Goal: Task Accomplishment & Management: Complete application form

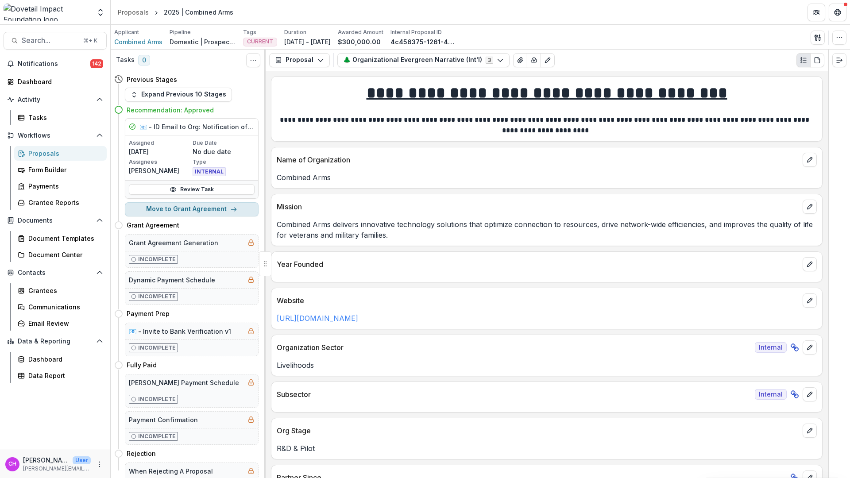
click at [209, 208] on button "Move to Grant Agreement" at bounding box center [192, 209] width 134 height 14
select select "**********"
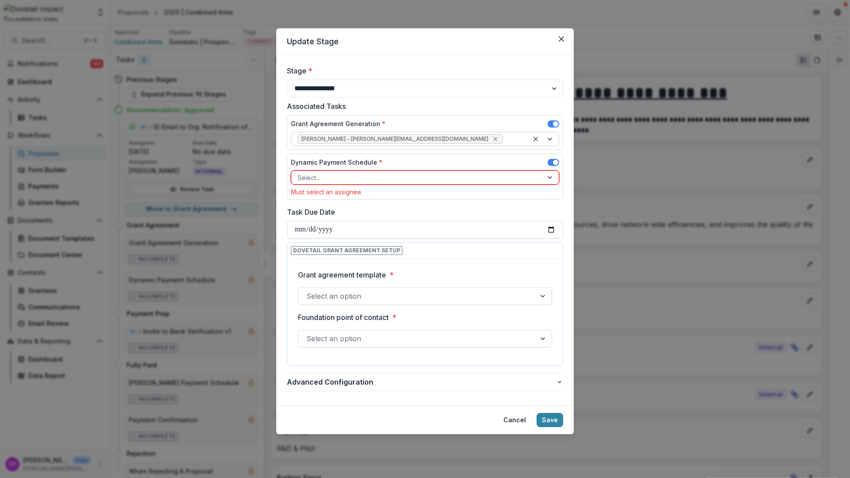
click at [493, 139] on icon "Remove Jason Pittman - jason@dovetailimpact.org" at bounding box center [495, 139] width 4 height 4
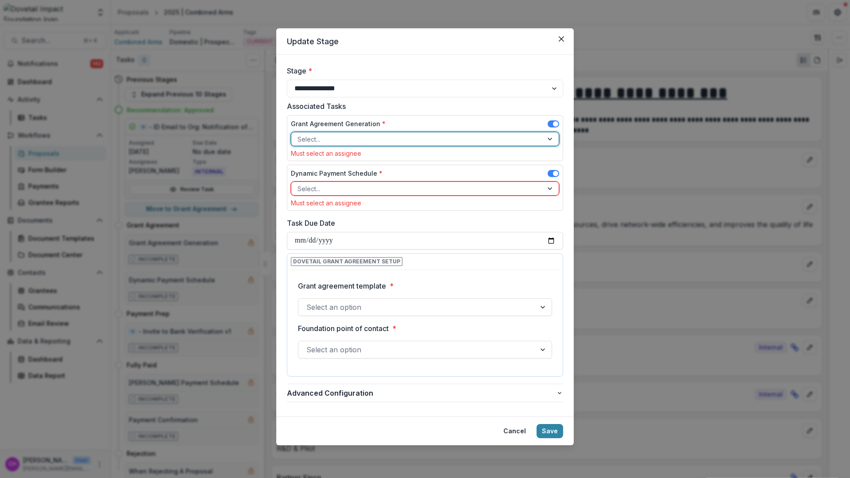
click at [416, 139] on div at bounding box center [416, 139] width 239 height 11
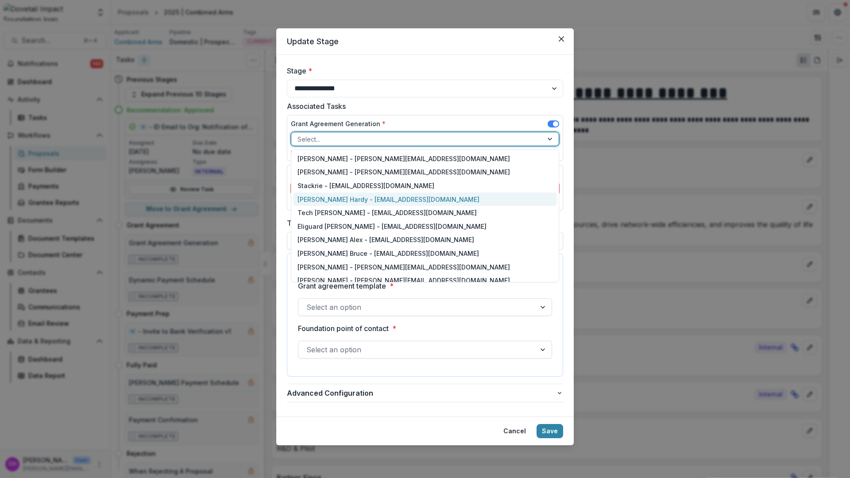
click at [412, 197] on div "[PERSON_NAME] Hardy - [EMAIL_ADDRESS][DOMAIN_NAME]" at bounding box center [425, 200] width 264 height 14
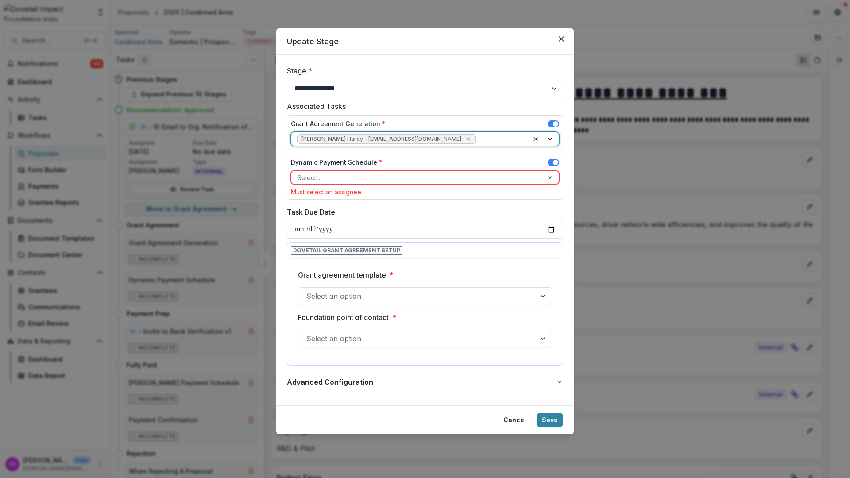
click at [494, 178] on div at bounding box center [416, 177] width 239 height 11
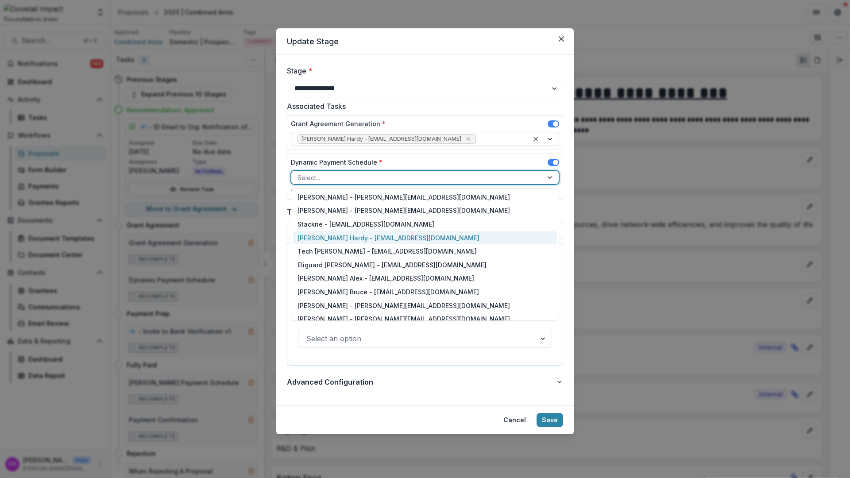
click at [432, 239] on div "[PERSON_NAME] Hardy - [EMAIL_ADDRESS][DOMAIN_NAME]" at bounding box center [425, 238] width 264 height 14
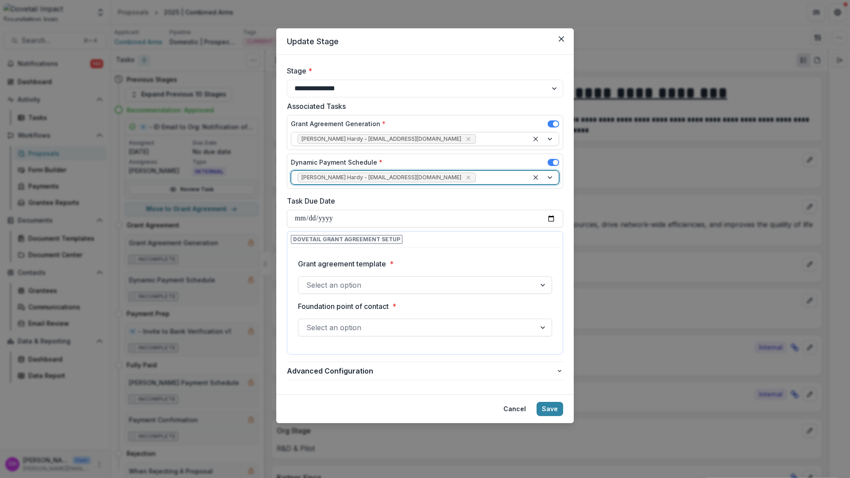
click at [343, 288] on div at bounding box center [416, 285] width 221 height 12
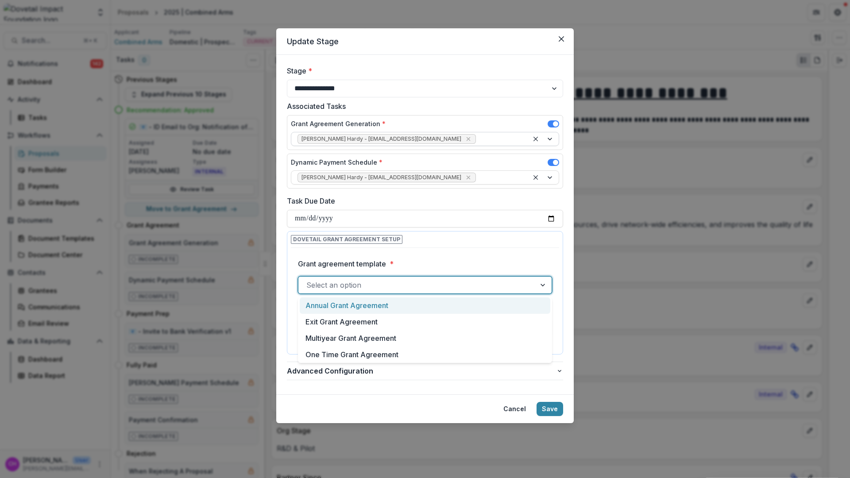
click at [342, 306] on div "Annual Grant Agreement" at bounding box center [425, 305] width 251 height 16
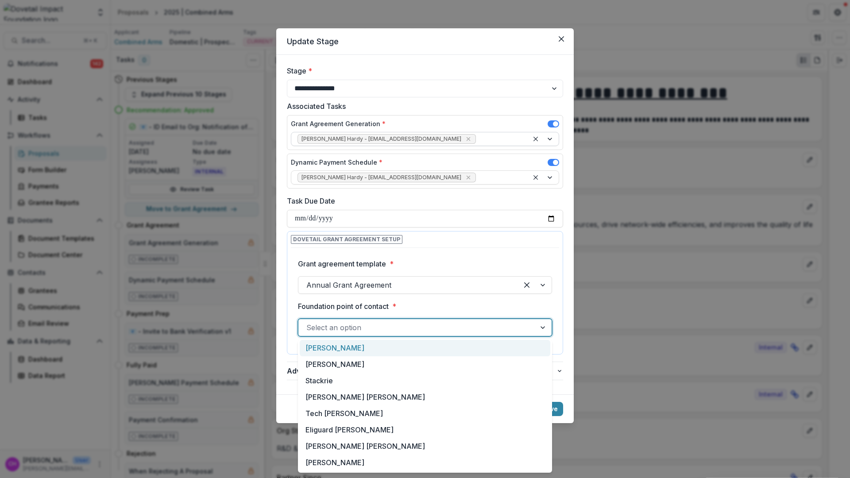
click at [346, 333] on div at bounding box center [416, 327] width 221 height 12
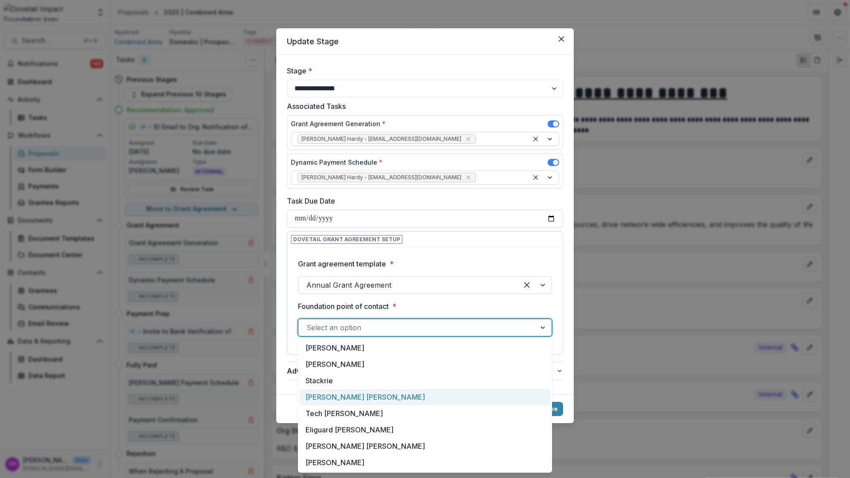
click at [411, 399] on div "[PERSON_NAME] [PERSON_NAME]" at bounding box center [425, 397] width 251 height 16
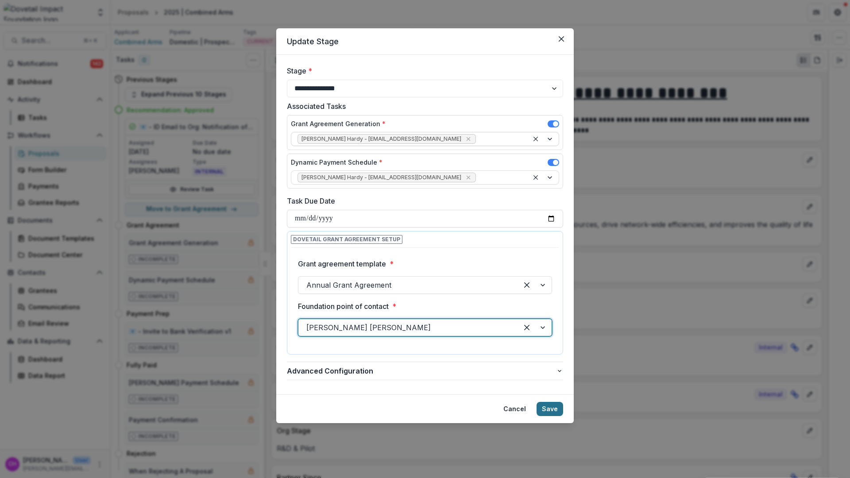
click at [542, 408] on button "Save" at bounding box center [549, 409] width 27 height 14
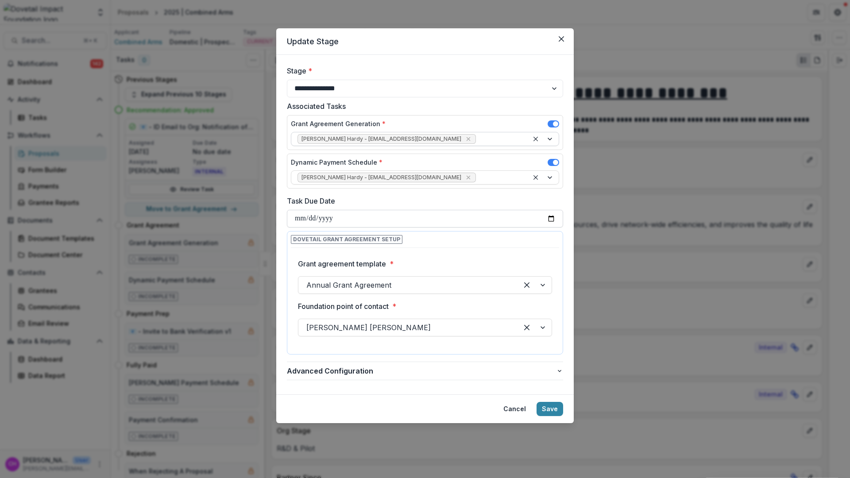
click at [388, 214] on input "Task Due Date" at bounding box center [425, 219] width 276 height 18
click at [549, 219] on input "Task Due Date" at bounding box center [425, 219] width 276 height 18
type input "**********"
click at [544, 412] on button "Save" at bounding box center [549, 409] width 27 height 14
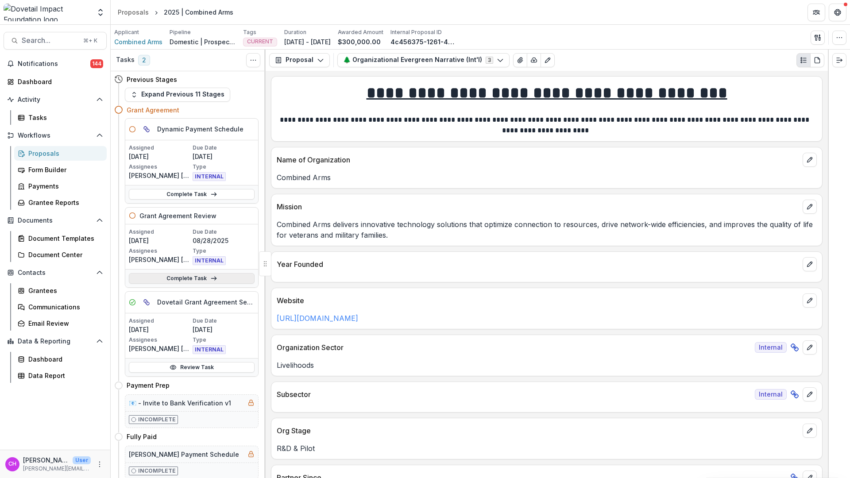
click at [202, 278] on link "Complete Task" at bounding box center [192, 278] width 126 height 11
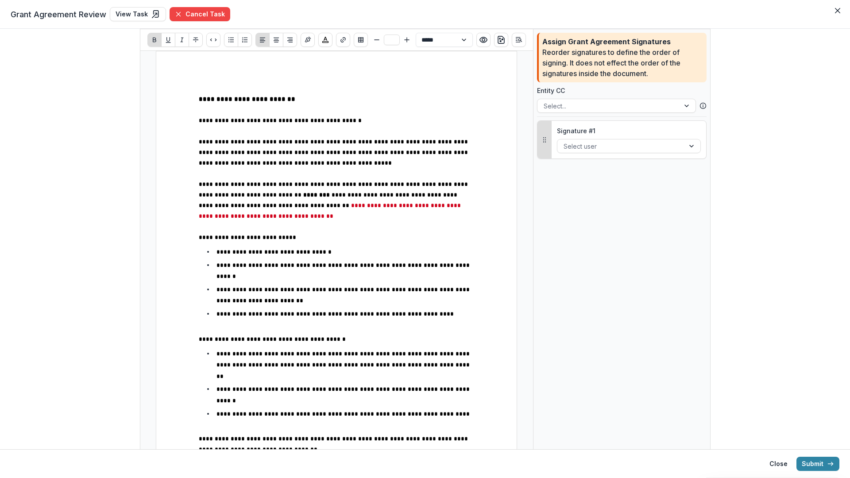
type input "**"
click at [303, 196] on strong "********" at bounding box center [316, 195] width 27 height 6
click at [429, 187] on span "**********" at bounding box center [335, 194] width 273 height 27
type input "**"
drag, startPoint x: 436, startPoint y: 206, endPoint x: 230, endPoint y: 211, distance: 206.3
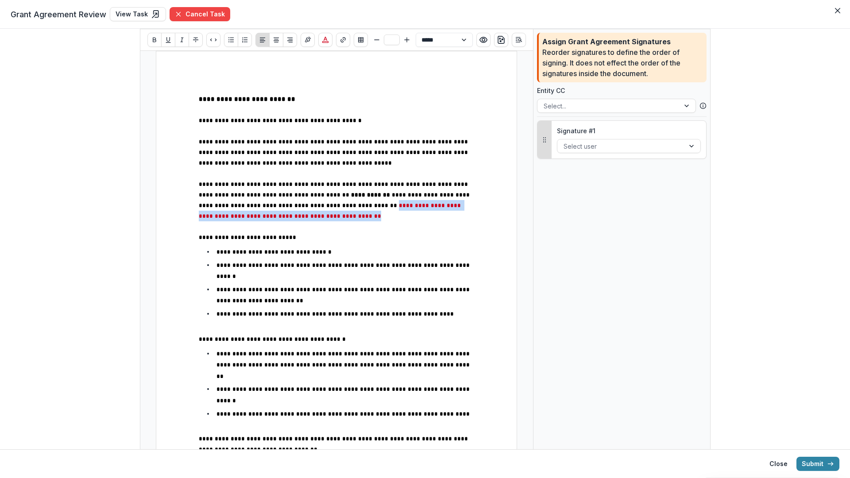
click at [230, 211] on p "**********" at bounding box center [336, 200] width 275 height 42
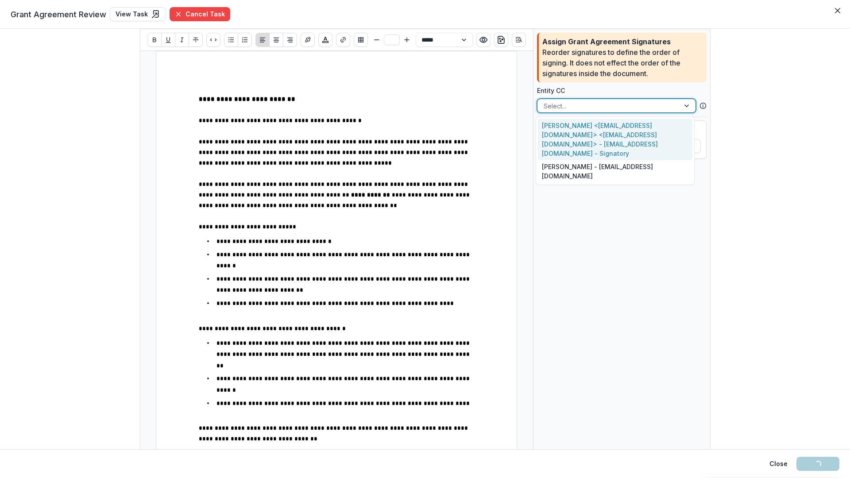
click at [644, 108] on div at bounding box center [609, 105] width 130 height 11
click at [654, 146] on div "Mike Hutchings <mhutchings@combinedarms.us> <mhutchings@combinedarms.us> - mhut…" at bounding box center [615, 140] width 154 height 42
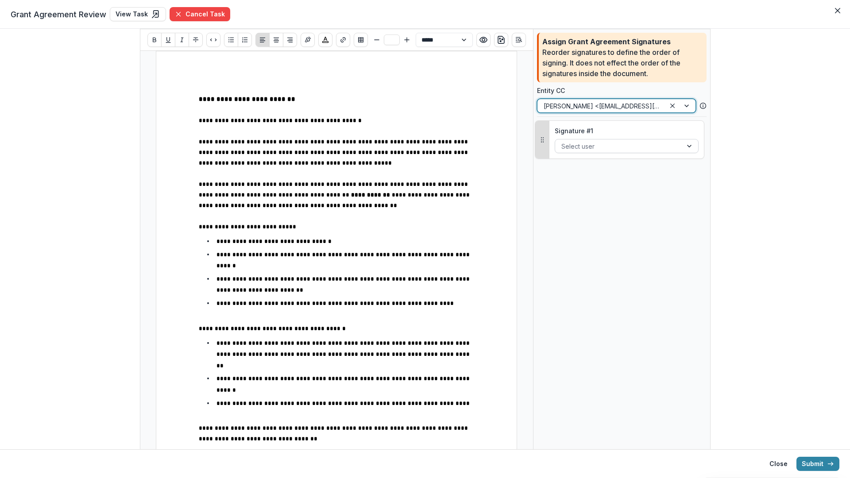
click at [653, 147] on div at bounding box center [618, 146] width 115 height 11
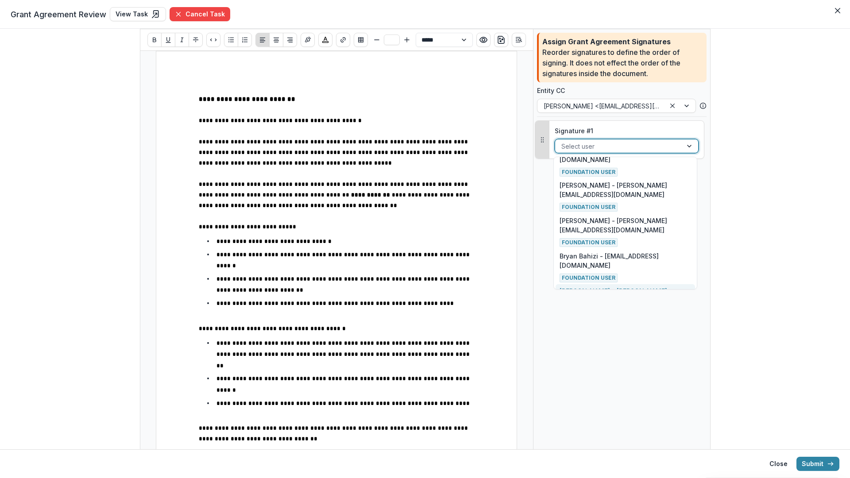
scroll to position [371, 0]
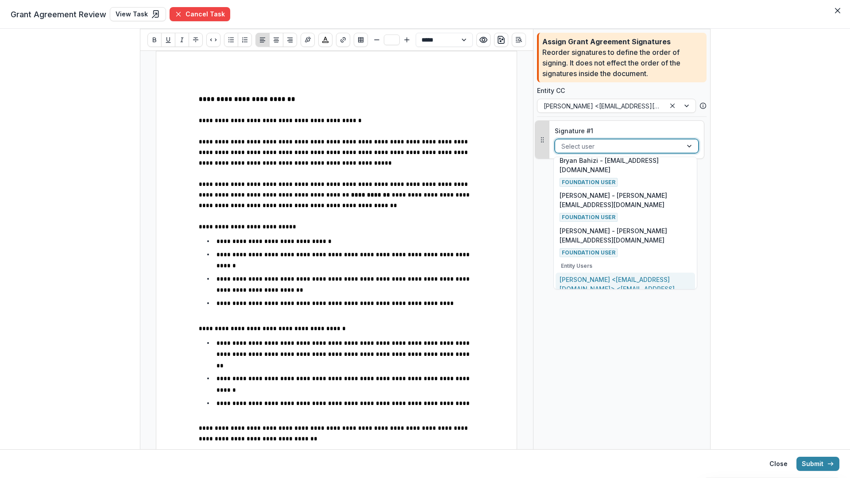
click at [633, 275] on div "Mike Hutchings <mhutchings@combinedarms.us> <mhutchings@combinedarms.us> - mhut…" at bounding box center [624, 300] width 131 height 50
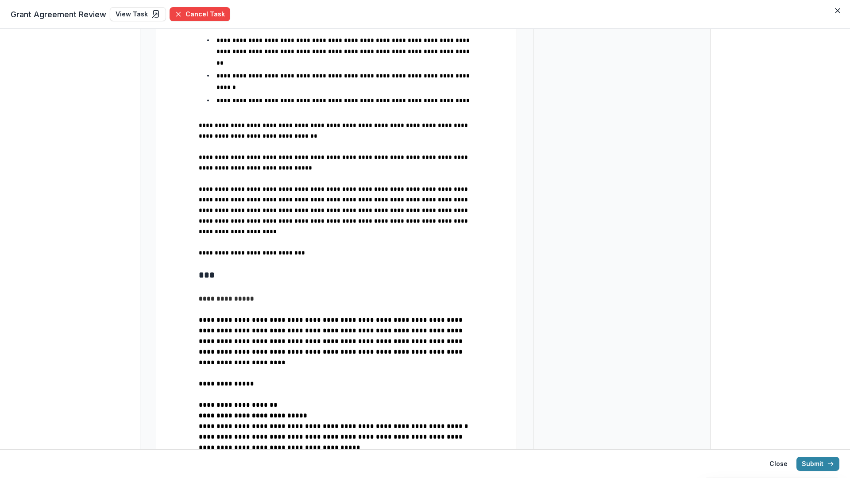
scroll to position [0, 0]
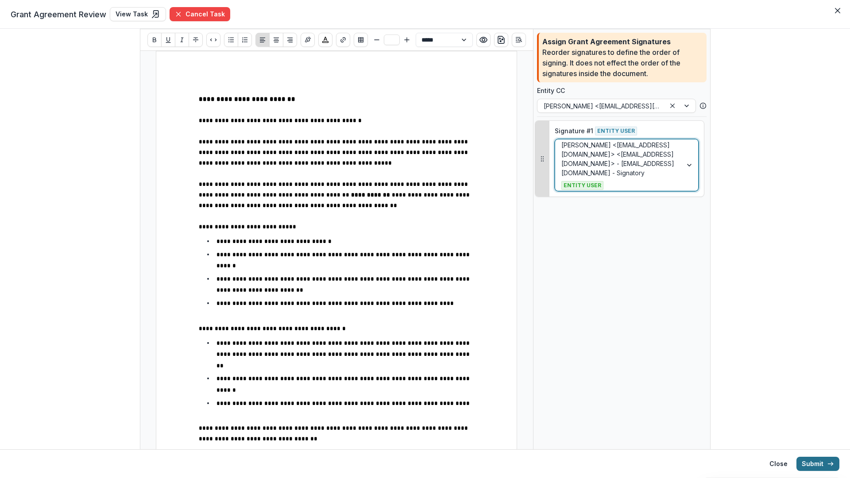
click at [811, 466] on button "Submit" at bounding box center [817, 464] width 43 height 14
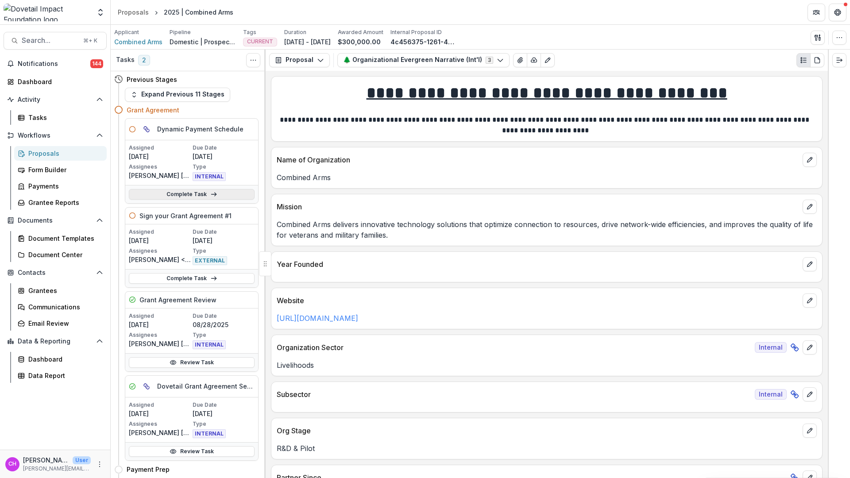
click at [197, 195] on link "Complete Task" at bounding box center [192, 194] width 126 height 11
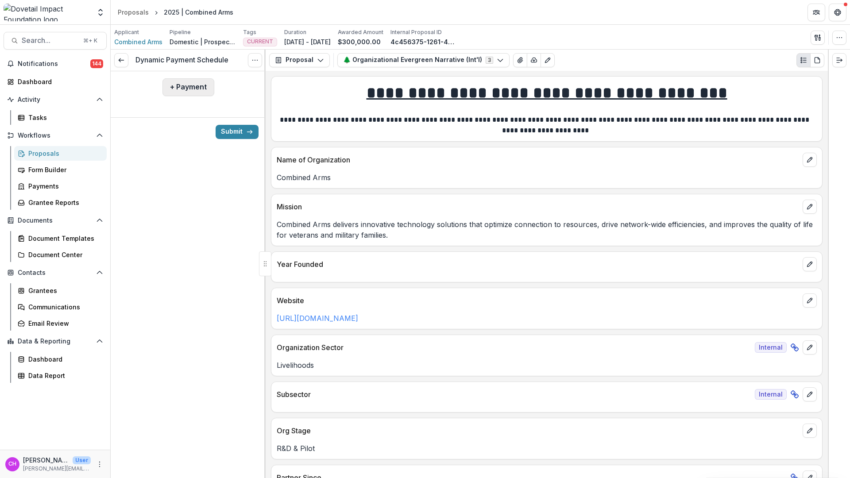
click at [184, 93] on button "+ Payment" at bounding box center [188, 87] width 52 height 18
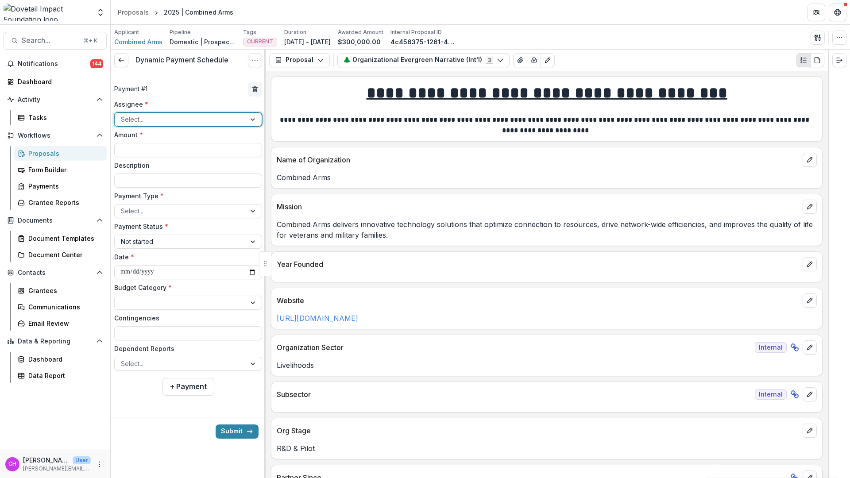
click at [184, 123] on div at bounding box center [180, 119] width 119 height 11
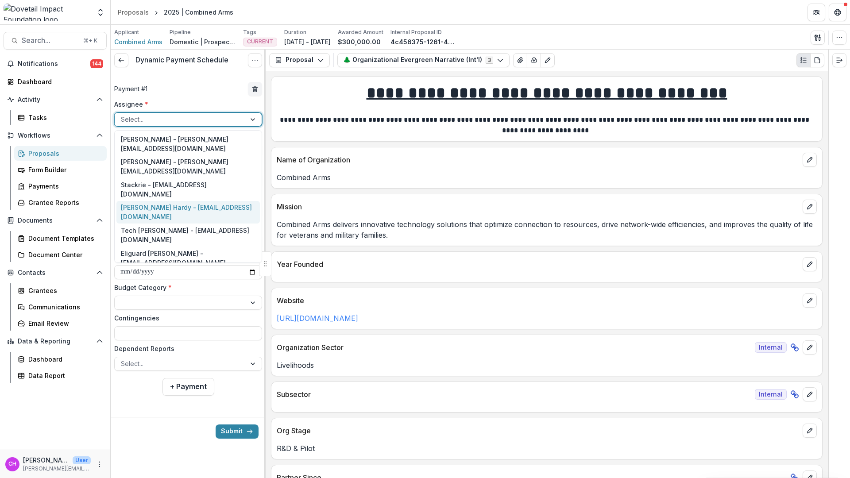
click at [182, 201] on div "[PERSON_NAME] Hardy - [EMAIL_ADDRESS][DOMAIN_NAME]" at bounding box center [187, 212] width 143 height 23
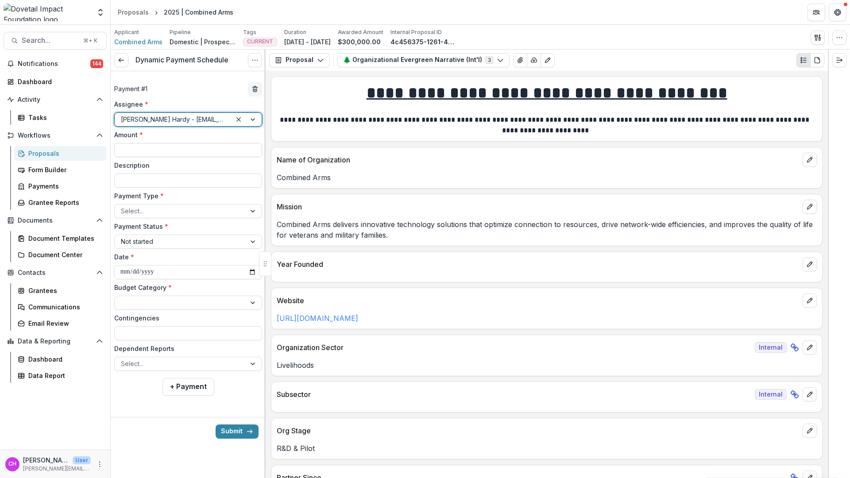
click at [209, 149] on input "Amount *" at bounding box center [188, 150] width 148 height 14
type input "********"
click at [207, 209] on div at bounding box center [180, 210] width 119 height 11
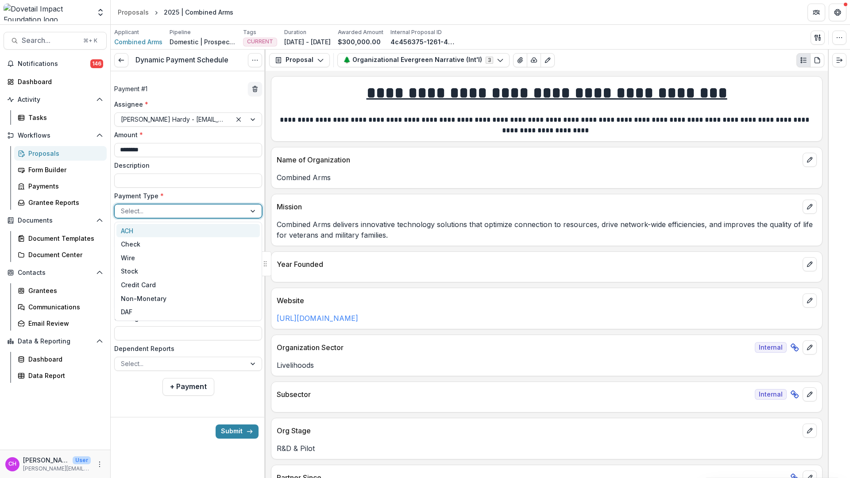
click at [217, 235] on div "ACH" at bounding box center [187, 231] width 143 height 14
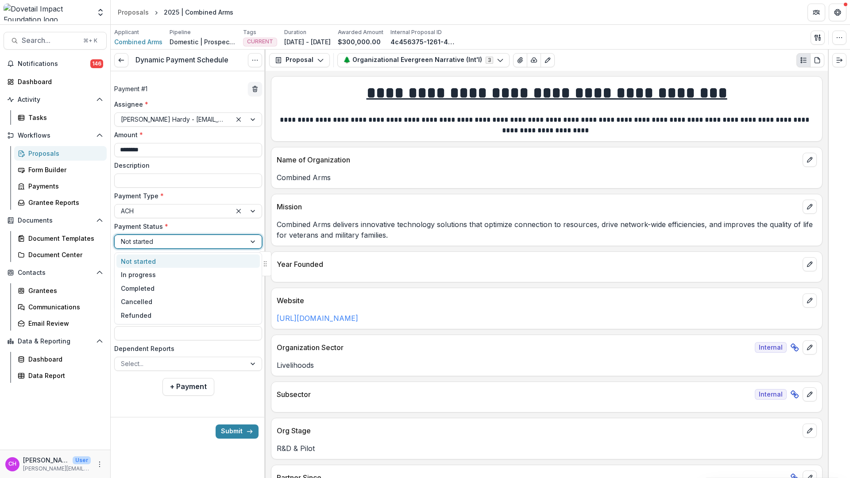
click at [231, 241] on div at bounding box center [180, 241] width 119 height 11
click at [235, 260] on div "Not started" at bounding box center [187, 262] width 143 height 14
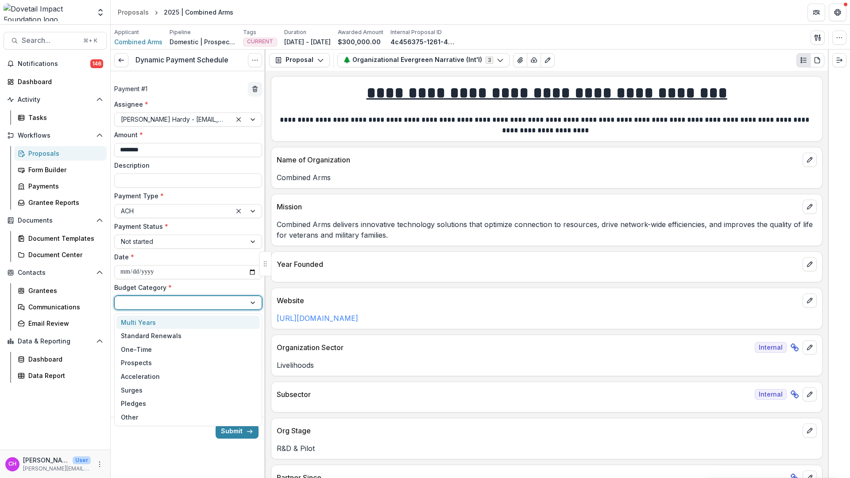
click at [225, 302] on div at bounding box center [180, 302] width 119 height 11
click at [220, 332] on div "Standard Renewals" at bounding box center [187, 336] width 143 height 14
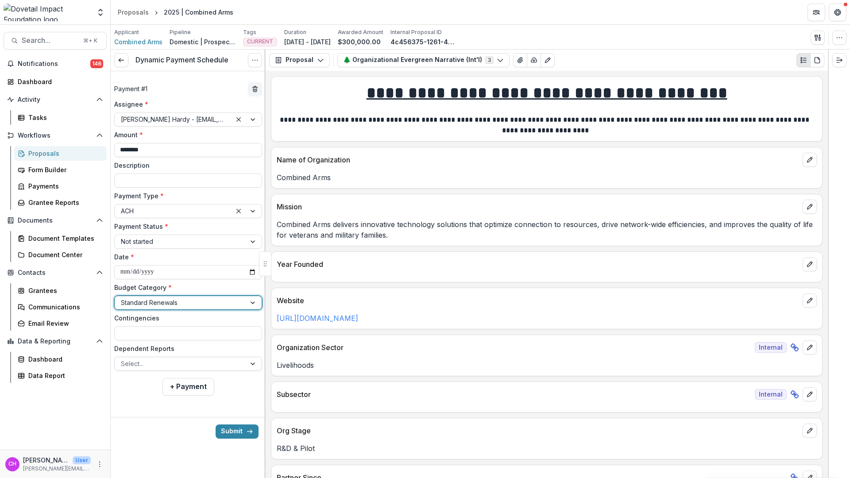
click at [211, 364] on div at bounding box center [180, 363] width 119 height 11
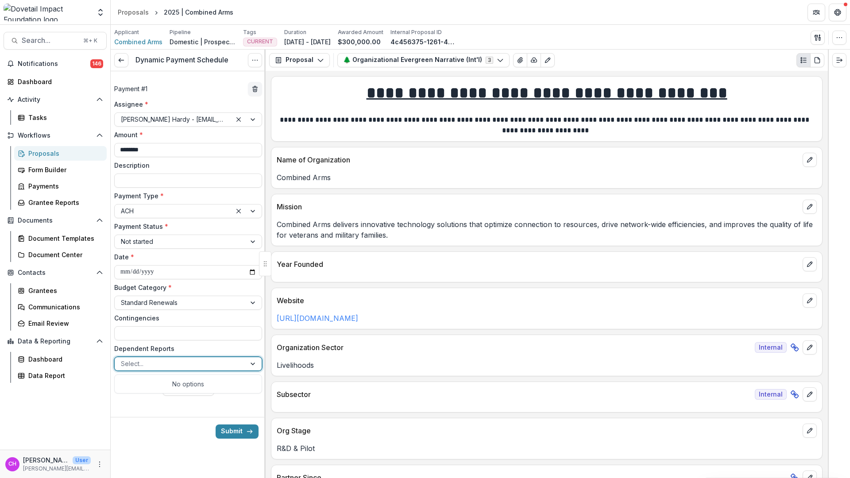
click at [209, 410] on div at bounding box center [188, 410] width 155 height 14
click at [244, 433] on button "Submit" at bounding box center [237, 431] width 43 height 14
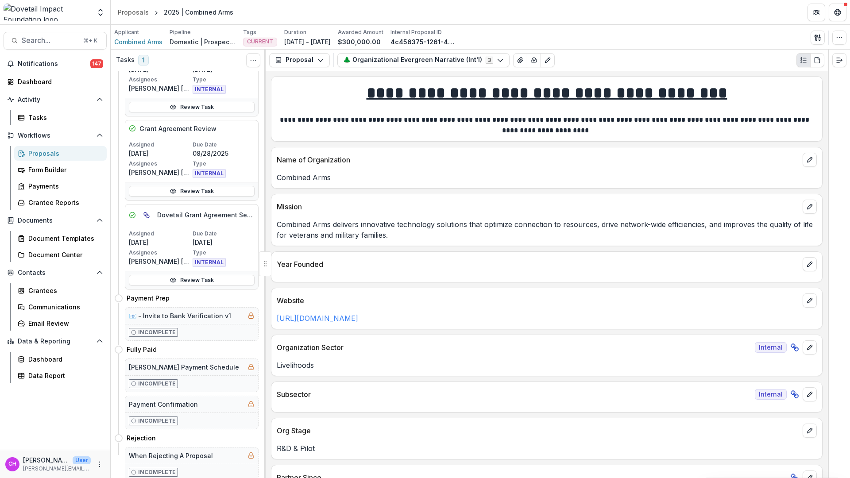
scroll to position [174, 0]
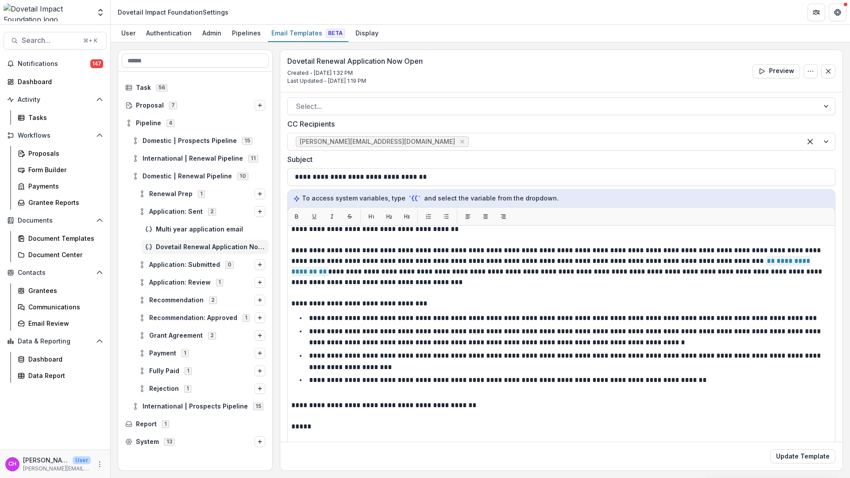
scroll to position [17, 0]
click at [44, 79] on div "Dashboard" at bounding box center [59, 81] width 82 height 9
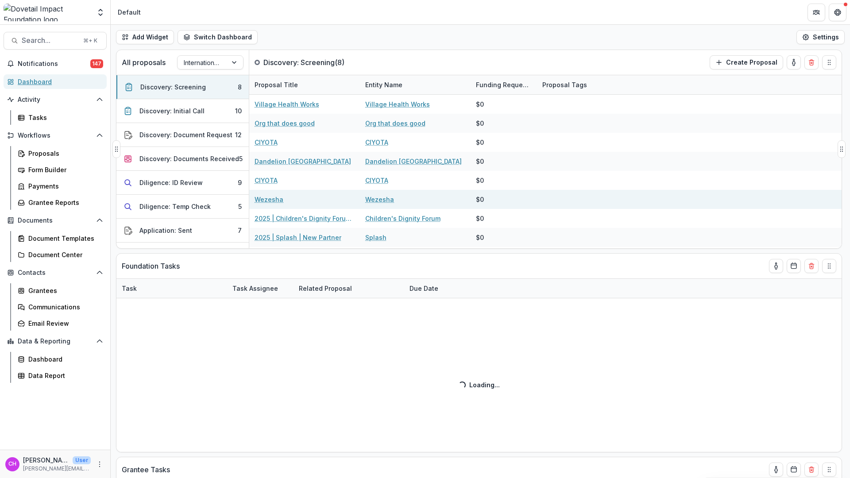
select select "******"
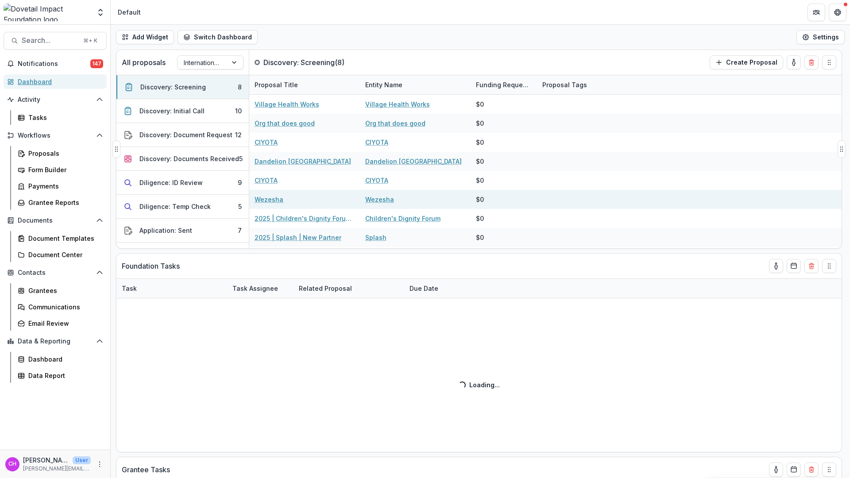
select select "******"
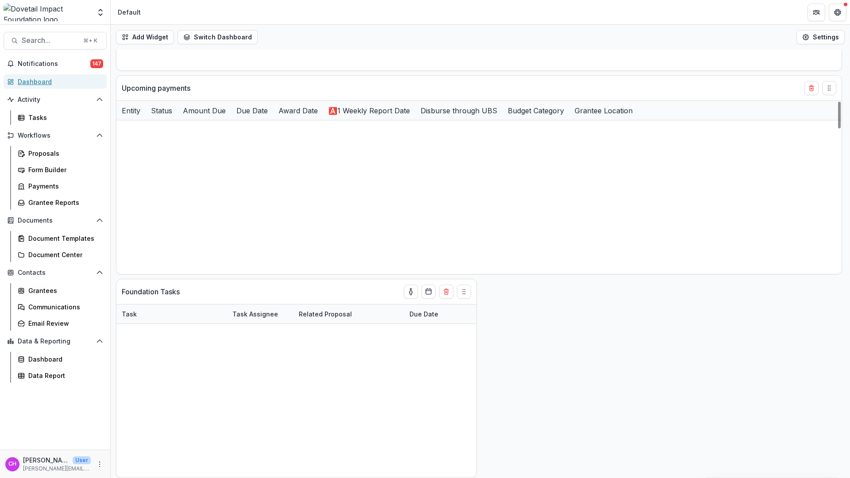
scroll to position [950, 0]
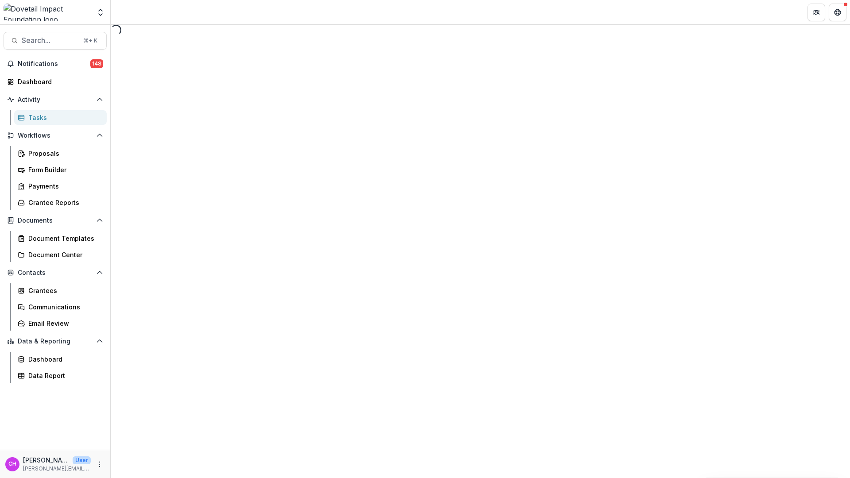
select select "********"
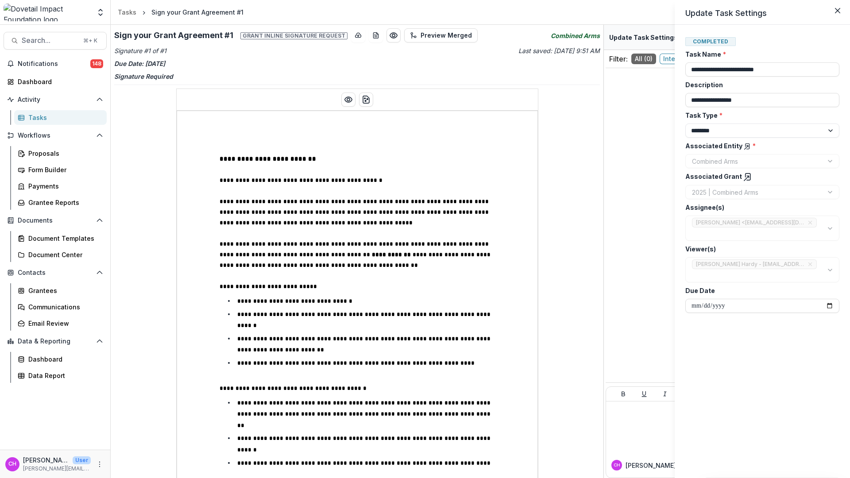
click at [601, 130] on div "**********" at bounding box center [425, 239] width 850 height 478
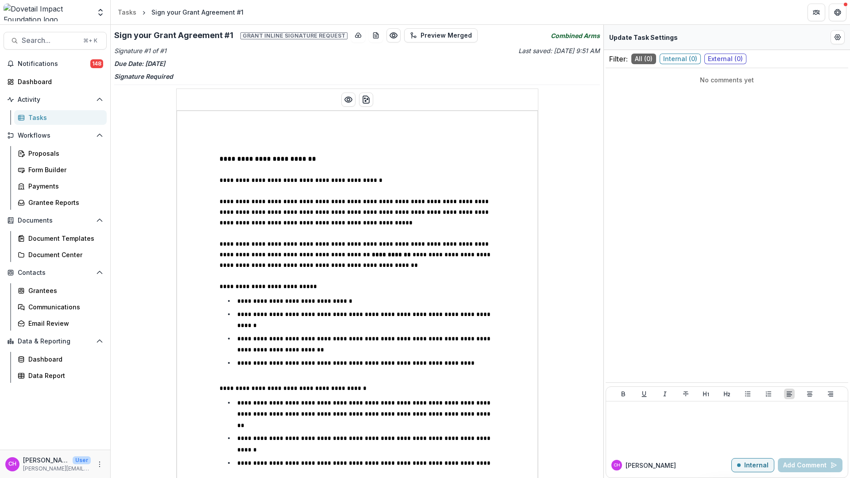
drag, startPoint x: 603, startPoint y: 127, endPoint x: 604, endPoint y: 190, distance: 63.7
click at [604, 190] on div "Update Task Settings Filter: All ( 0 ) Internal ( 0 ) External ( 0 ) No comment…" at bounding box center [726, 251] width 247 height 453
click at [199, 36] on h2 "Sign your Grant Agreement #1 Grant inline signature request" at bounding box center [230, 36] width 233 height 10
click at [149, 12] on div "Sign your Grant Agreement #1" at bounding box center [197, 12] width 99 height 13
click at [44, 61] on span "Notifications" at bounding box center [54, 64] width 73 height 8
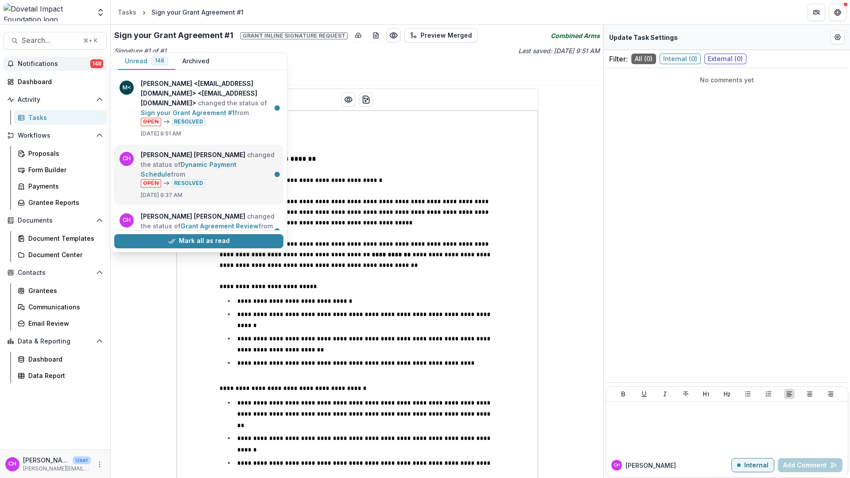
click at [228, 174] on link "Dynamic Payment Schedule" at bounding box center [189, 169] width 96 height 17
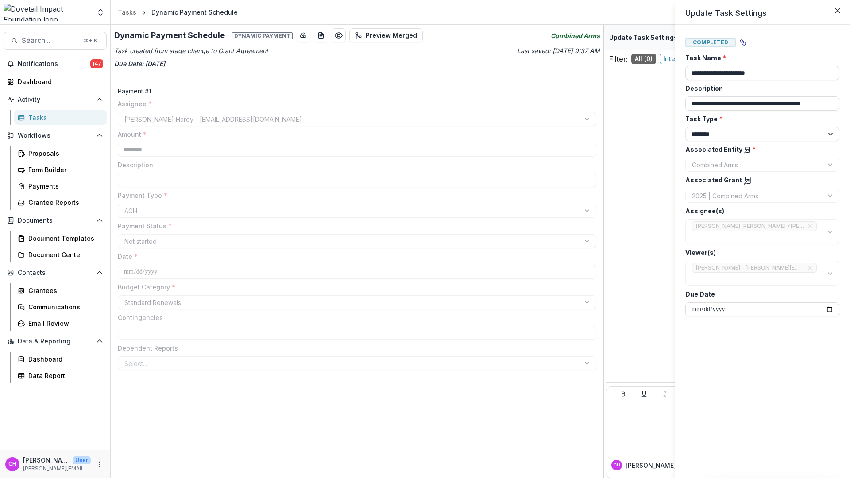
click at [372, 74] on div "**********" at bounding box center [425, 239] width 850 height 478
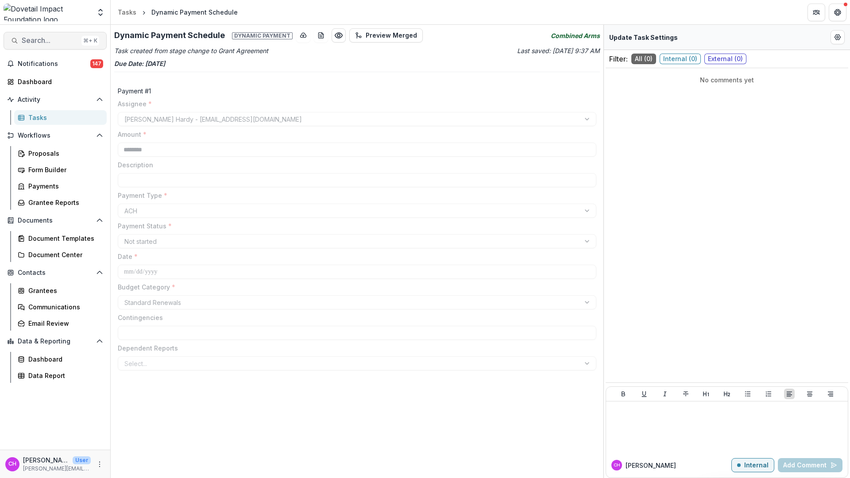
click at [54, 40] on span "Search..." at bounding box center [50, 40] width 56 height 8
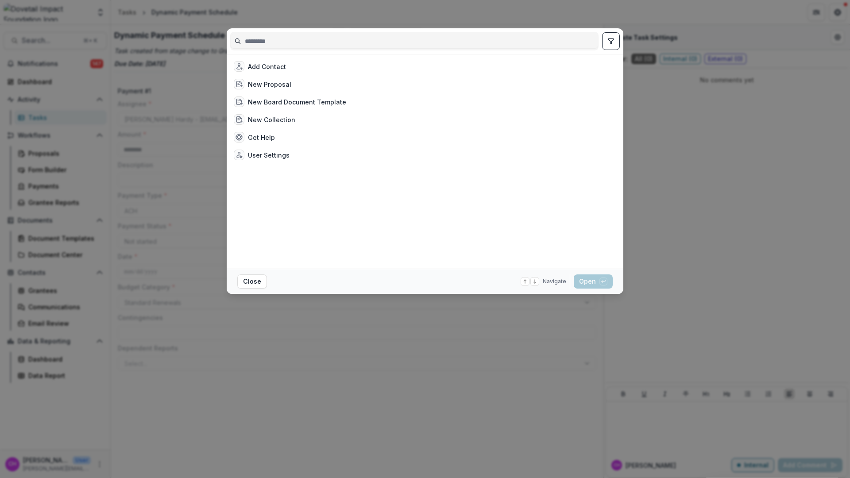
click at [402, 45] on input at bounding box center [414, 41] width 367 height 14
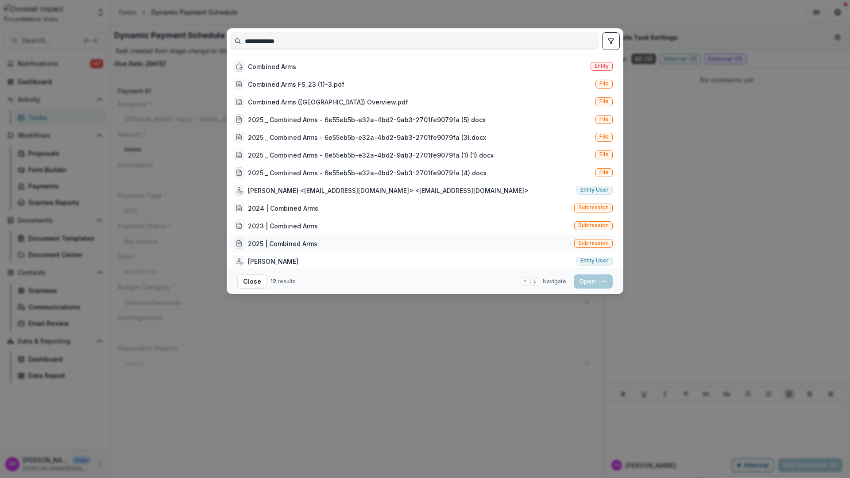
type input "**********"
click at [371, 246] on div "2025 | Combined Arms Submission" at bounding box center [423, 244] width 386 height 18
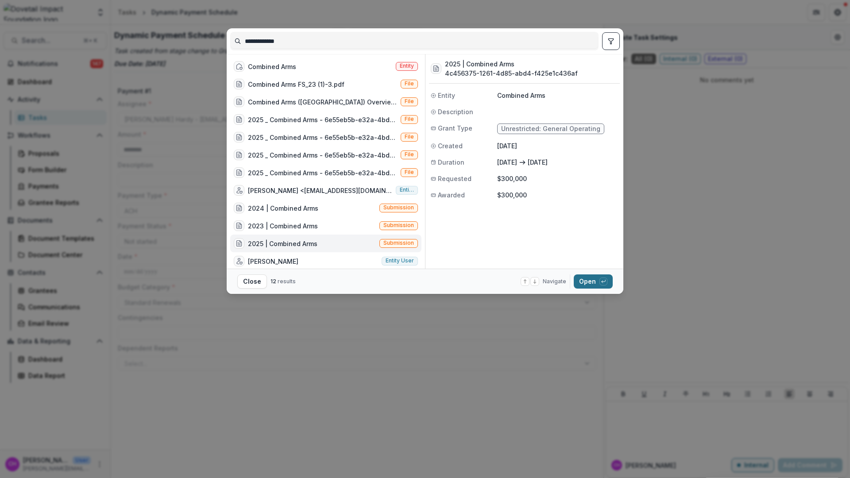
click at [609, 288] on button "Open with enter key" at bounding box center [593, 281] width 39 height 14
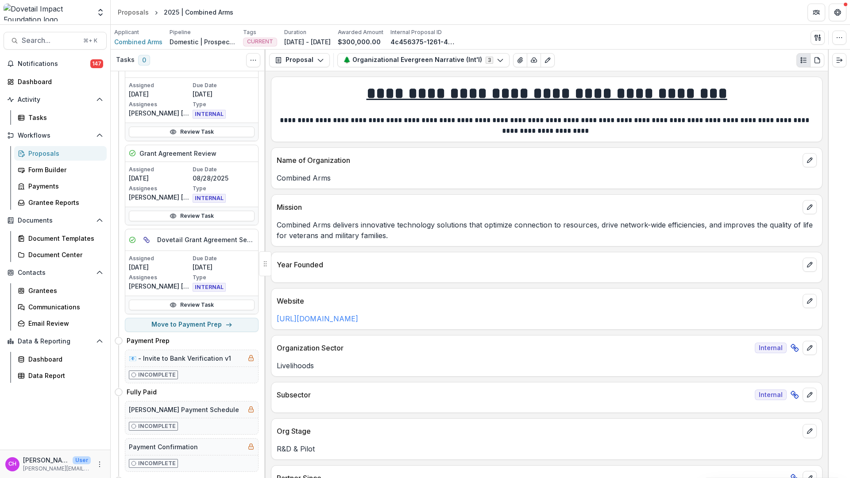
scroll to position [150, 0]
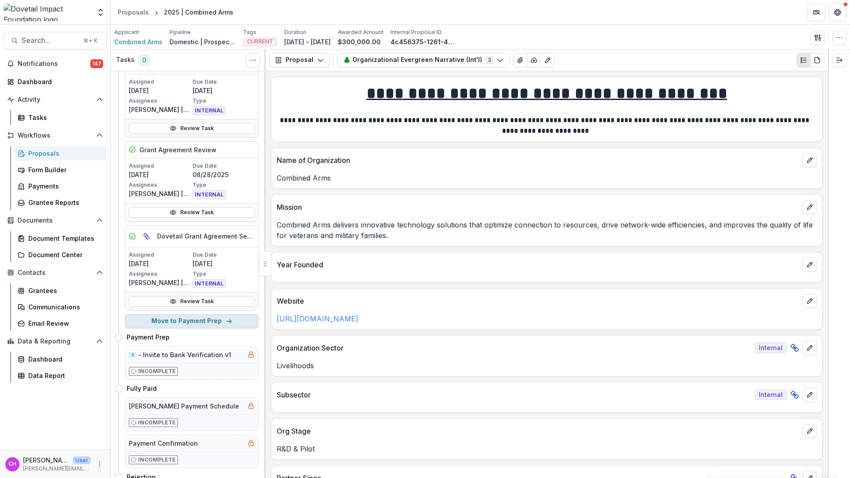
click at [232, 319] on button "Move to Payment Prep" at bounding box center [192, 321] width 134 height 14
select select "**********"
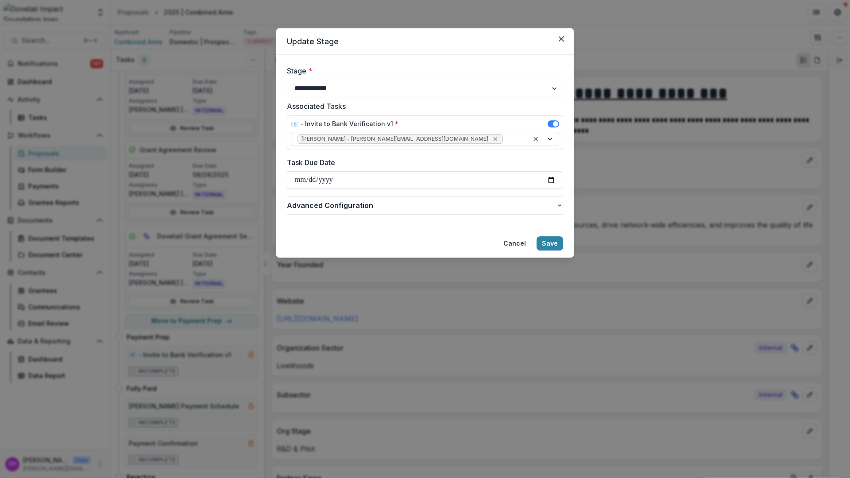
click at [492, 139] on icon "Remove Jason Pittman - jason@dovetailimpact.org" at bounding box center [495, 138] width 7 height 7
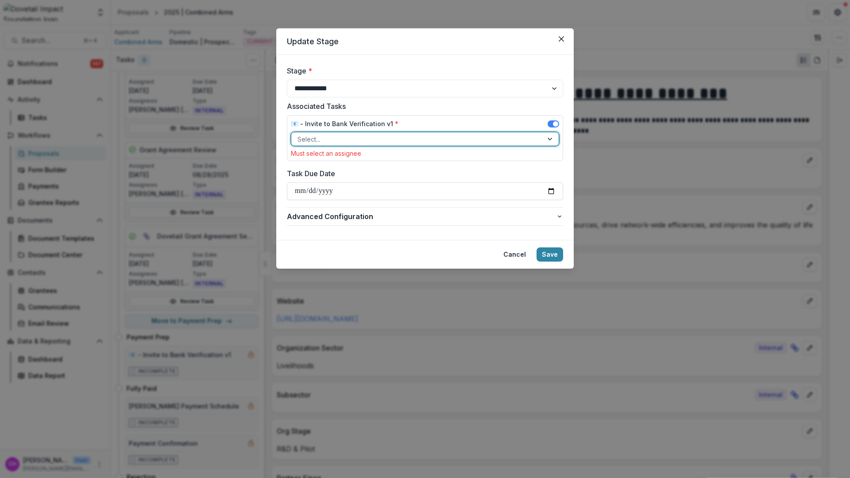
click at [554, 122] on span at bounding box center [555, 123] width 5 height 5
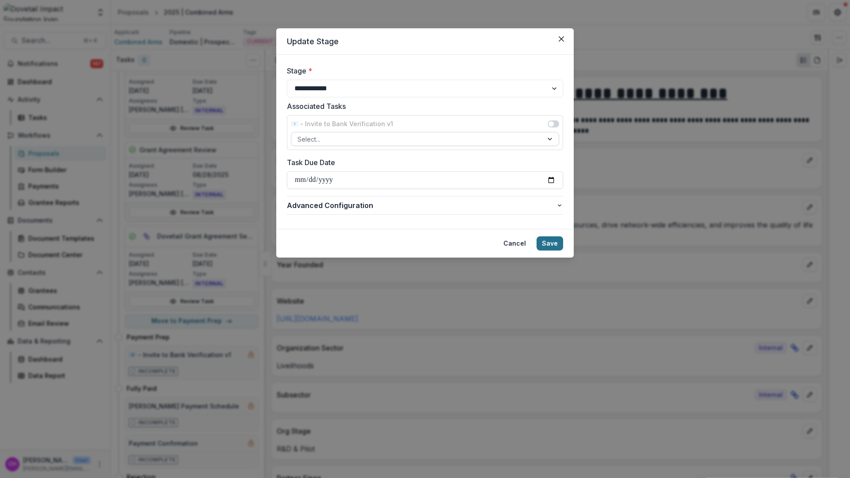
click at [550, 245] on button "Save" at bounding box center [549, 243] width 27 height 14
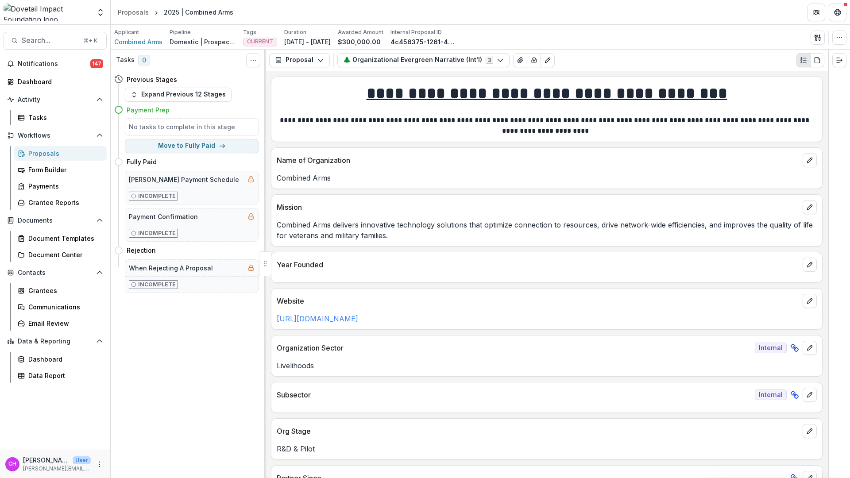
click at [156, 108] on h4 "Payment Prep" at bounding box center [148, 109] width 43 height 9
click at [204, 93] on button "Expand Previous 12 Stages" at bounding box center [178, 95] width 107 height 14
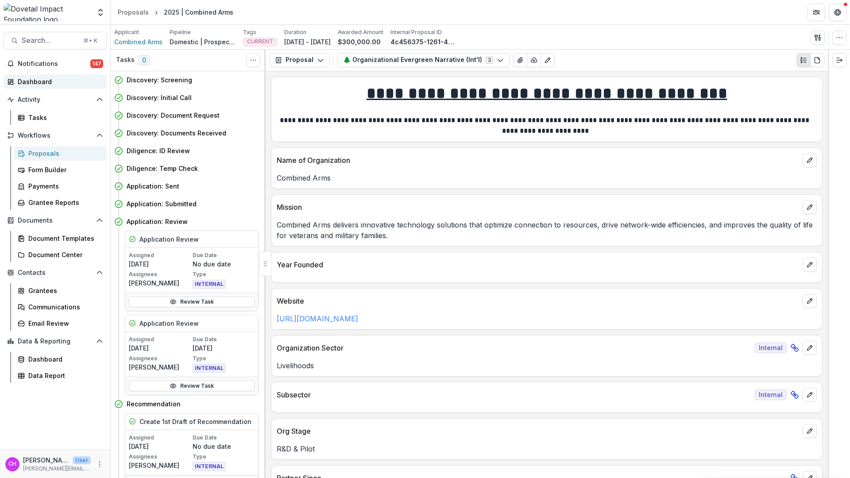
click at [42, 83] on div "Dashboard" at bounding box center [59, 81] width 82 height 9
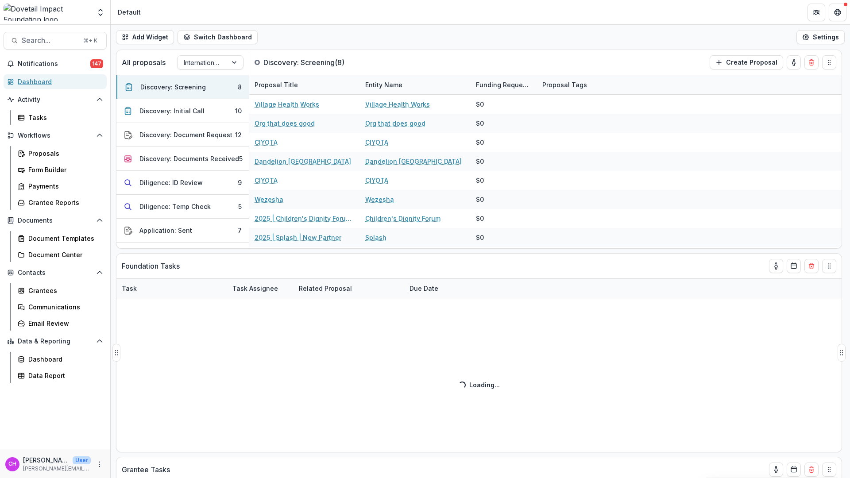
select select "******"
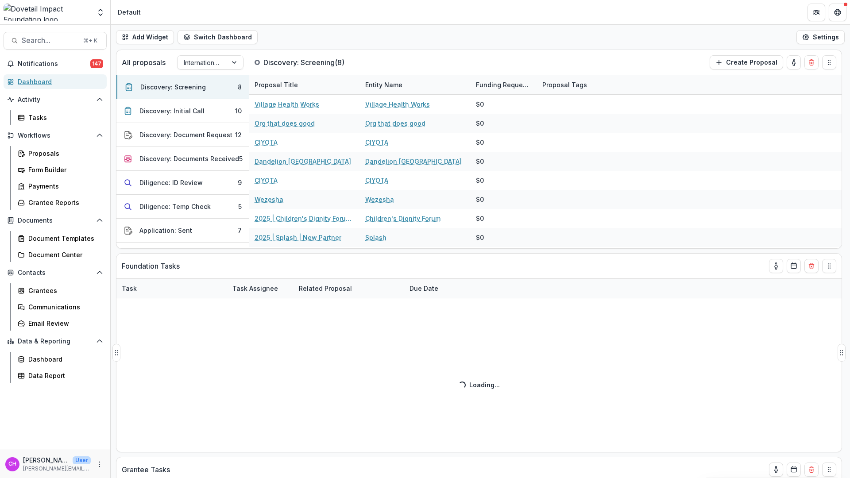
select select "******"
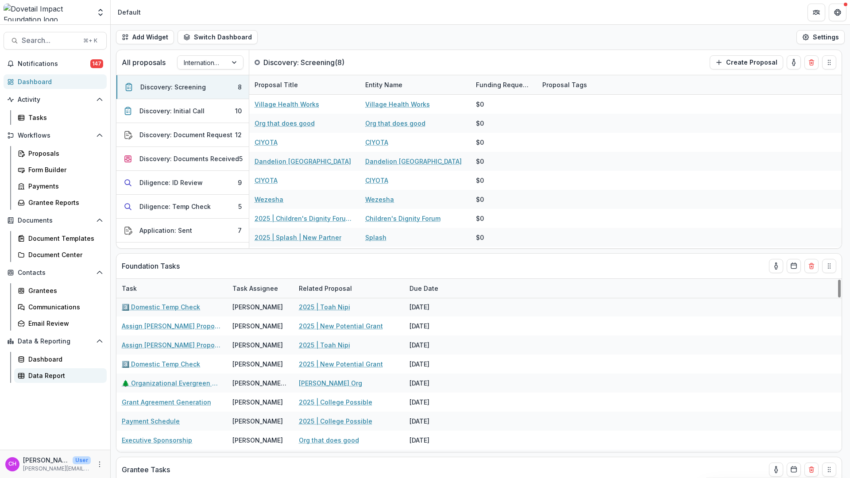
scroll to position [274, 0]
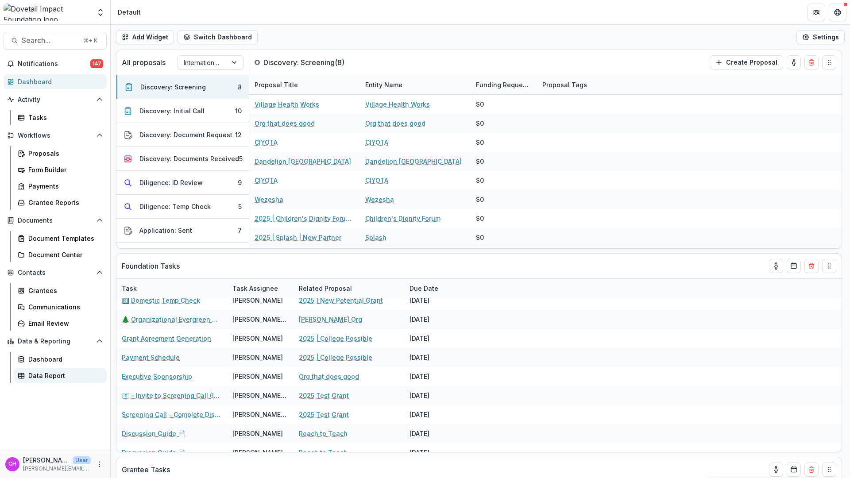
select select "******"
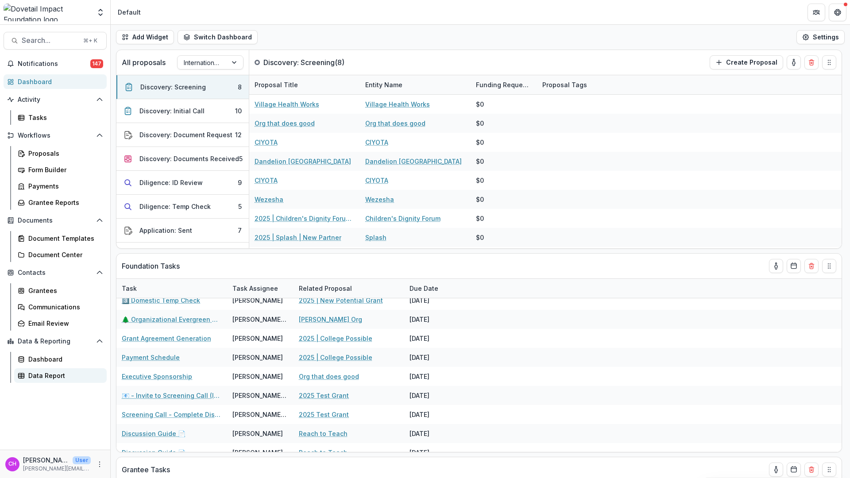
select select "******"
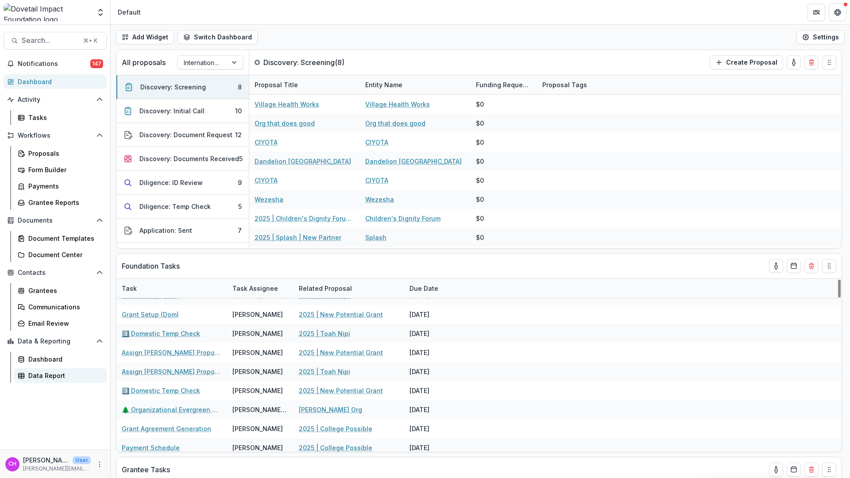
scroll to position [0, 0]
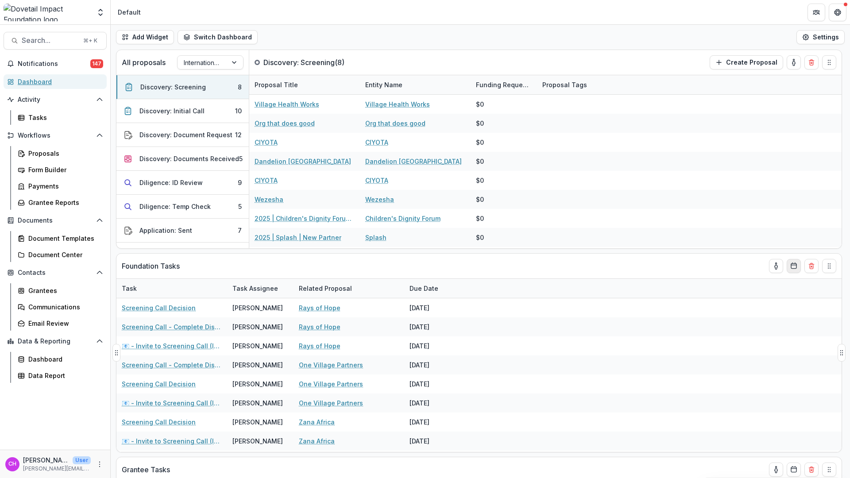
select select "******"
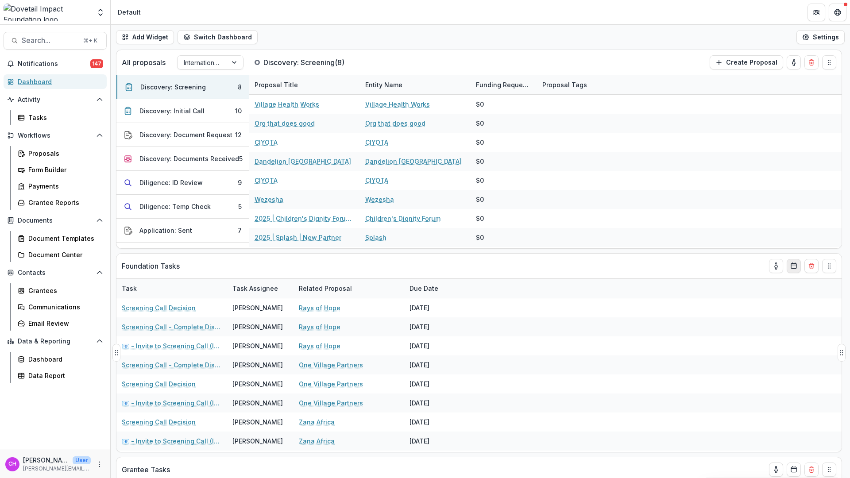
select select "******"
click at [795, 270] on button "Calendar" at bounding box center [794, 266] width 14 height 14
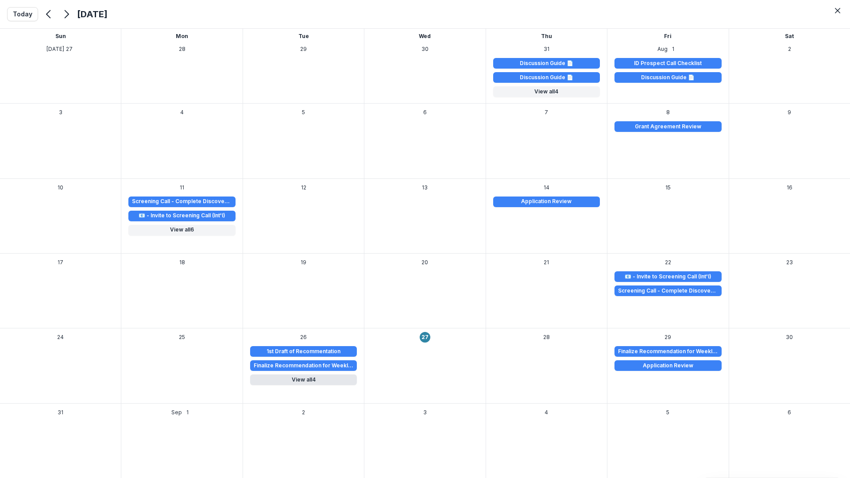
click at [325, 379] on button "View all 4" at bounding box center [303, 379] width 107 height 11
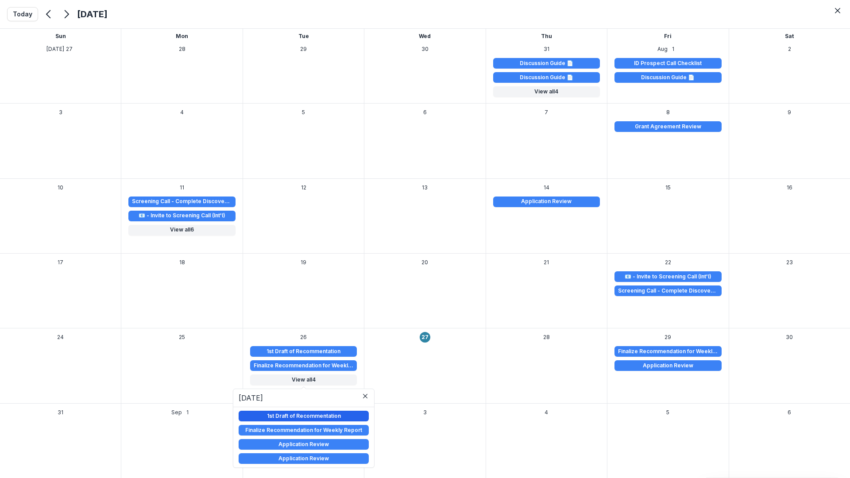
click at [348, 418] on link "1st Draft of Recommentation" at bounding box center [304, 416] width 130 height 11
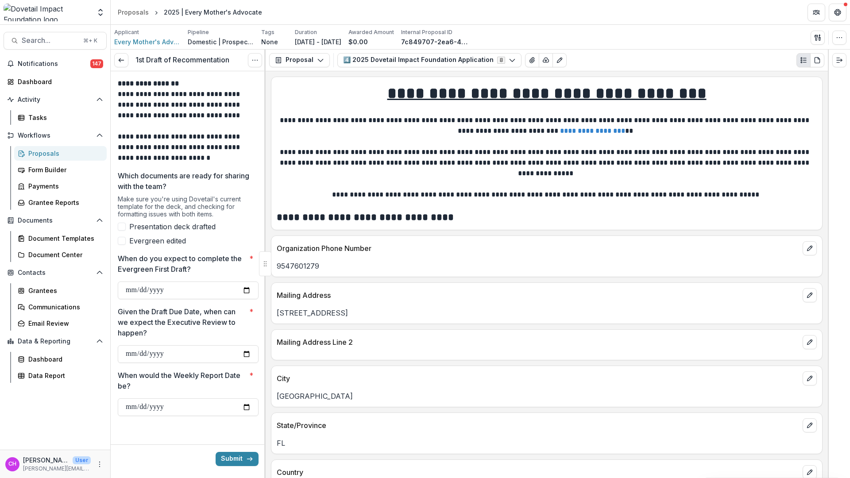
select select "******"
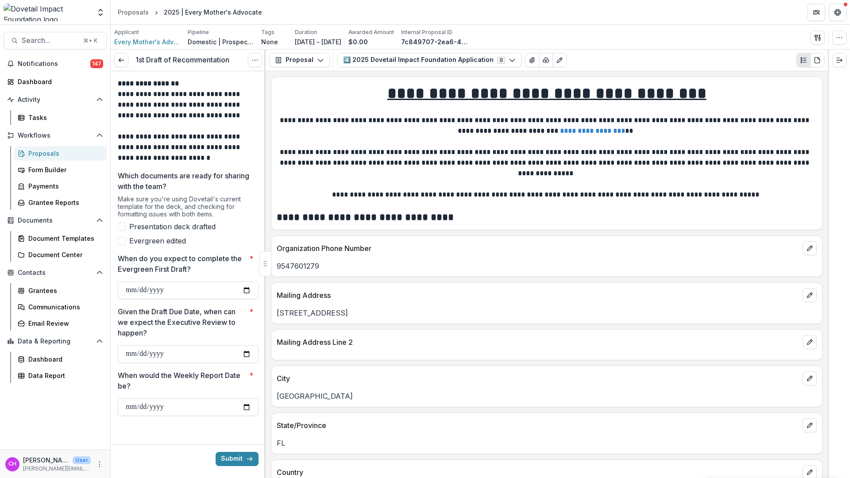
select select "******"
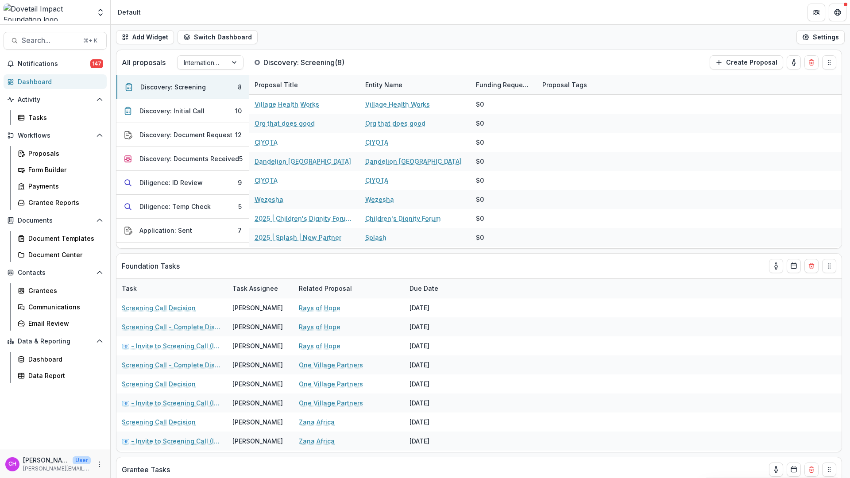
select select "******"
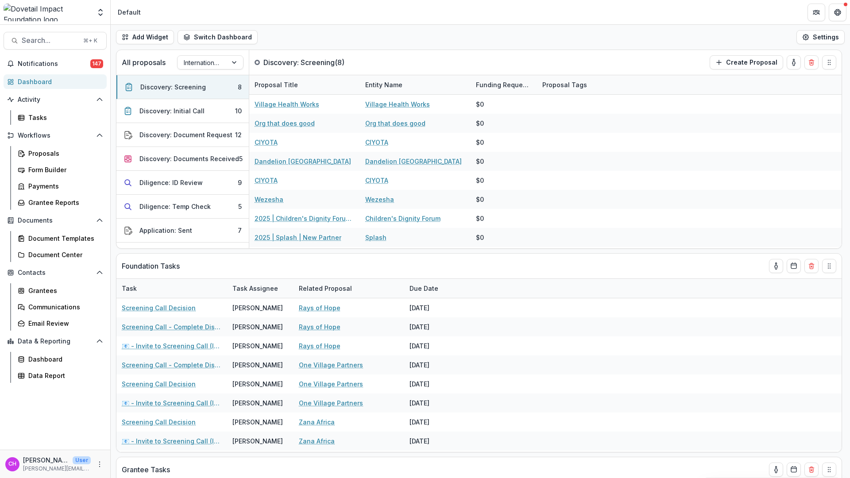
select select "******"
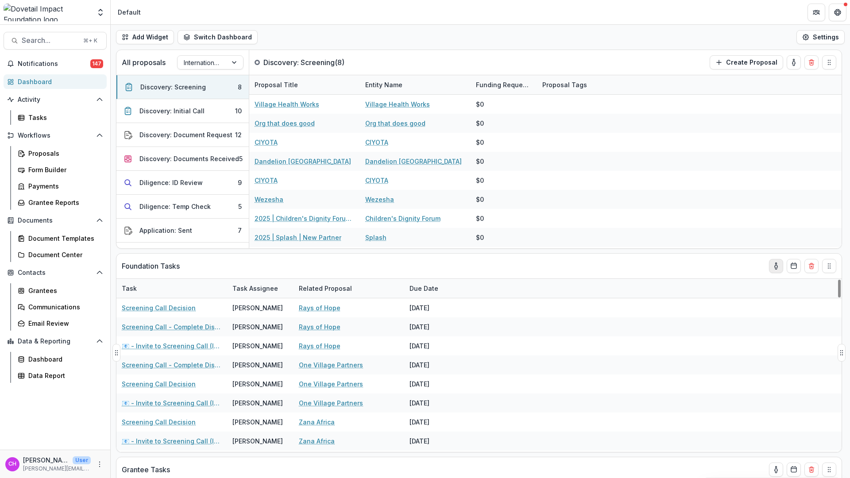
select select "******"
click at [779, 264] on icon "toggle-assigned-to-me" at bounding box center [775, 265] width 7 height 7
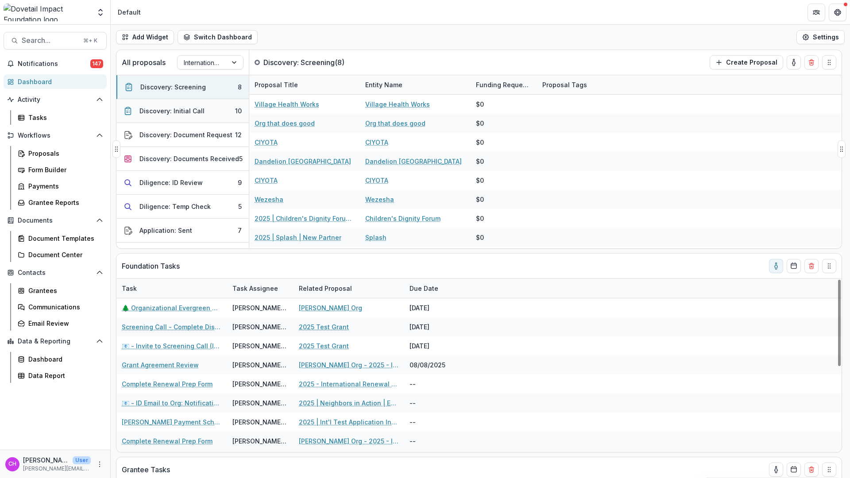
click at [198, 104] on button "Discovery: Initial Call 10" at bounding box center [182, 111] width 132 height 24
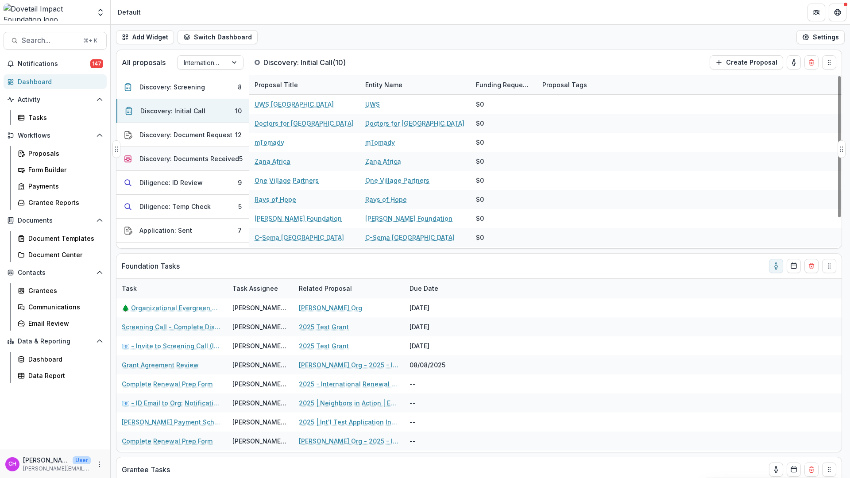
click at [194, 154] on div "Discovery: Documents Received" at bounding box center [189, 158] width 100 height 9
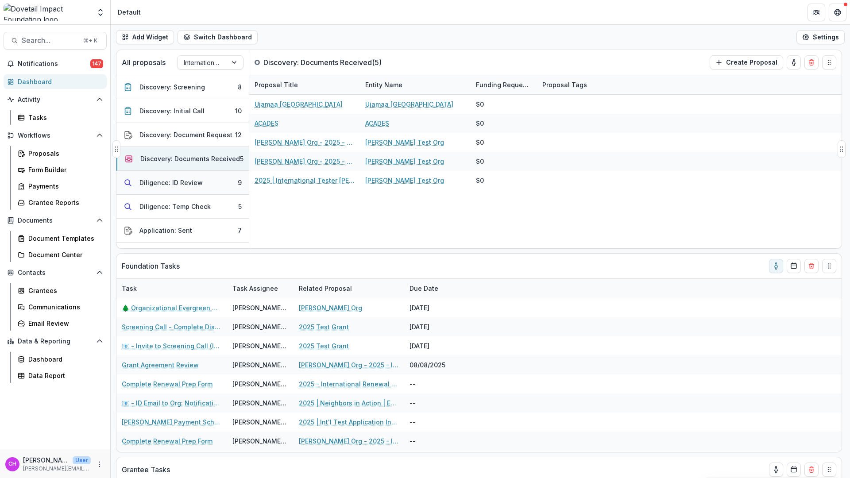
select select "******"
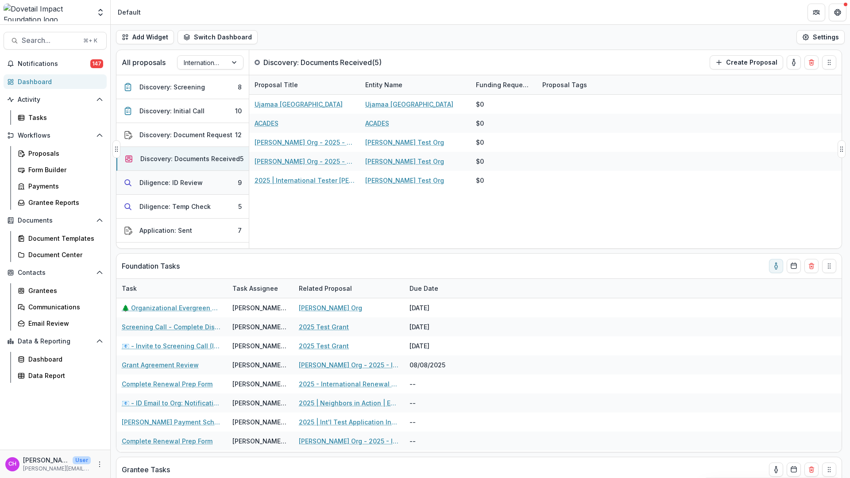
select select "******"
click at [181, 180] on div "Diligence: ID Review" at bounding box center [170, 182] width 63 height 9
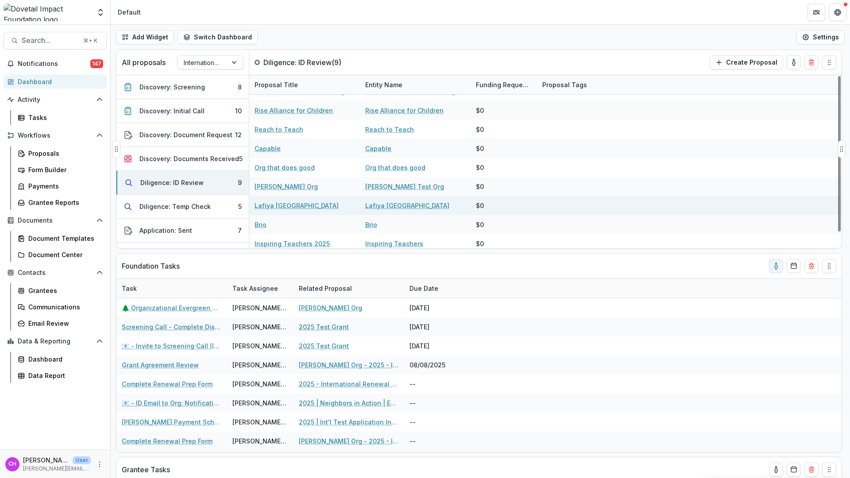
scroll to position [18, 0]
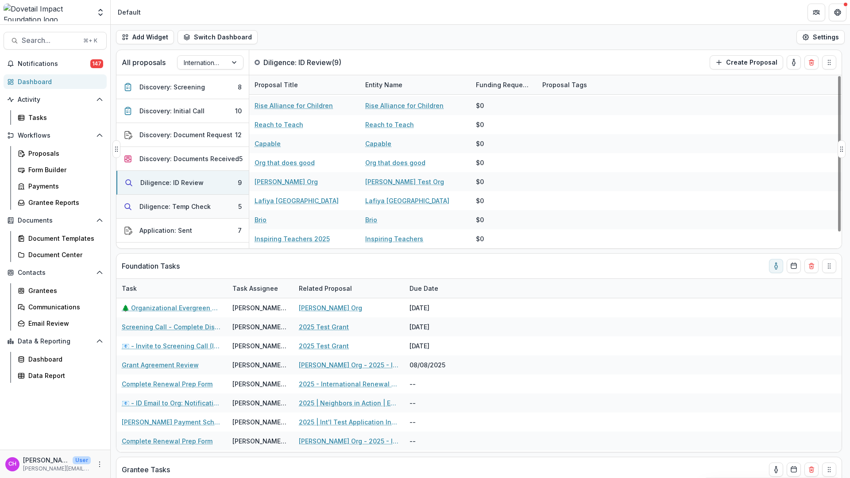
click at [175, 202] on div "Diligence: Temp Check" at bounding box center [174, 206] width 71 height 9
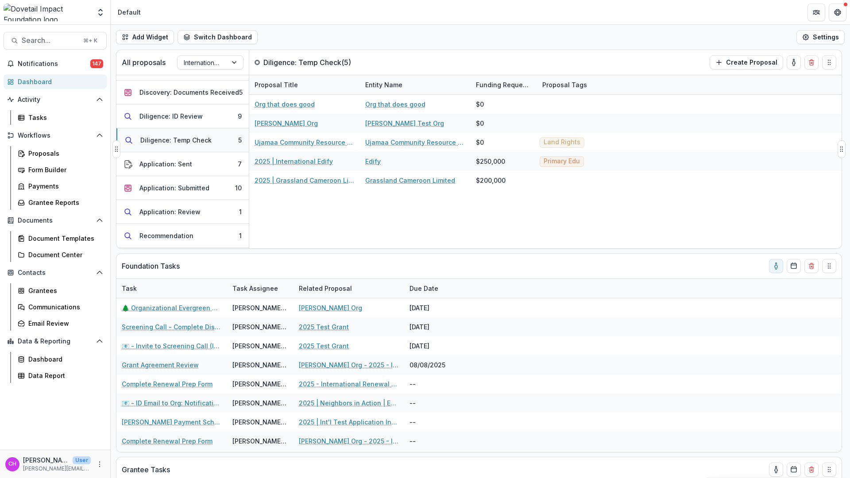
scroll to position [72, 0]
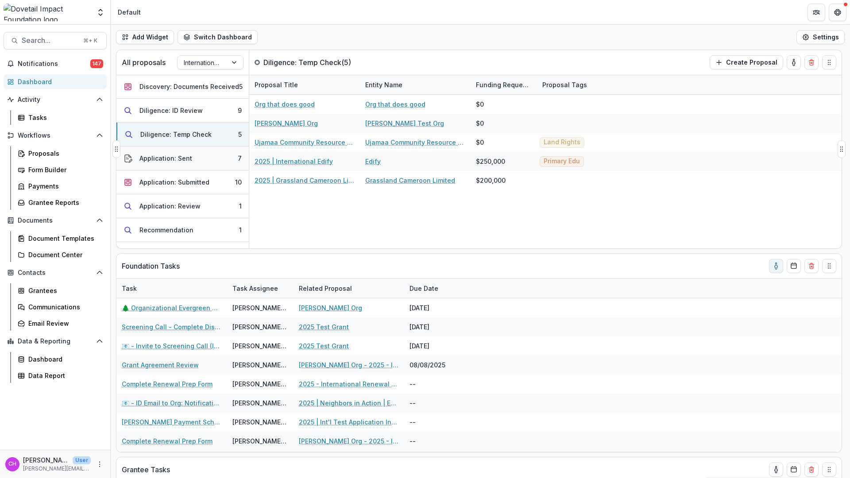
click at [181, 158] on div "Application: Sent" at bounding box center [165, 158] width 53 height 9
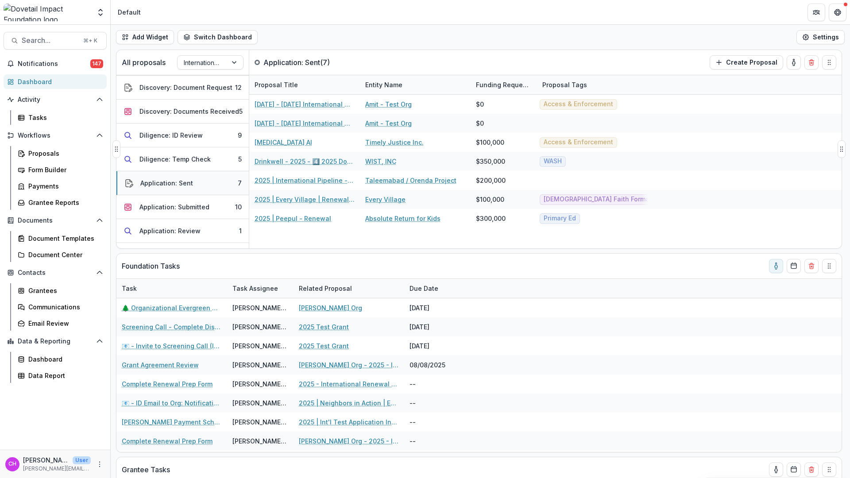
scroll to position [0, 0]
click at [215, 93] on button "Discovery: Screening 8" at bounding box center [182, 87] width 132 height 24
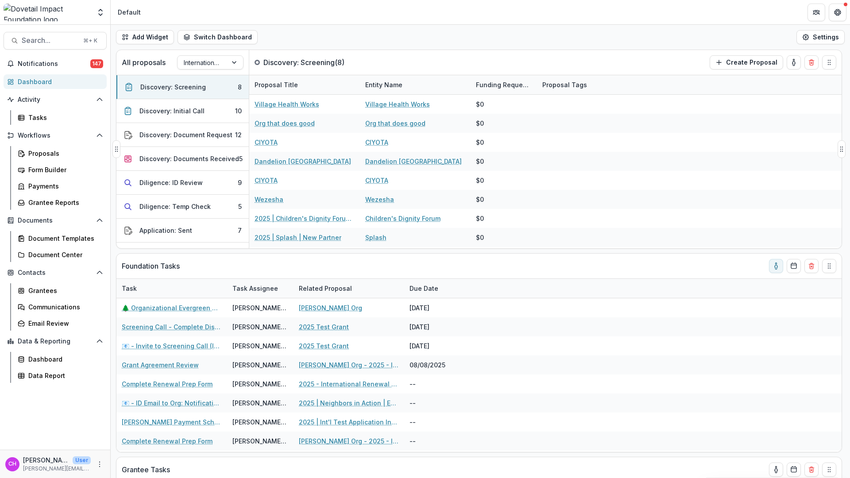
select select "******"
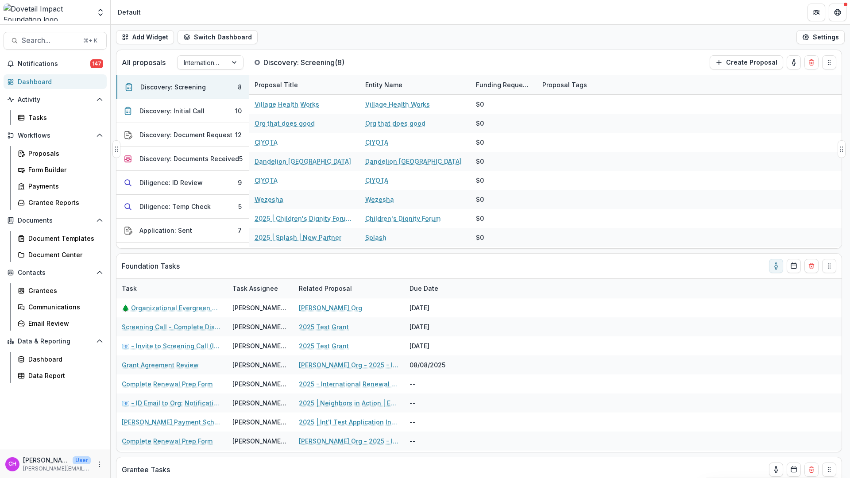
select select "******"
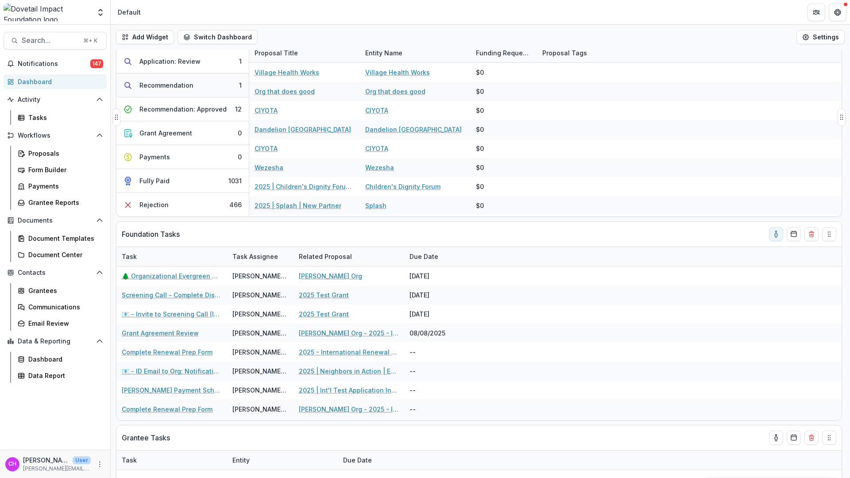
scroll to position [50, 0]
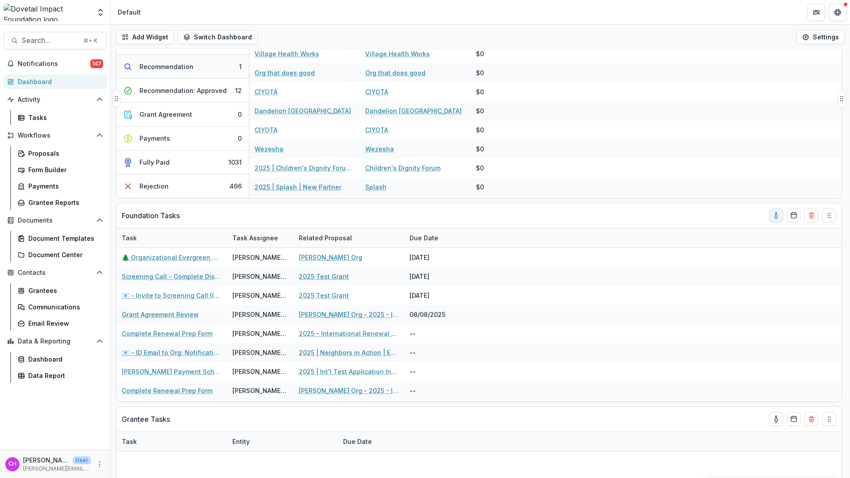
click at [202, 197] on button "Rejection 466" at bounding box center [182, 185] width 132 height 23
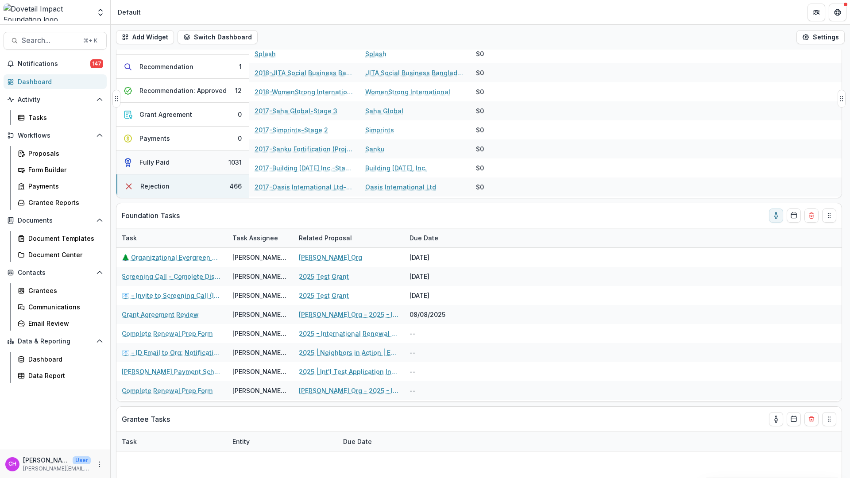
click at [187, 159] on button "Fully Paid 1031" at bounding box center [182, 162] width 132 height 24
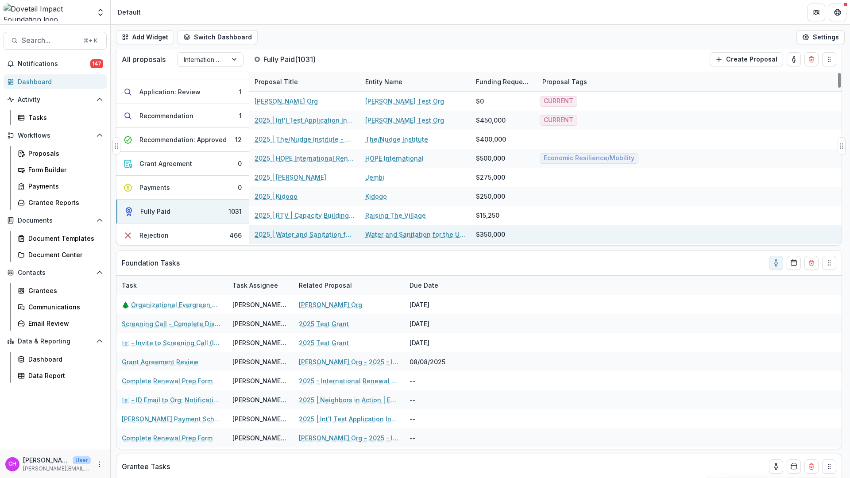
scroll to position [0, 0]
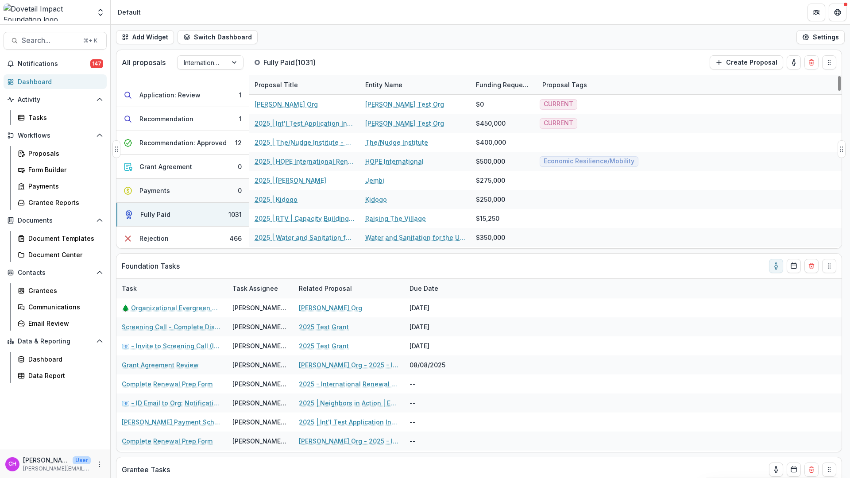
click at [166, 193] on div "Payments" at bounding box center [154, 190] width 31 height 9
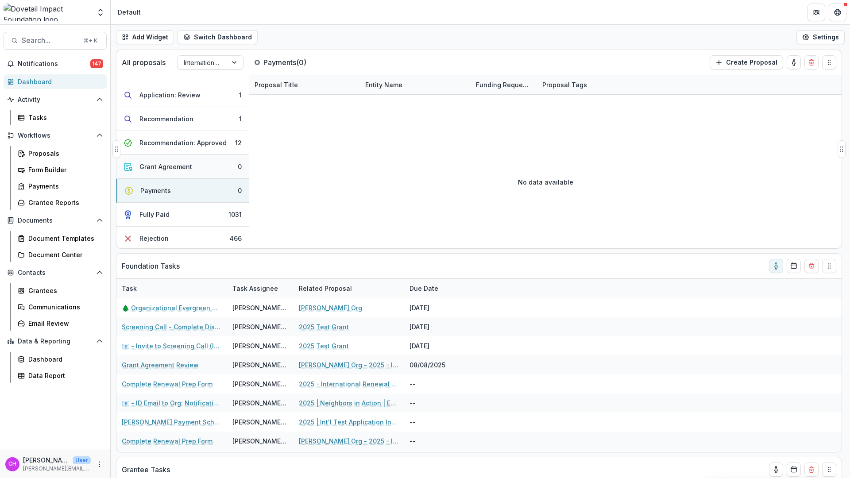
click at [180, 171] on div "Grant Agreement" at bounding box center [165, 166] width 53 height 9
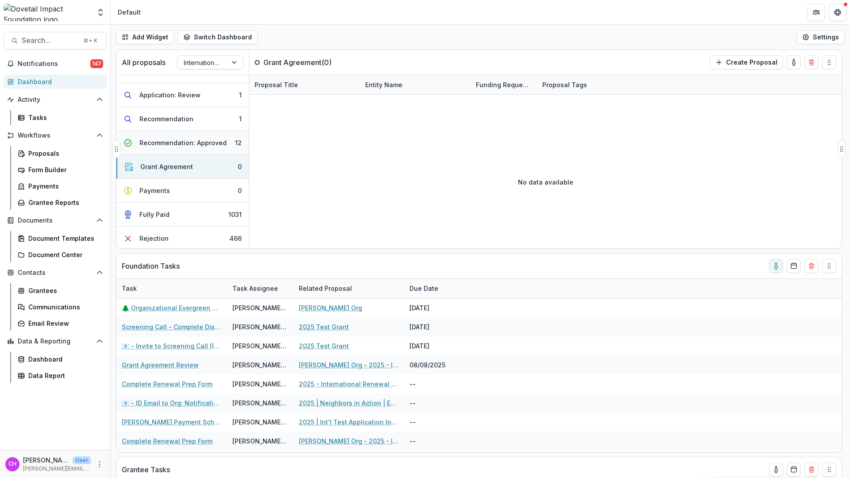
click at [186, 140] on div "Recommendation: Approved" at bounding box center [182, 142] width 87 height 9
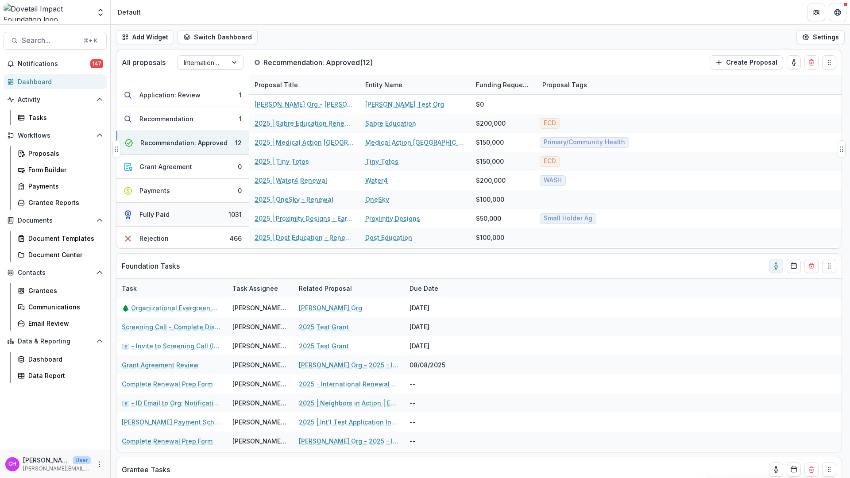
click at [174, 208] on button "Fully Paid 1031" at bounding box center [182, 215] width 132 height 24
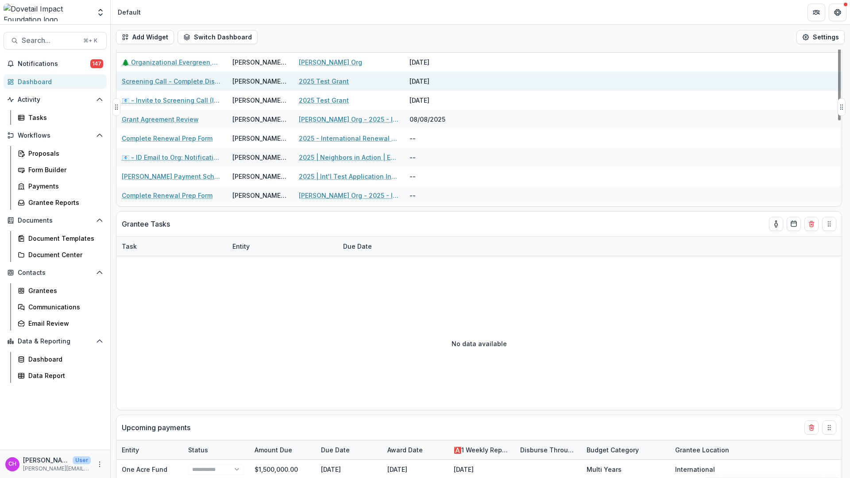
scroll to position [256, 0]
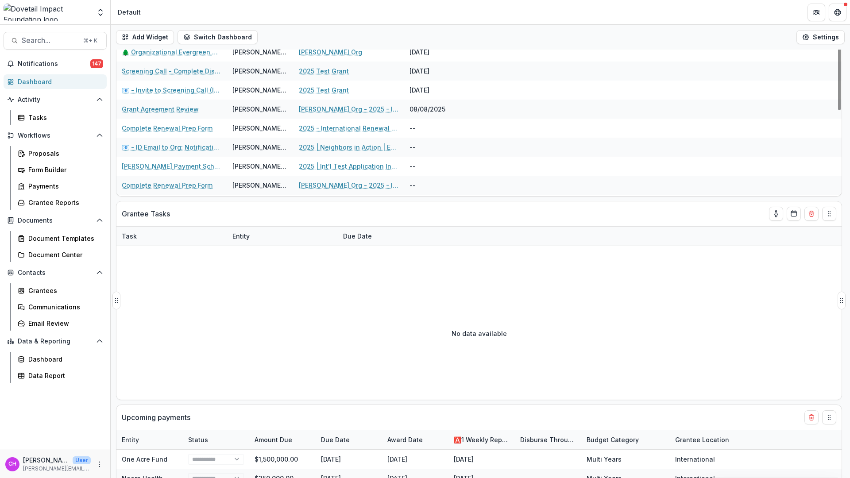
select select "******"
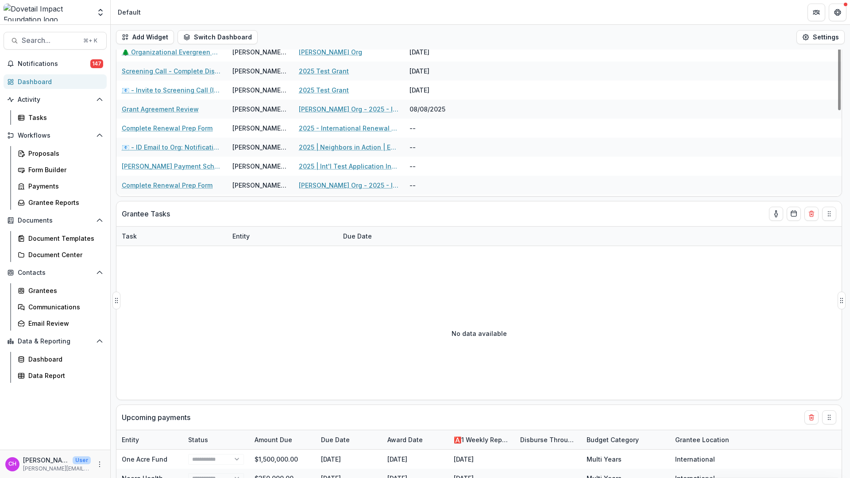
select select "******"
click at [791, 217] on button "Calendar" at bounding box center [794, 214] width 14 height 14
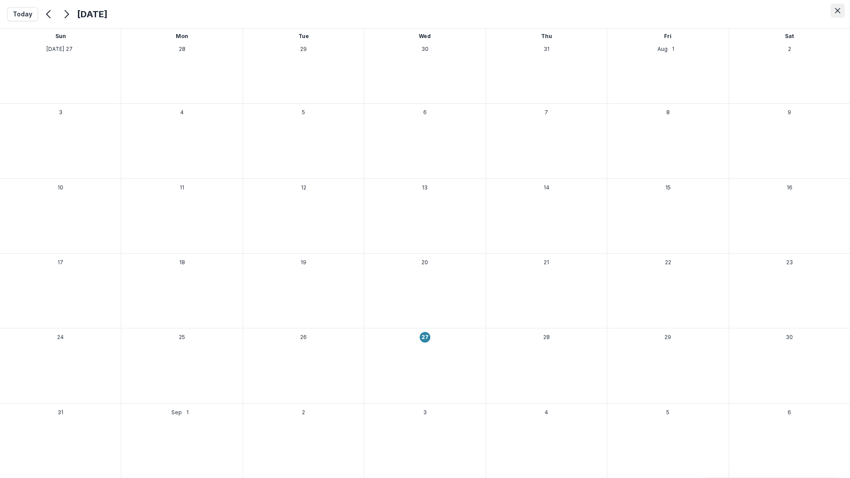
click at [838, 12] on icon "Close" at bounding box center [837, 10] width 5 height 5
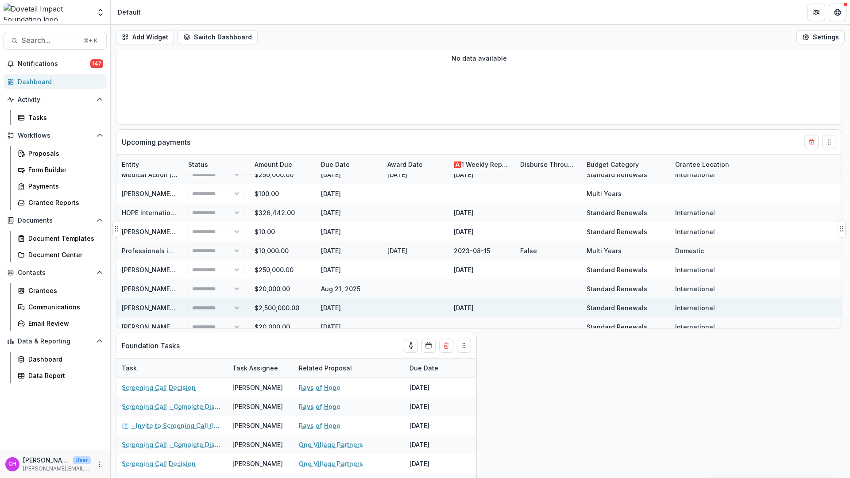
scroll to position [585, 0]
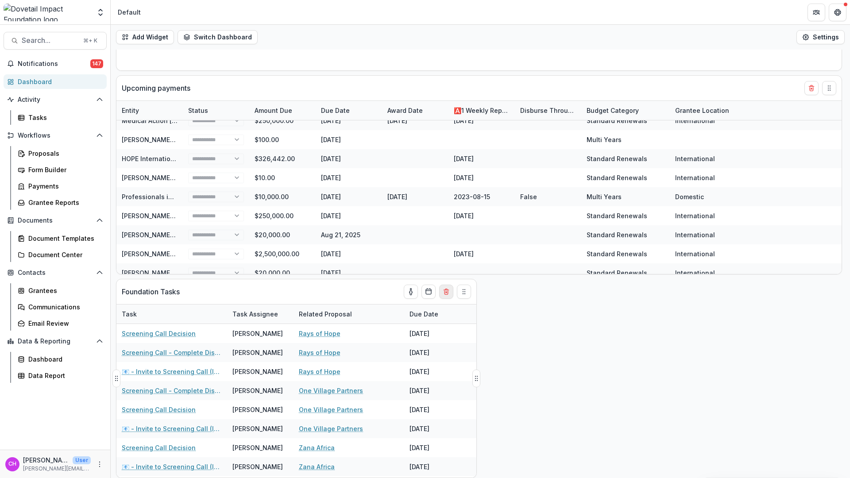
click at [445, 288] on icon "Delete card" at bounding box center [446, 291] width 7 height 7
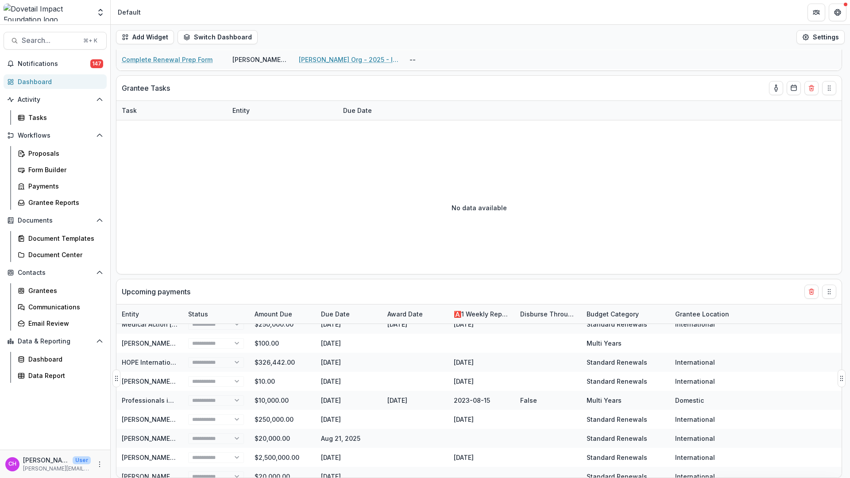
select select "******"
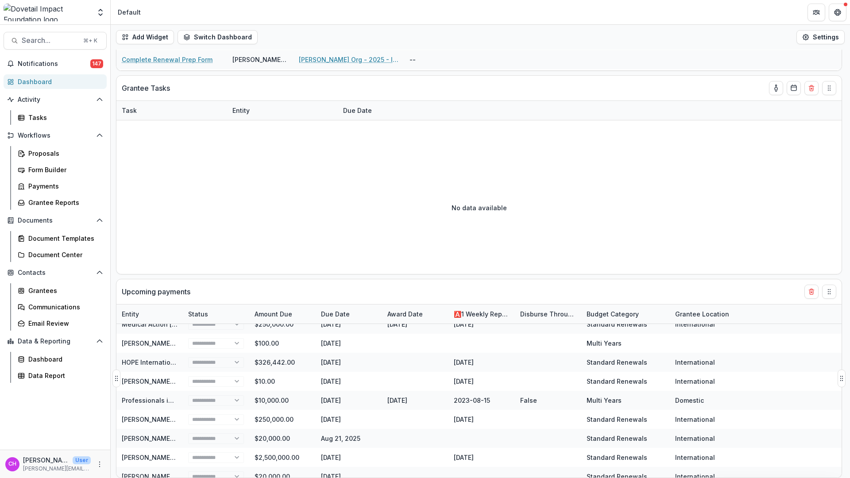
select select "******"
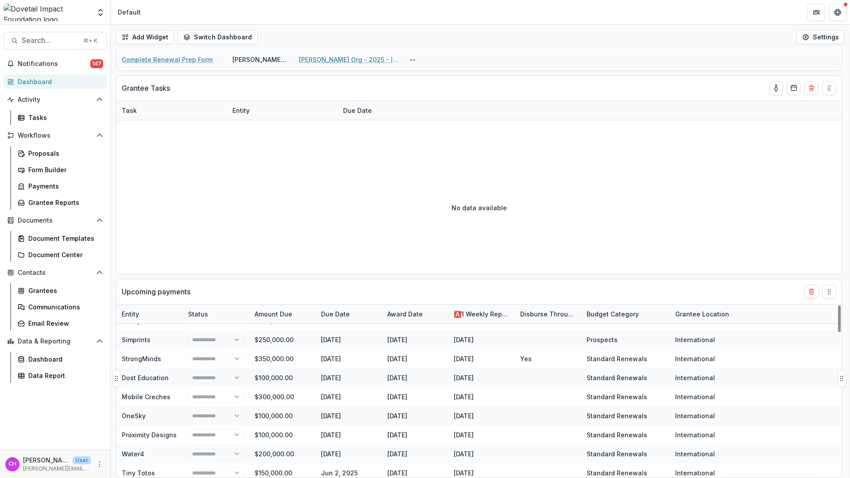
select select "******"
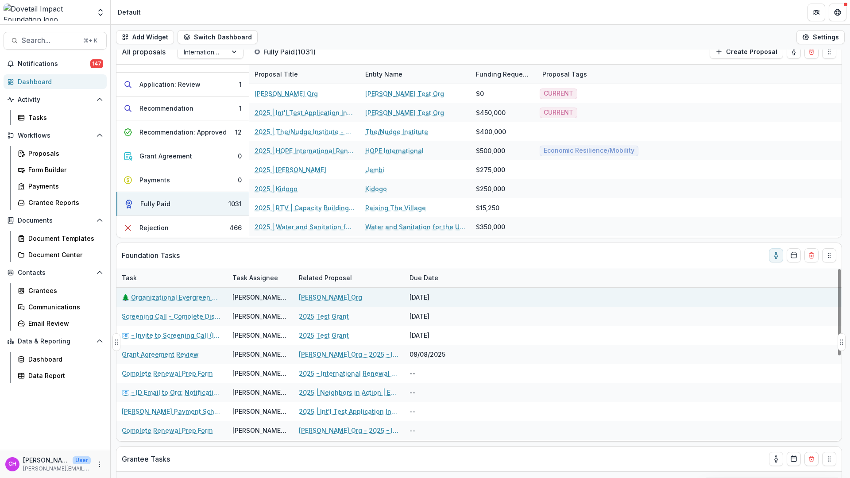
scroll to position [0, 0]
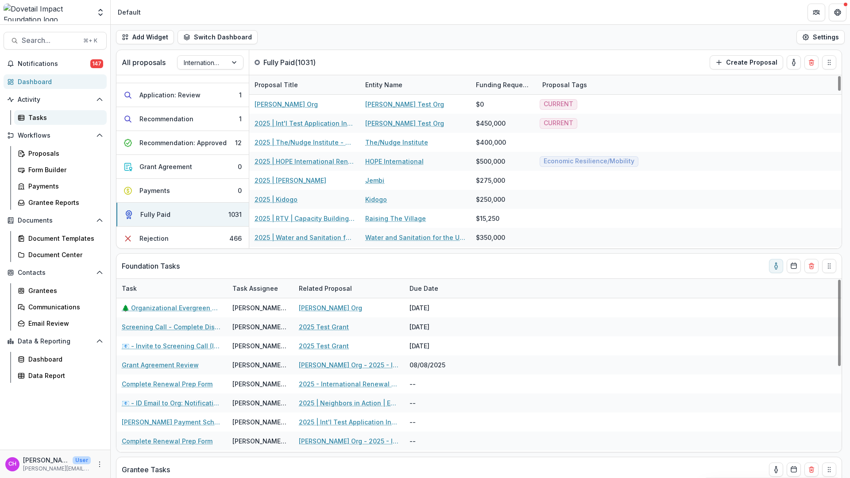
click at [25, 115] on link "Tasks" at bounding box center [60, 117] width 93 height 15
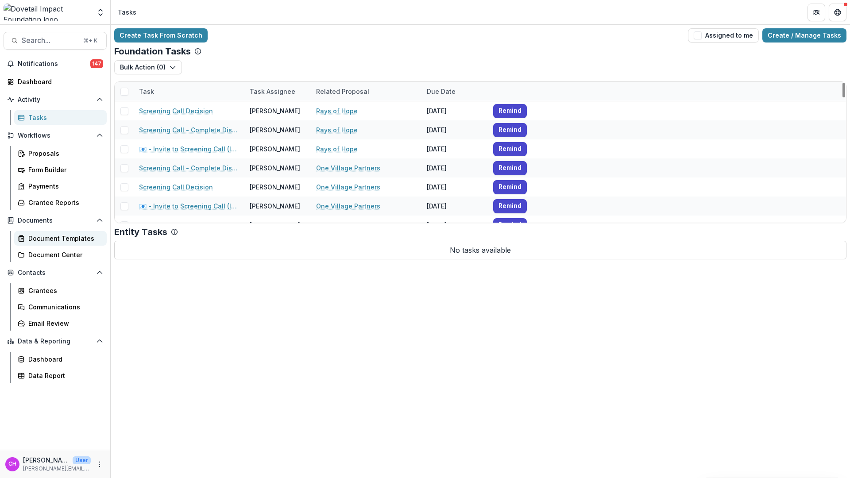
click at [68, 239] on div "Document Templates" at bounding box center [63, 238] width 71 height 9
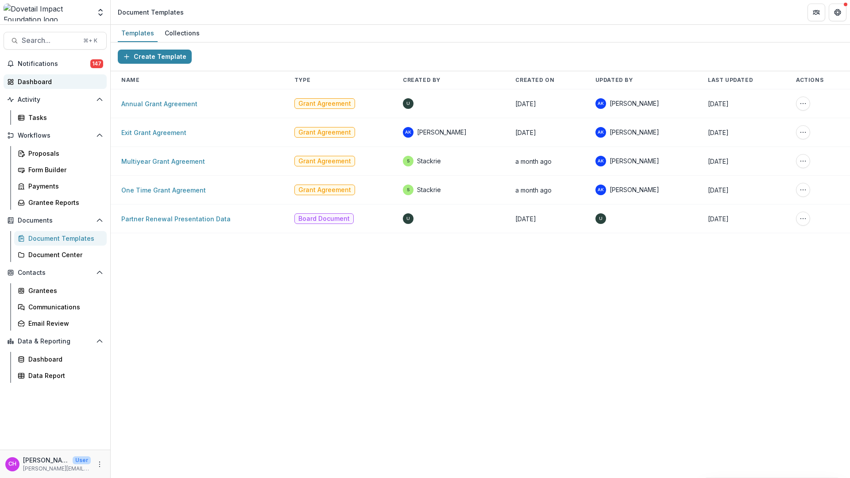
click at [38, 79] on div "Dashboard" at bounding box center [59, 81] width 82 height 9
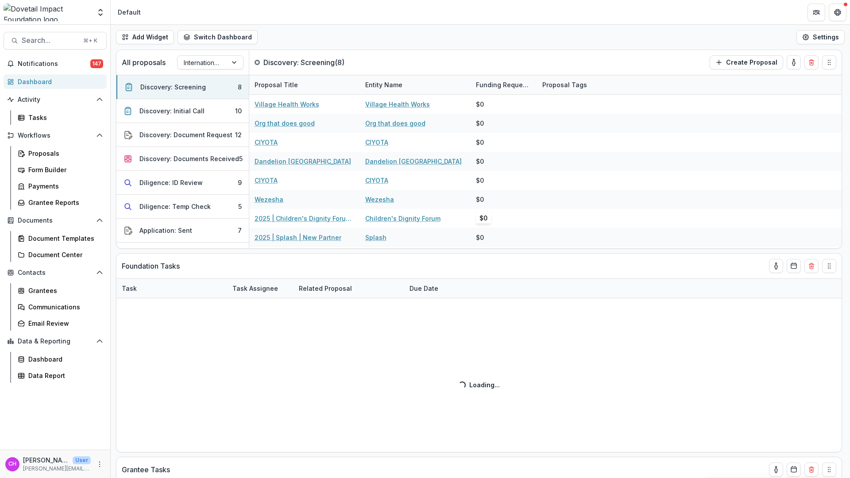
select select "******"
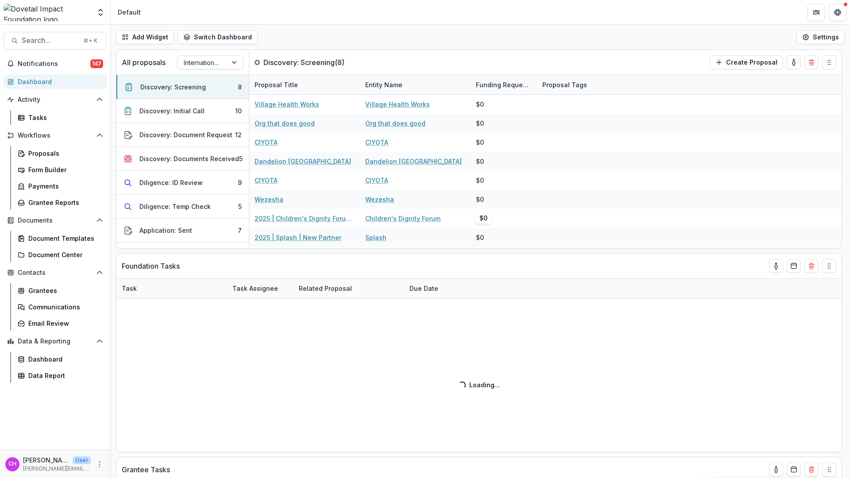
select select "******"
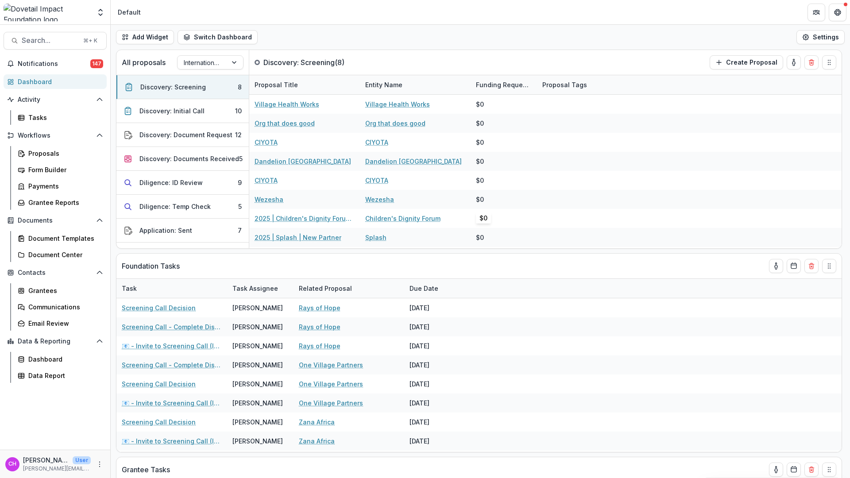
select select "******"
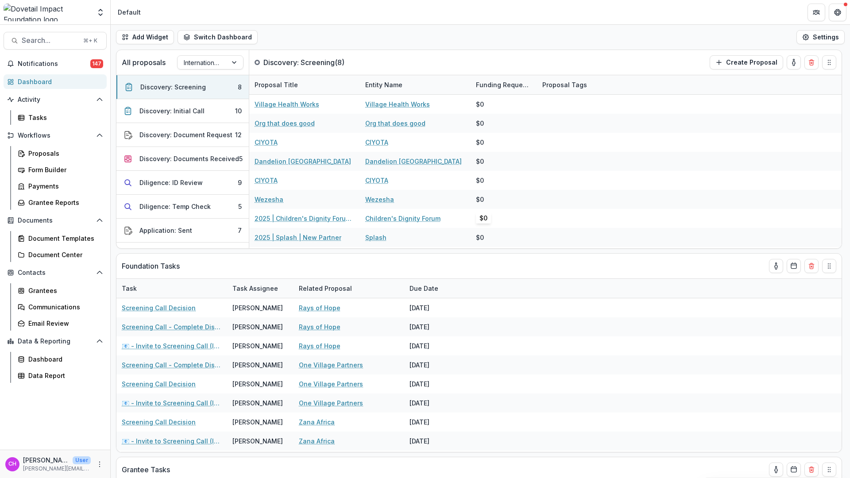
select select "******"
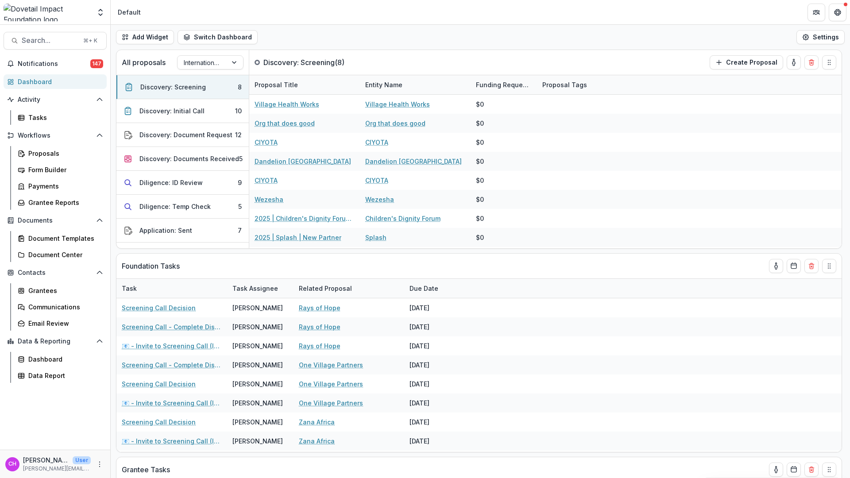
select select "******"
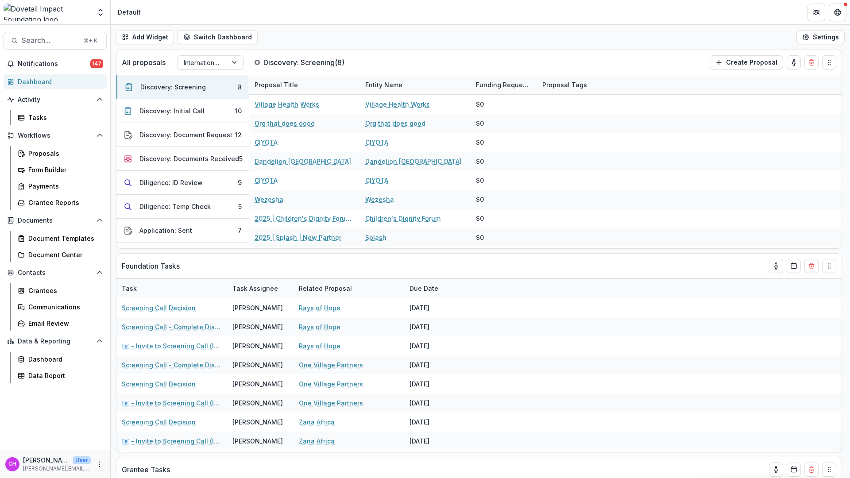
select select "******"
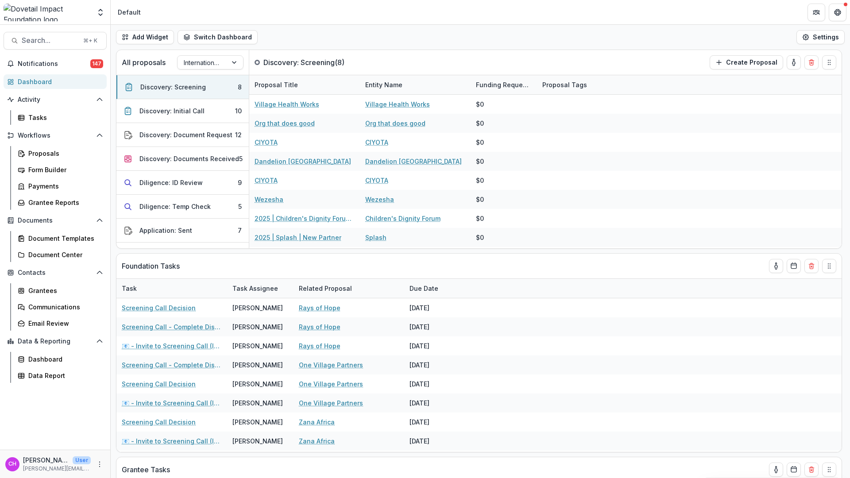
select select "******"
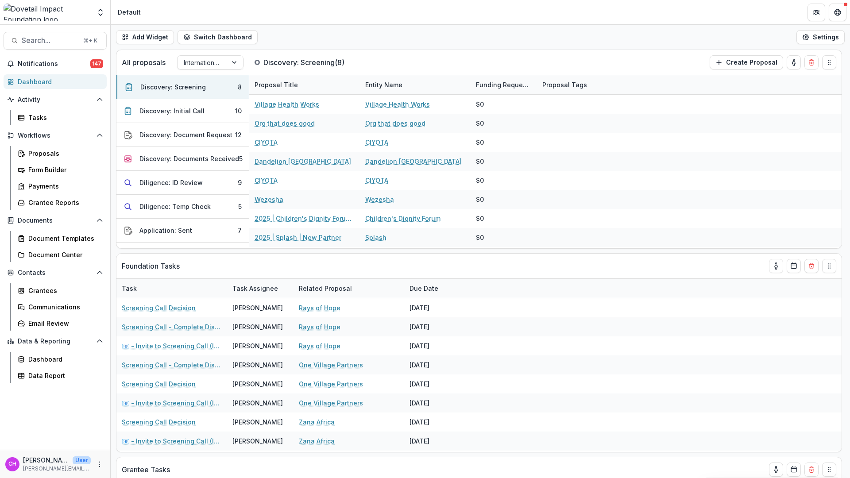
select select "******"
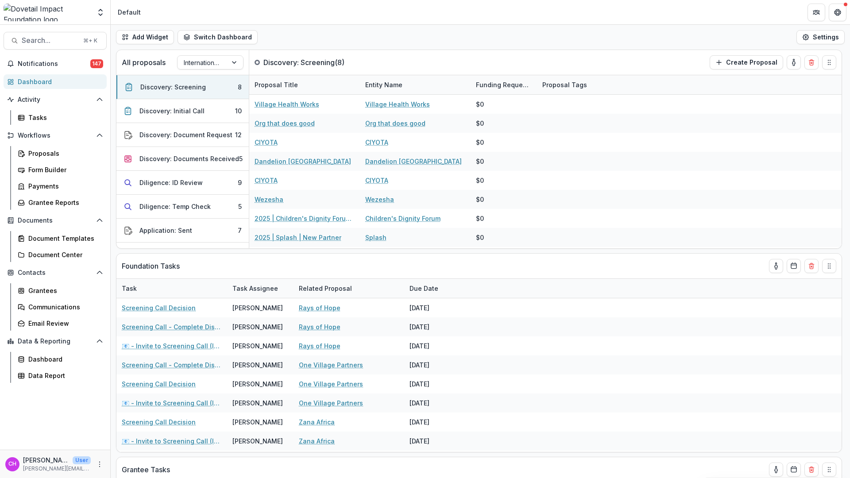
select select "******"
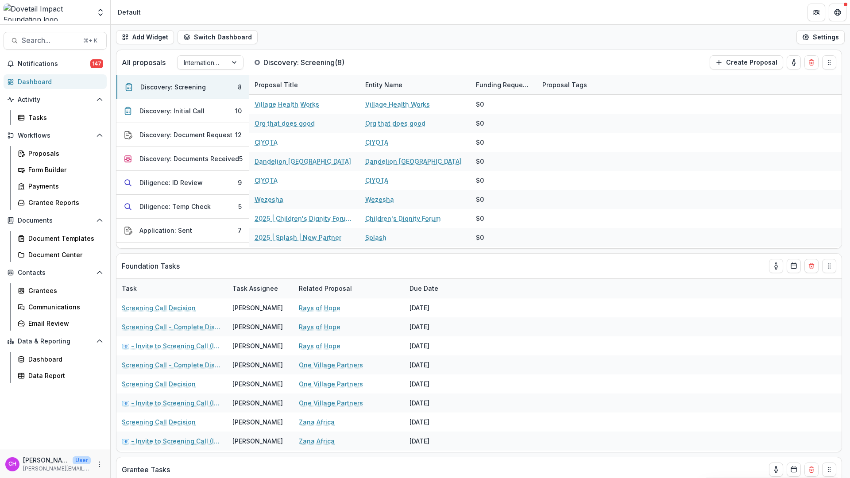
click at [67, 14] on img at bounding box center [47, 13] width 87 height 18
click at [99, 13] on icon "Open entity switcher" at bounding box center [100, 12] width 9 height 9
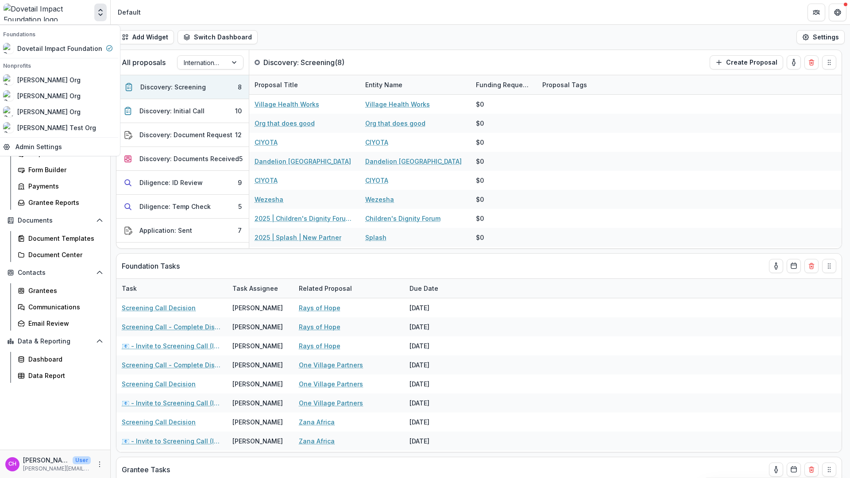
click at [58, 407] on div "Notifications 147 Dashboard Activity Tasks Workflows Proposals Form Builder Pay…" at bounding box center [55, 253] width 110 height 393
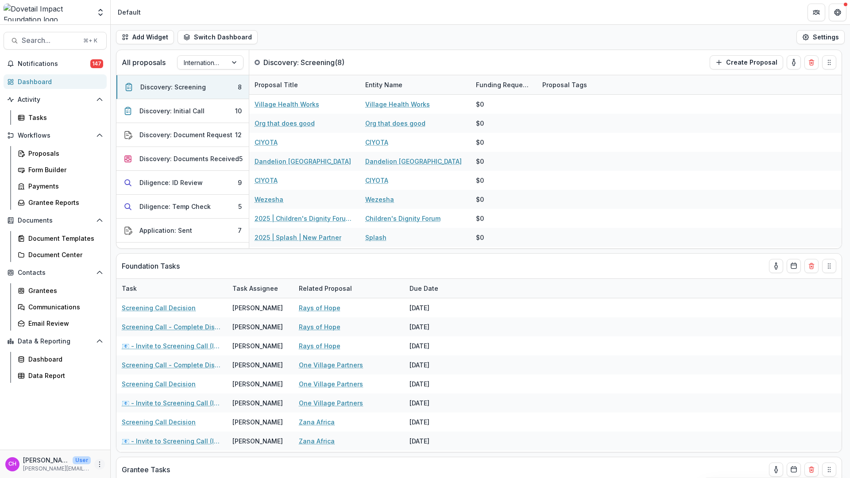
click at [100, 469] on button "More" at bounding box center [99, 464] width 11 height 11
click at [54, 13] on img at bounding box center [47, 13] width 87 height 18
click at [98, 15] on icon "Open entity switcher" at bounding box center [100, 12] width 9 height 9
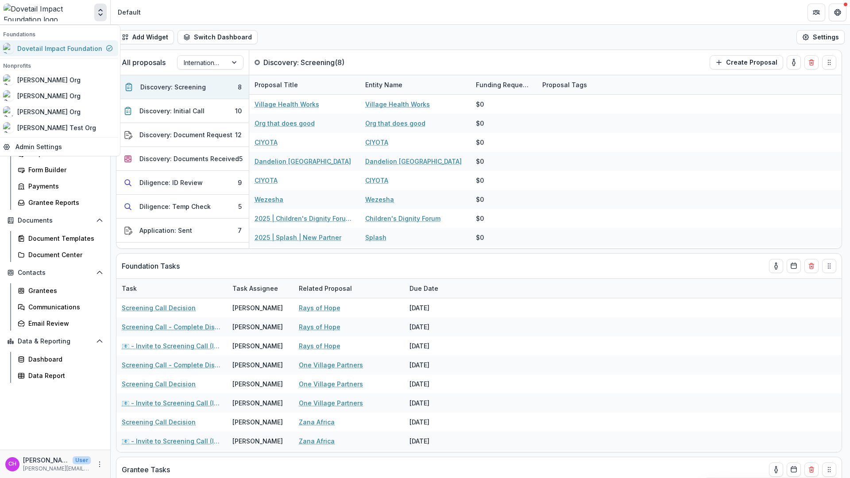
select select "******"
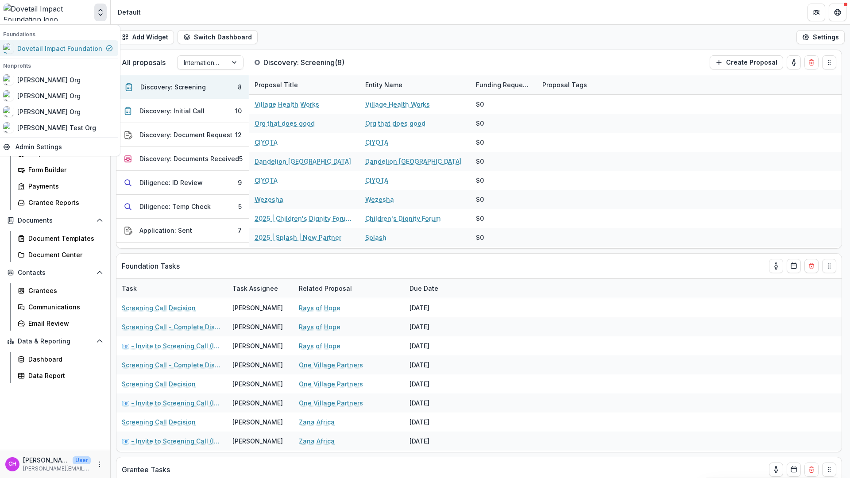
select select "******"
click at [54, 48] on div "Dovetail Impact Foundation" at bounding box center [59, 48] width 85 height 9
select select "******"
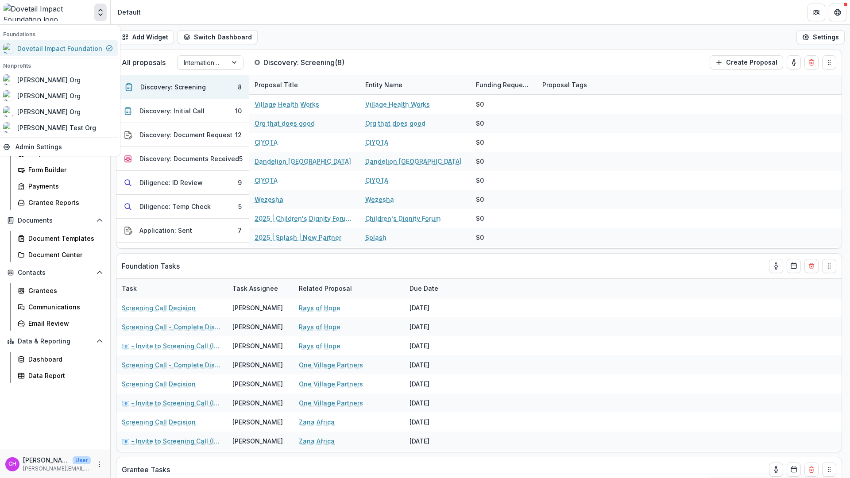
select select "******"
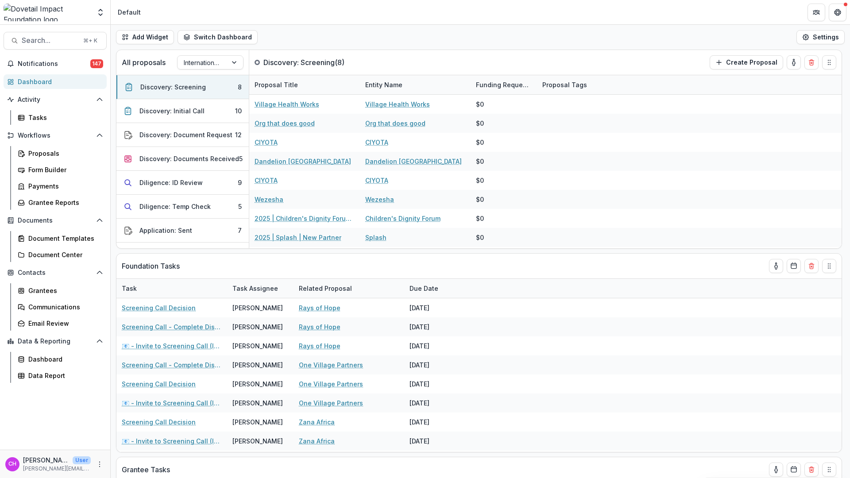
select select "******"
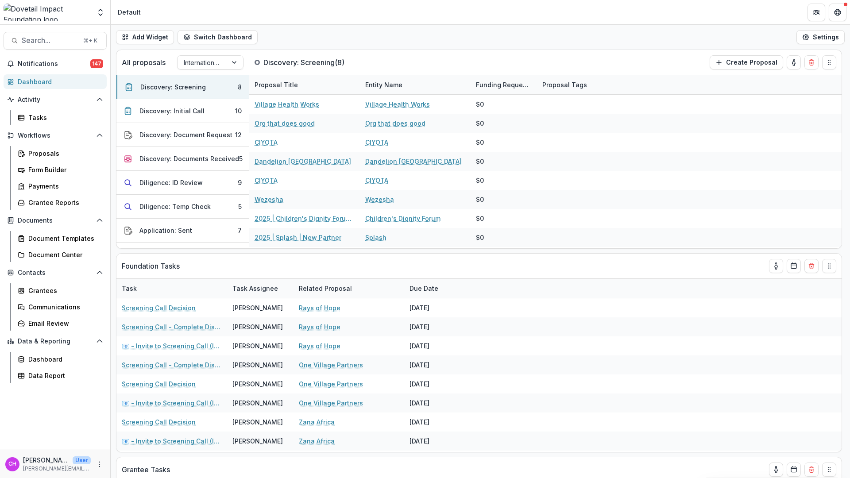
select select "******"
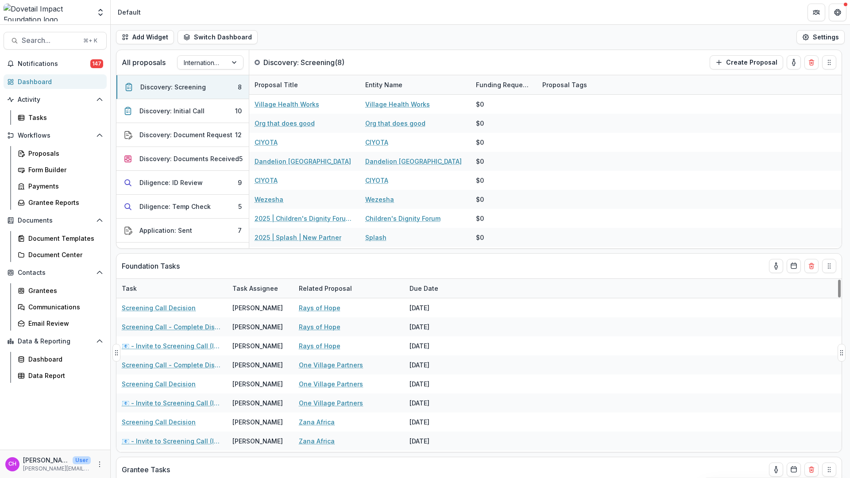
select select "******"
click at [190, 37] on button "Switch Dashboard" at bounding box center [217, 37] width 80 height 14
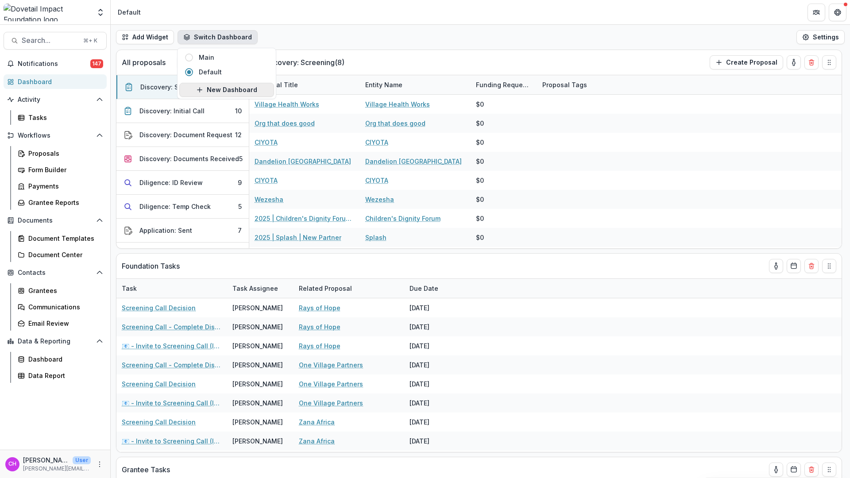
click at [234, 89] on button "New Dashboard" at bounding box center [226, 90] width 95 height 14
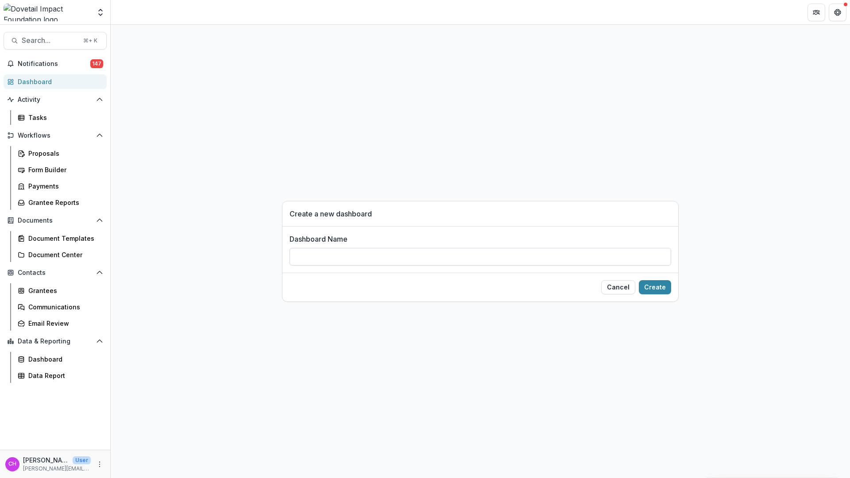
click at [370, 251] on input "Dashboard Name" at bounding box center [480, 257] width 382 height 18
click at [616, 281] on button "Cancel" at bounding box center [618, 287] width 34 height 14
select select "******"
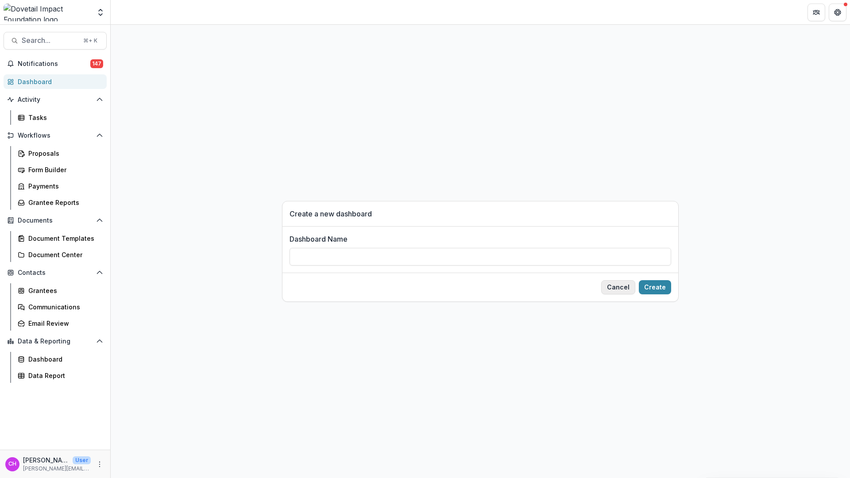
select select "******"
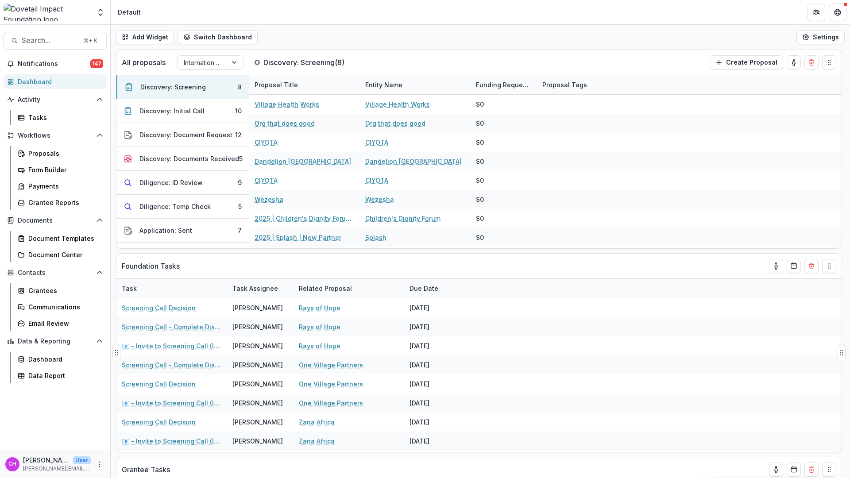
select select "******"
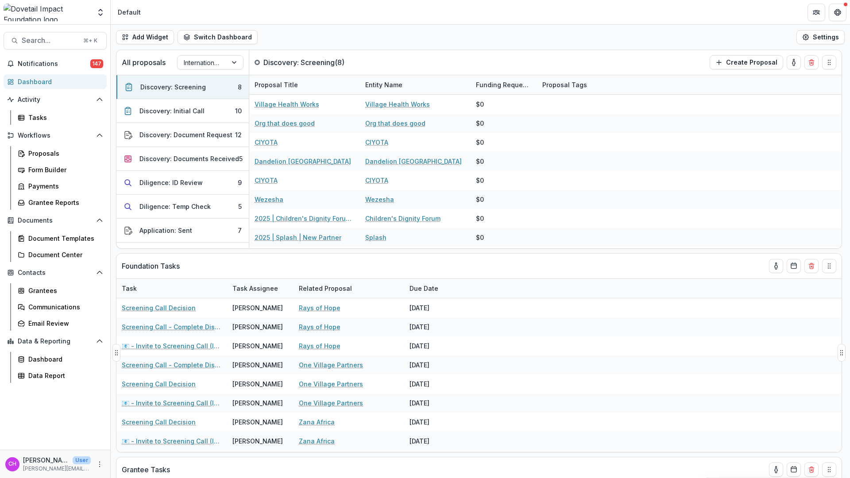
select select "******"
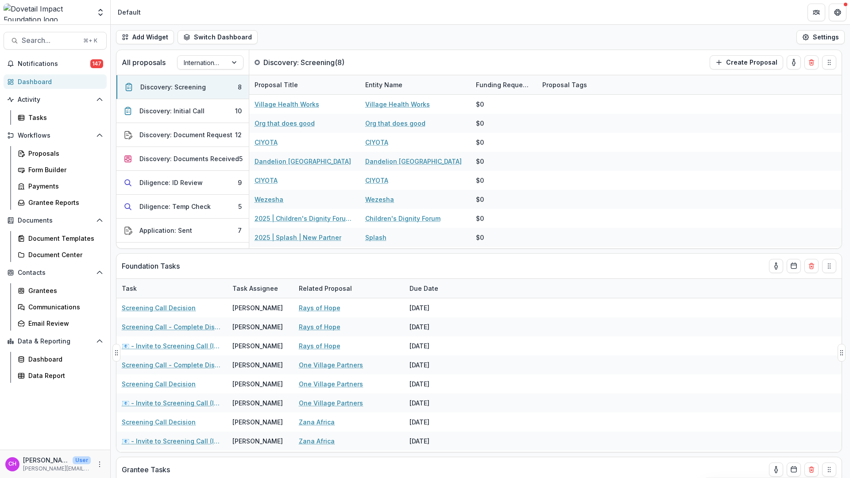
select select "******"
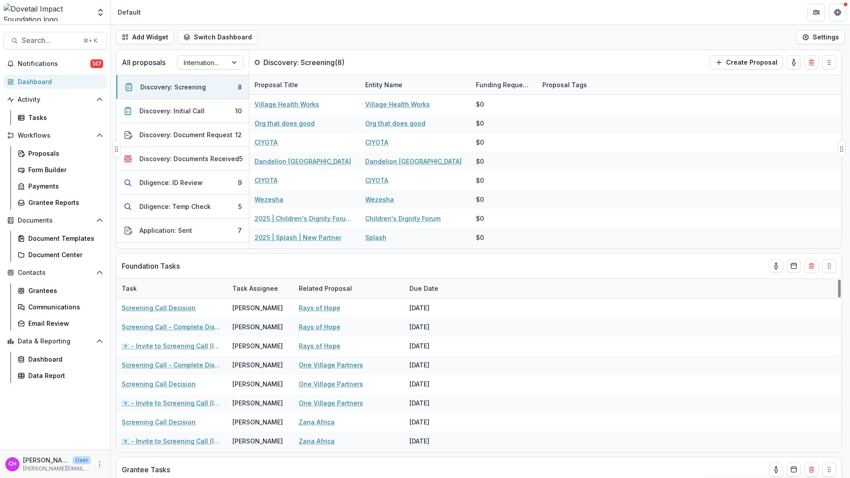
select select "******"
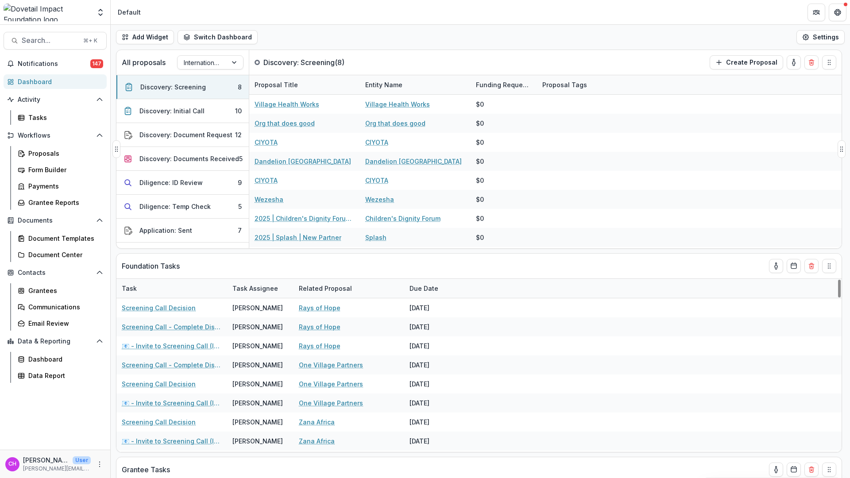
select select "******"
click at [149, 35] on button "Add Widget" at bounding box center [145, 37] width 58 height 14
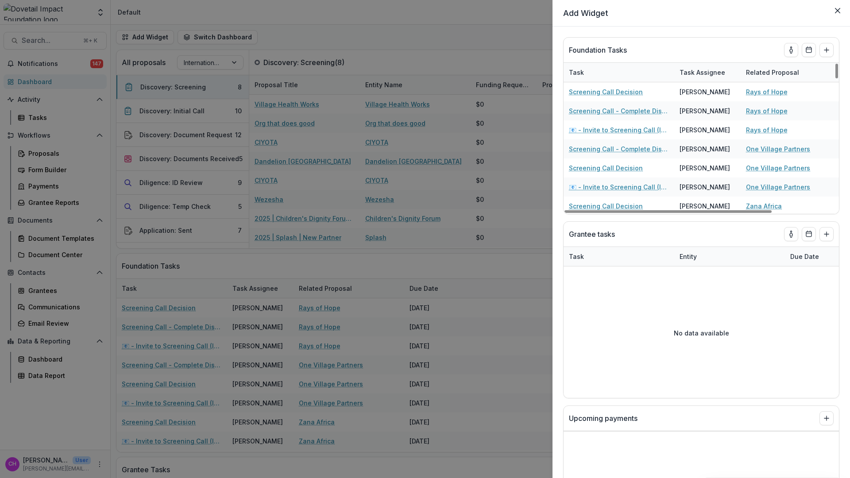
select select "******"
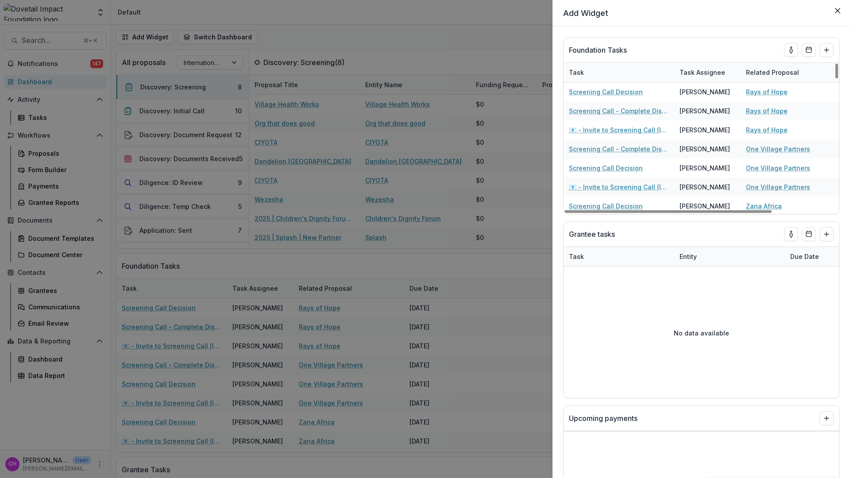
select select "******"
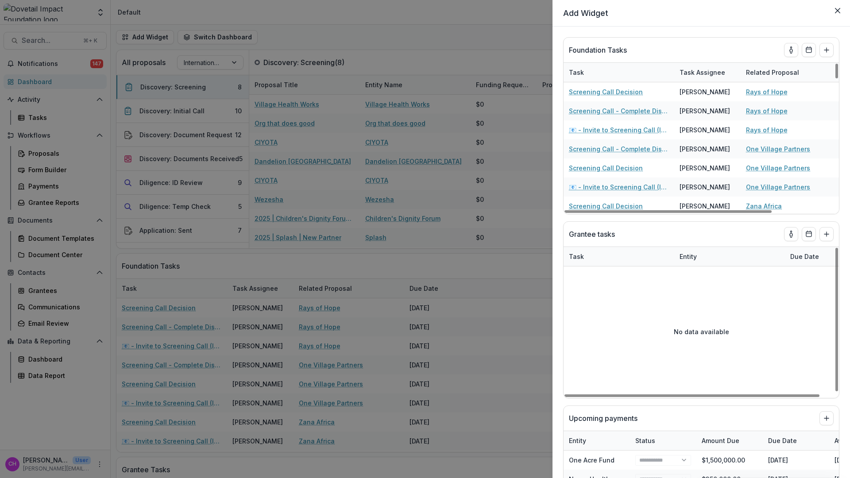
click at [431, 52] on div "Add Widget Foundation Tasks Task Task Assignee Related Proposal Due Date Screen…" at bounding box center [425, 239] width 850 height 478
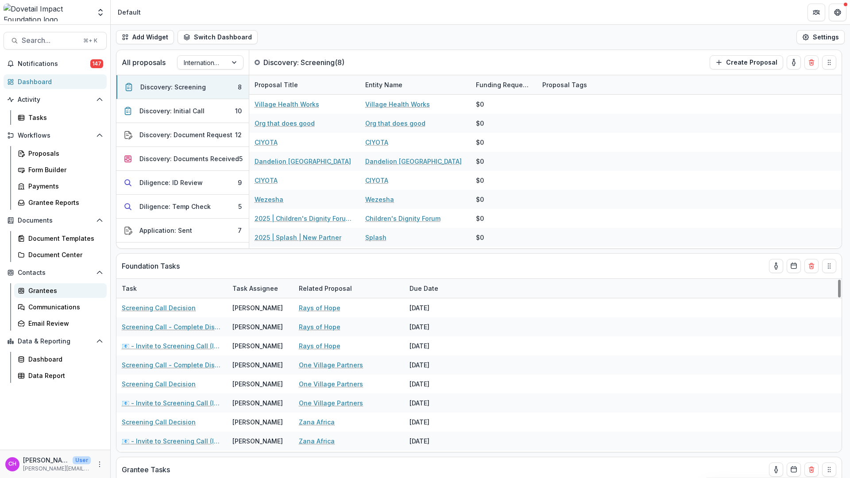
click at [60, 291] on div "Grantees" at bounding box center [63, 290] width 71 height 9
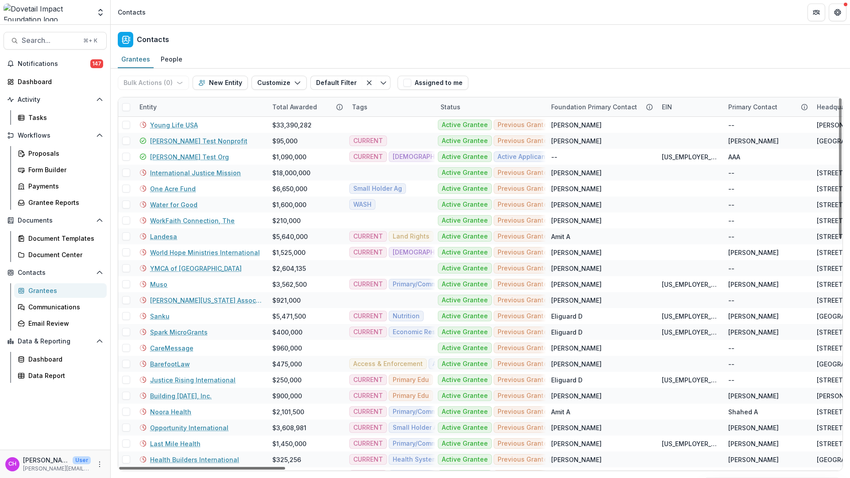
drag, startPoint x: 256, startPoint y: 469, endPoint x: 207, endPoint y: 456, distance: 50.8
click at [207, 467] on div at bounding box center [202, 468] width 166 height 3
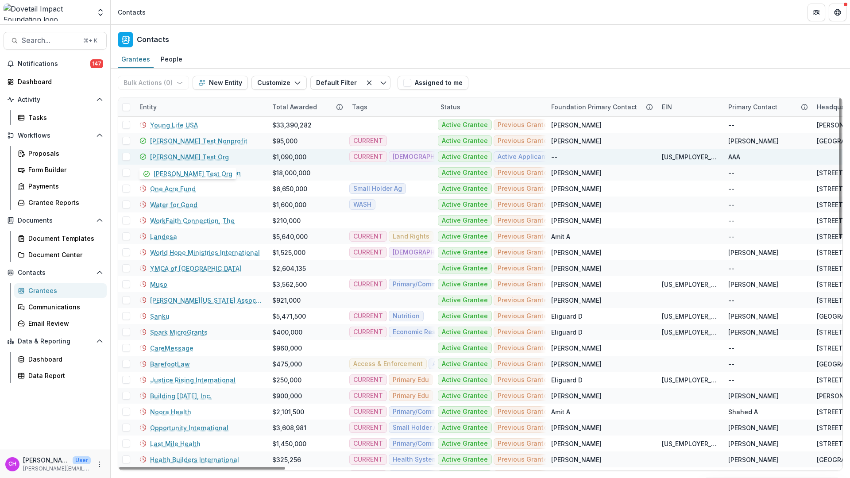
click at [180, 156] on link "[PERSON_NAME] Test Org" at bounding box center [189, 156] width 79 height 9
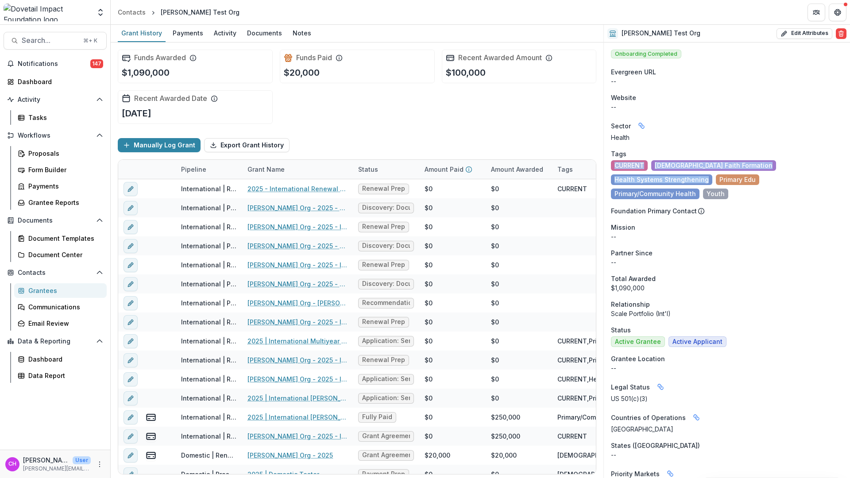
drag, startPoint x: 613, startPoint y: 166, endPoint x: 816, endPoint y: 176, distance: 202.5
click at [816, 176] on ul "CURRENT Christian Faith Formation Health Systems Strengthening Primary Edu Prim…" at bounding box center [727, 179] width 232 height 39
click at [700, 208] on icon at bounding box center [701, 211] width 7 height 7
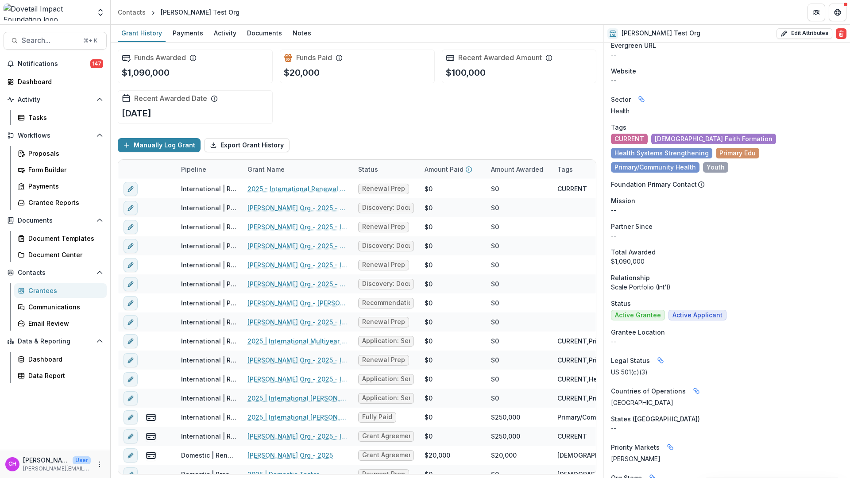
scroll to position [44, 0]
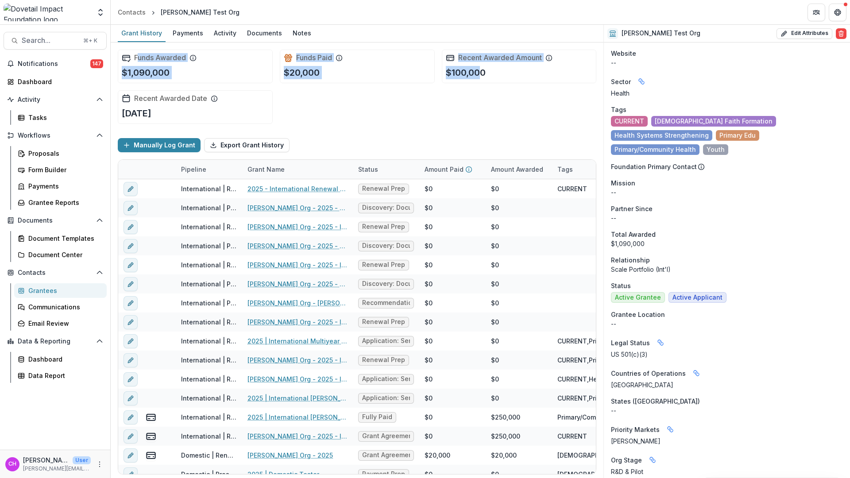
drag, startPoint x: 137, startPoint y: 55, endPoint x: 486, endPoint y: 75, distance: 349.4
click at [483, 69] on div "Funds Awarded $1,090,000 Funds Paid $20,000 Recent Awarded Amount $100,000 Rece…" at bounding box center [357, 86] width 478 height 89
click at [490, 119] on div "Funds Awarded $1,090,000 Funds Paid $20,000 Recent Awarded Amount $100,000 Rece…" at bounding box center [357, 86] width 478 height 89
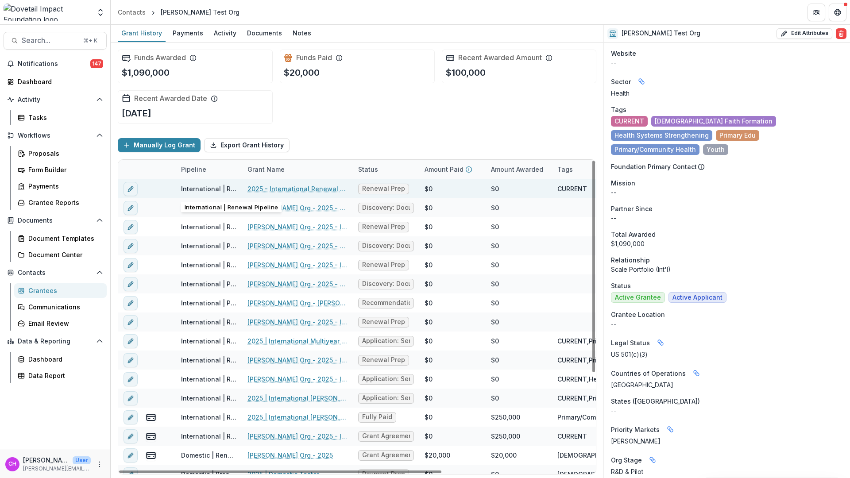
drag, startPoint x: 226, startPoint y: 189, endPoint x: 243, endPoint y: 189, distance: 17.7
click at [243, 189] on div "International | Renewal Pipeline 2025 - International Renewal Prep Form Renewal…" at bounding box center [467, 188] width 699 height 19
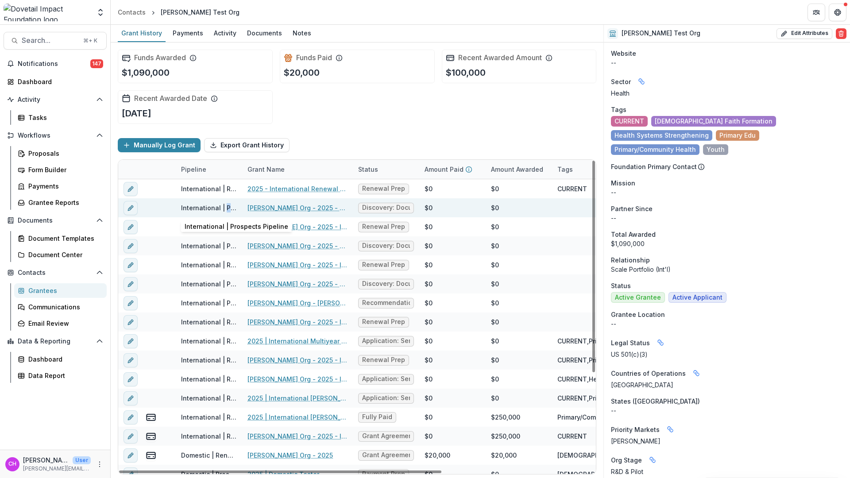
drag, startPoint x: 227, startPoint y: 207, endPoint x: 235, endPoint y: 206, distance: 8.5
click at [235, 206] on div "International | Prospects Pipeline" at bounding box center [209, 207] width 56 height 9
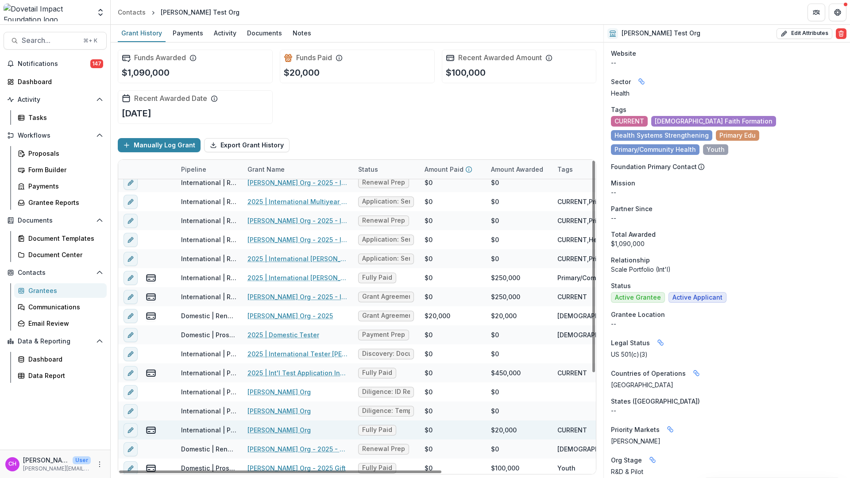
scroll to position [143, 0]
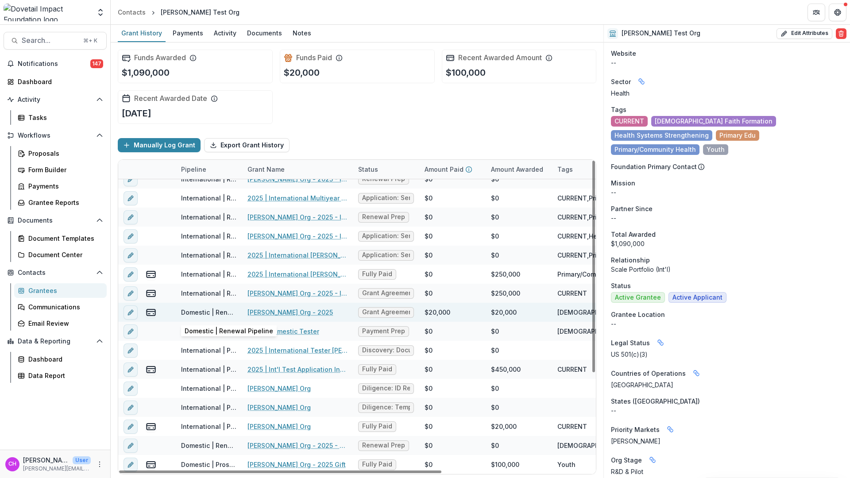
click at [182, 313] on div "Domestic | Renewal Pipeline" at bounding box center [209, 312] width 56 height 9
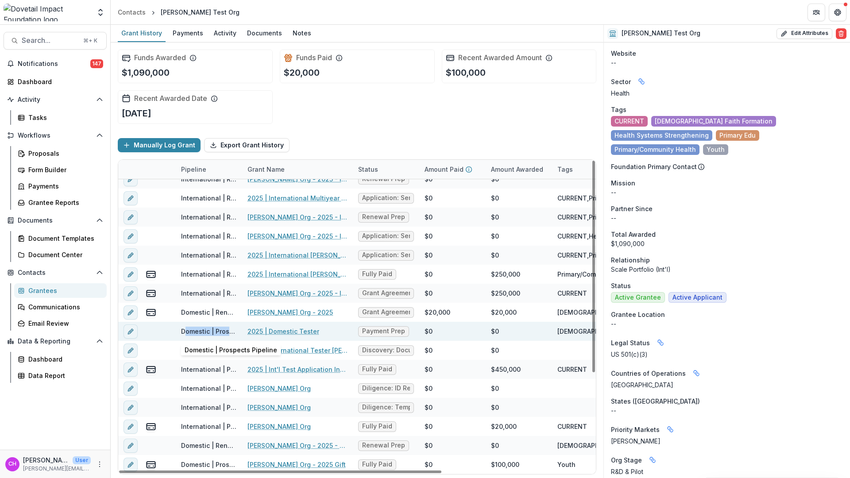
drag, startPoint x: 186, startPoint y: 332, endPoint x: 236, endPoint y: 332, distance: 50.5
click at [236, 332] on div "Domestic | Prospects Pipeline" at bounding box center [209, 331] width 56 height 9
drag, startPoint x: 249, startPoint y: 331, endPoint x: 409, endPoint y: 339, distance: 160.4
click at [409, 339] on div "Domestic | Prospects Pipeline 2025 | Domestic Tester Payment Prep $0 $0 Christi…" at bounding box center [467, 331] width 699 height 19
click at [180, 332] on div "Domestic | Prospects Pipeline" at bounding box center [209, 331] width 66 height 19
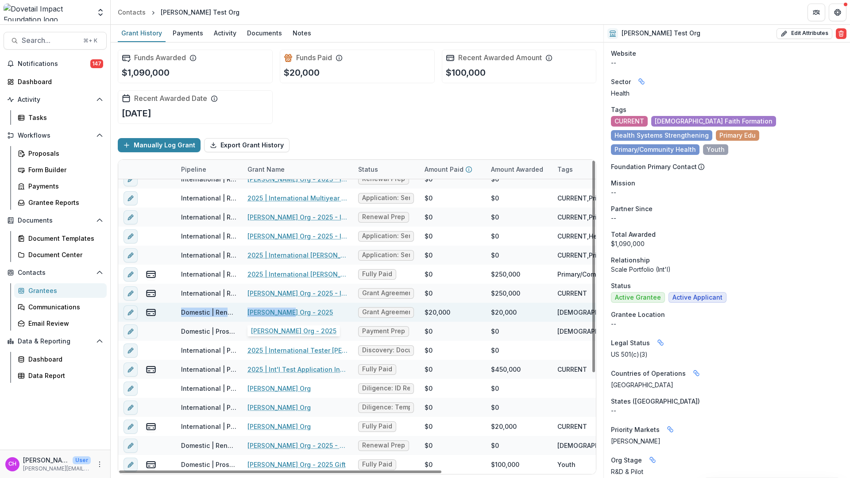
drag, startPoint x: 198, startPoint y: 310, endPoint x: 284, endPoint y: 310, distance: 86.3
click at [284, 310] on div "Domestic | Renewal Pipeline Courtney's Org - 2025 Grant Agreement $20,000 $20,0…" at bounding box center [467, 312] width 699 height 19
click at [217, 312] on div "Domestic | Renewal Pipeline" at bounding box center [209, 312] width 56 height 9
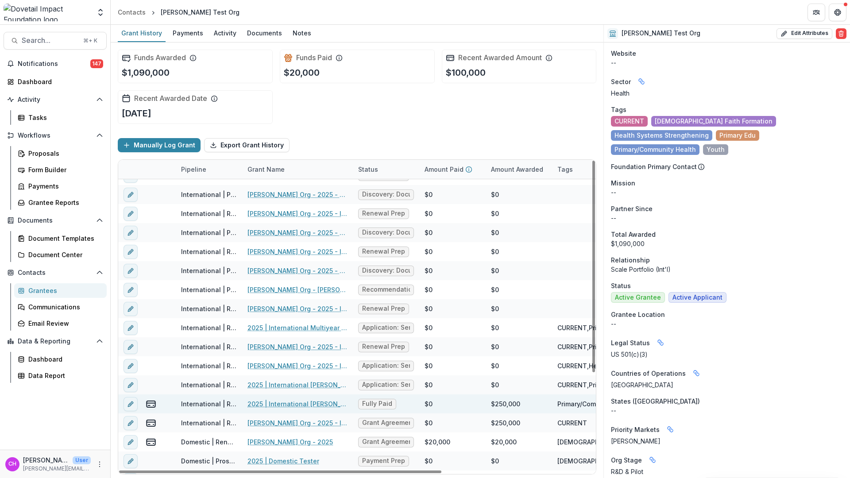
scroll to position [0, 0]
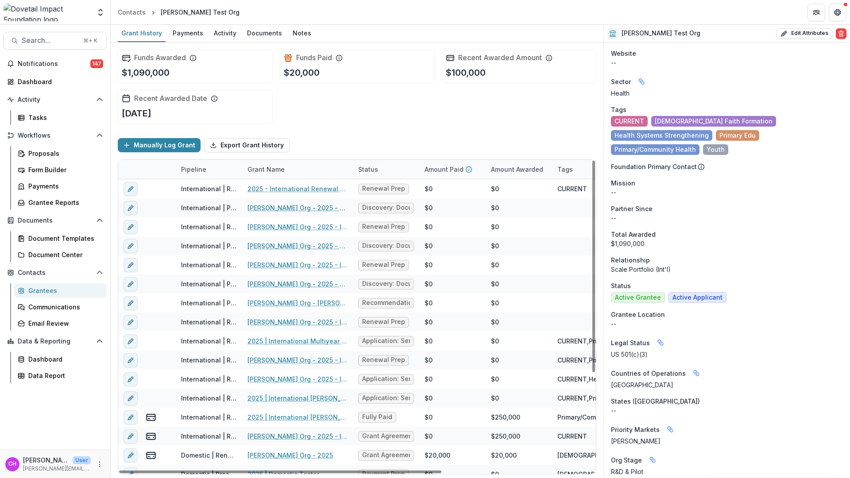
click at [363, 169] on div "Status" at bounding box center [368, 169] width 31 height 9
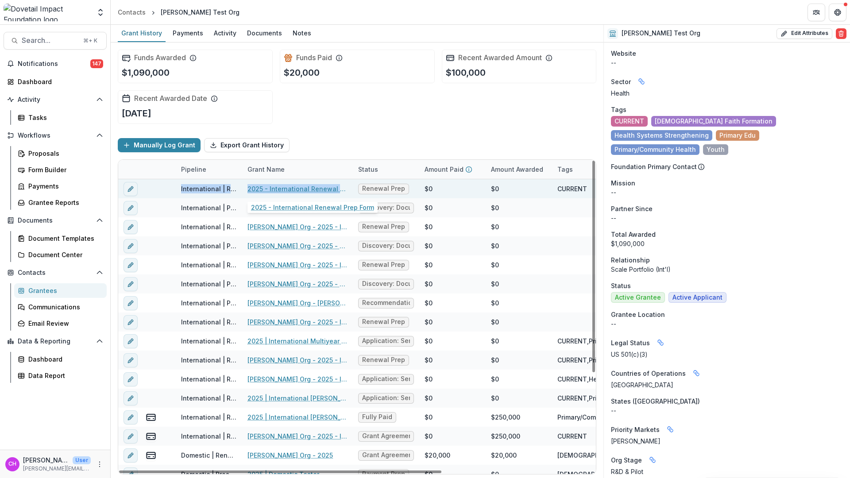
drag, startPoint x: 171, startPoint y: 189, endPoint x: 347, endPoint y: 189, distance: 175.7
click at [347, 189] on div "International | Renewal Pipeline 2025 - International Renewal Prep Form Renewal…" at bounding box center [467, 188] width 699 height 19
drag, startPoint x: 366, startPoint y: 189, endPoint x: 405, endPoint y: 188, distance: 39.0
click at [405, 188] on span "Renewal Prep" at bounding box center [383, 189] width 51 height 11
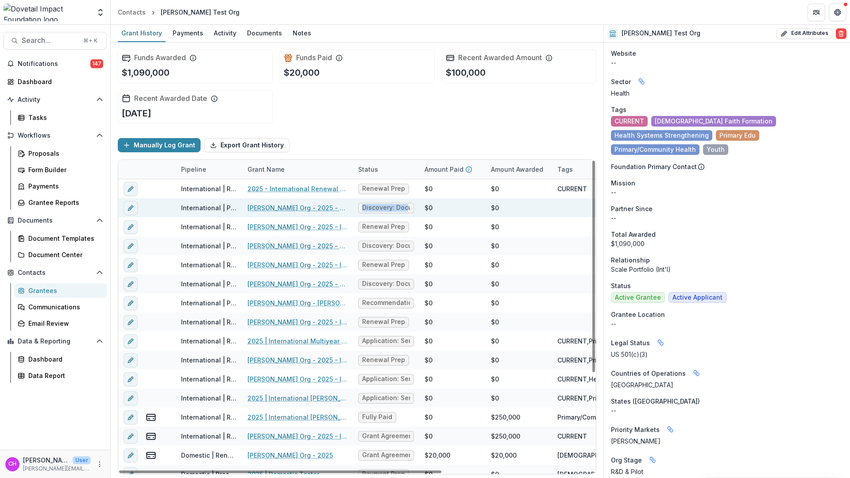
drag, startPoint x: 362, startPoint y: 208, endPoint x: 409, endPoint y: 205, distance: 46.6
click at [409, 205] on span "Discovery: Documents Received" at bounding box center [386, 208] width 48 height 8
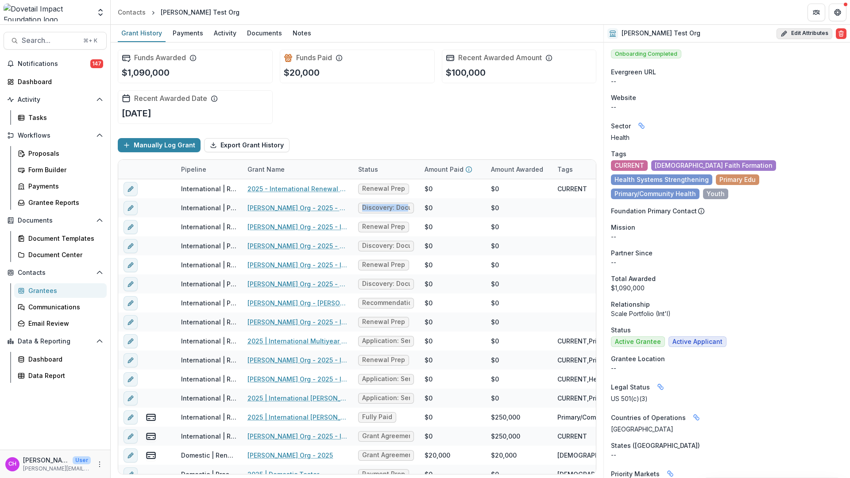
click at [798, 35] on button "Edit Attributes" at bounding box center [804, 33] width 56 height 11
select select
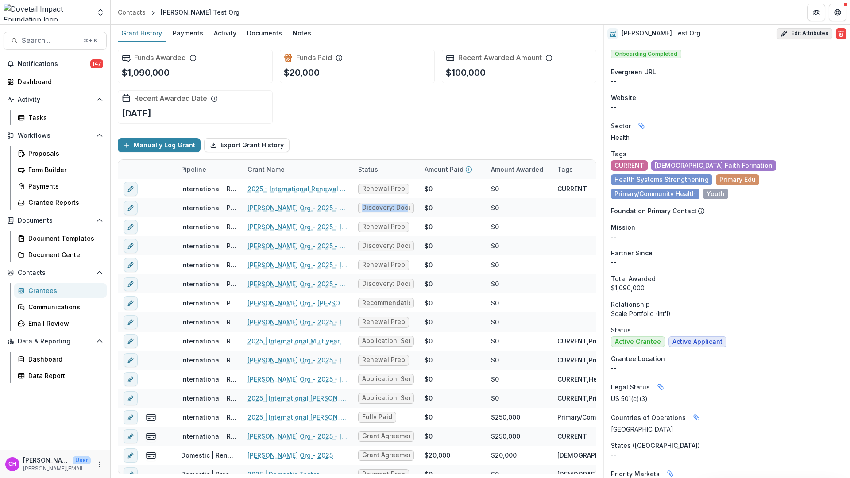
select select "**********"
select select
select select "**********"
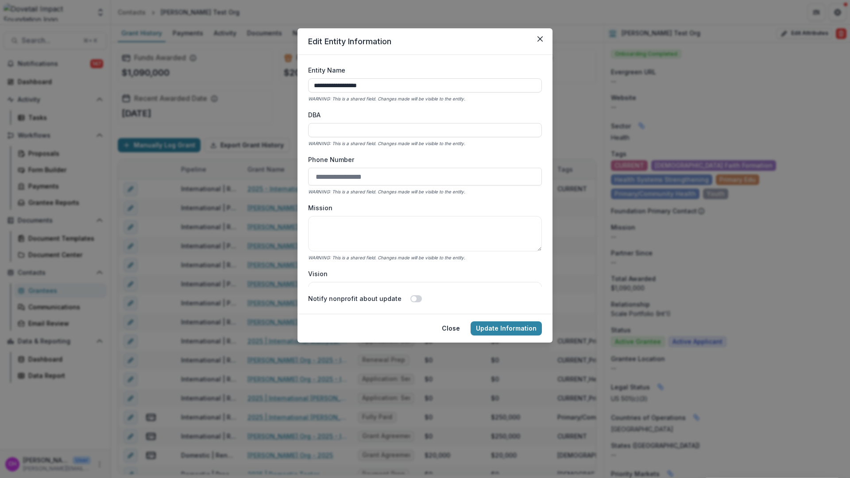
click at [751, 187] on div "**********" at bounding box center [425, 239] width 850 height 478
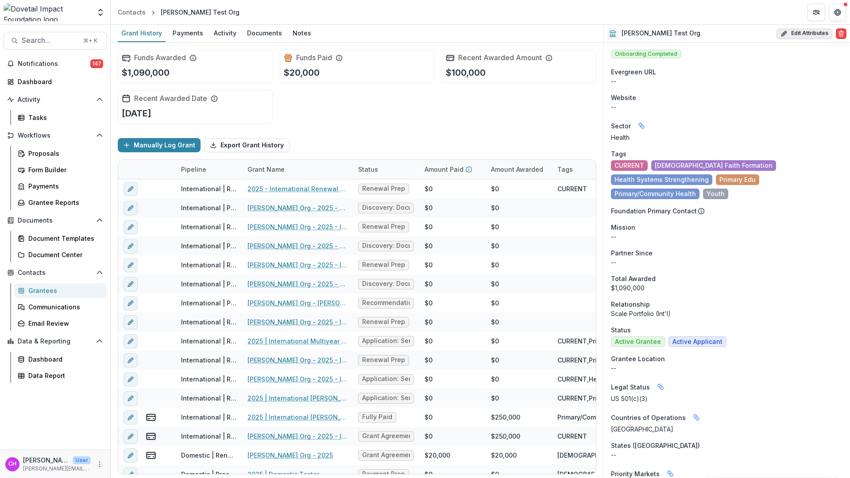
click at [799, 31] on button "Edit Attributes" at bounding box center [804, 33] width 56 height 11
select select
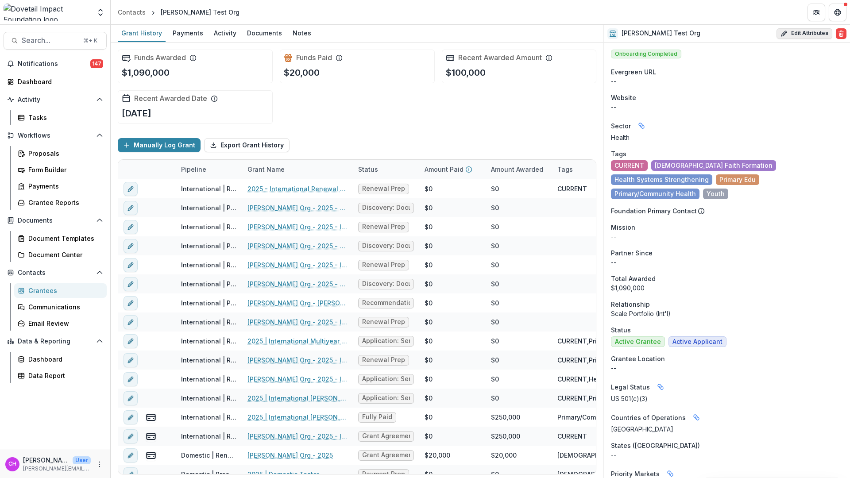
select select "**********"
select select
select select "**********"
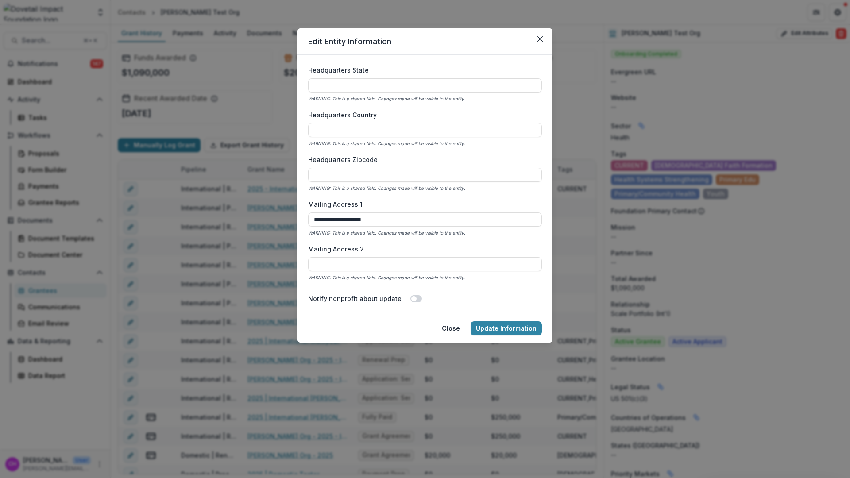
scroll to position [681, 0]
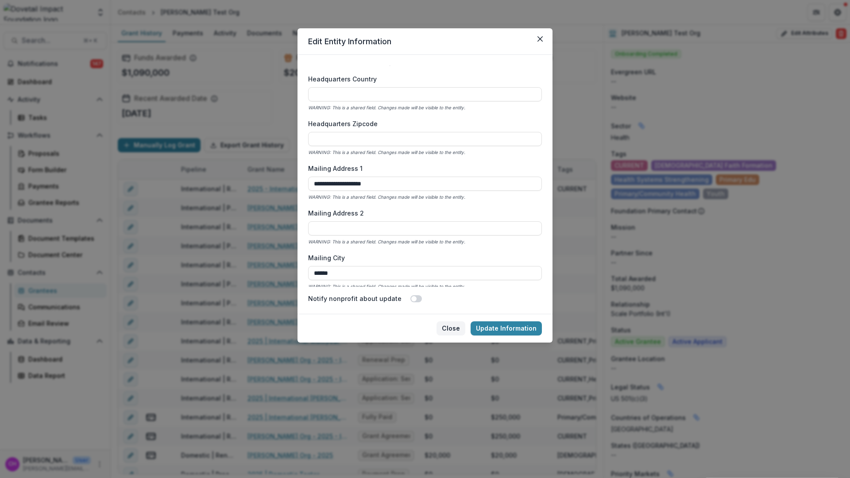
click at [448, 327] on button "Close" at bounding box center [450, 328] width 29 height 14
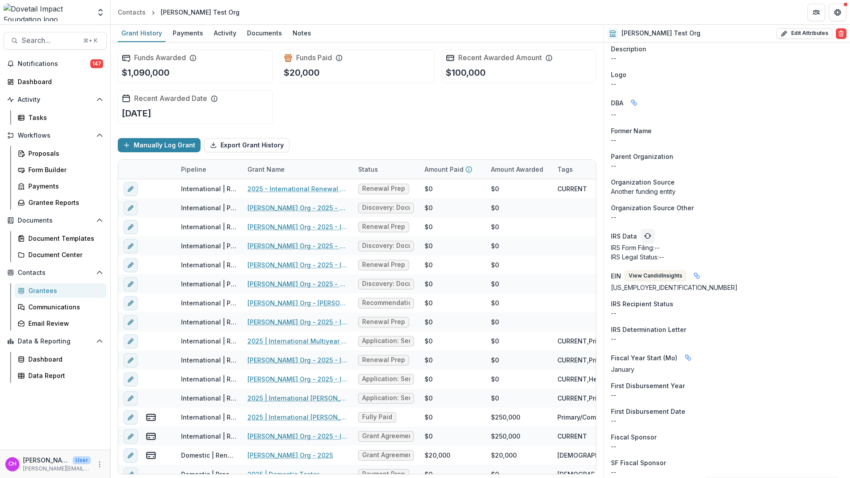
scroll to position [593, 0]
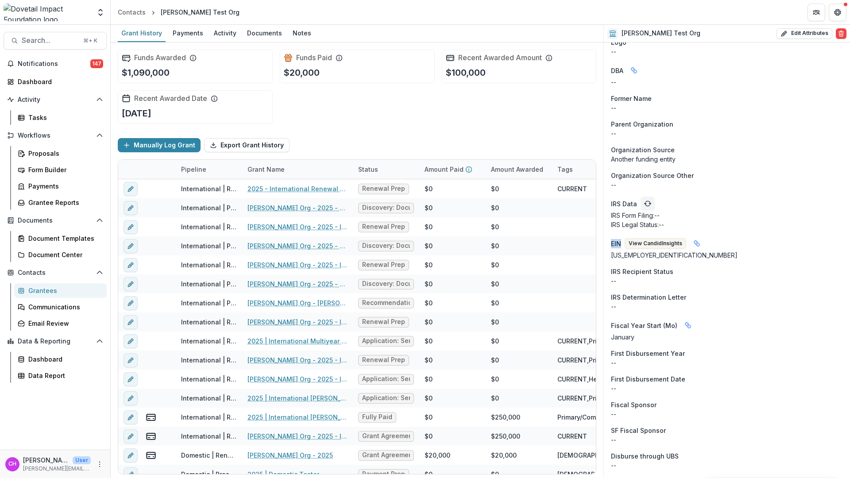
drag, startPoint x: 612, startPoint y: 229, endPoint x: 621, endPoint y: 231, distance: 9.0
click at [621, 239] on p "EIN" at bounding box center [616, 243] width 10 height 9
drag, startPoint x: 611, startPoint y: 241, endPoint x: 649, endPoint y: 244, distance: 38.2
click at [649, 251] on div "90-9998767" at bounding box center [727, 255] width 232 height 9
click at [654, 238] on button "View Candid Insights" at bounding box center [656, 243] width 62 height 11
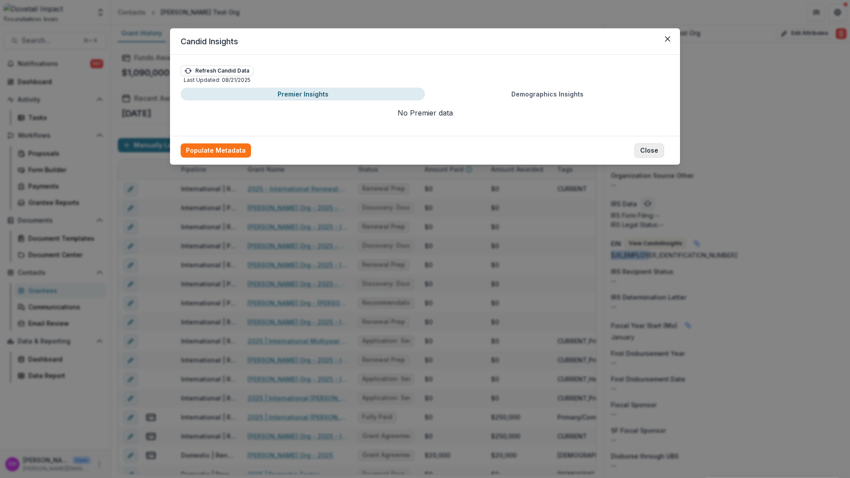
click at [654, 149] on button "Close" at bounding box center [649, 150] width 30 height 14
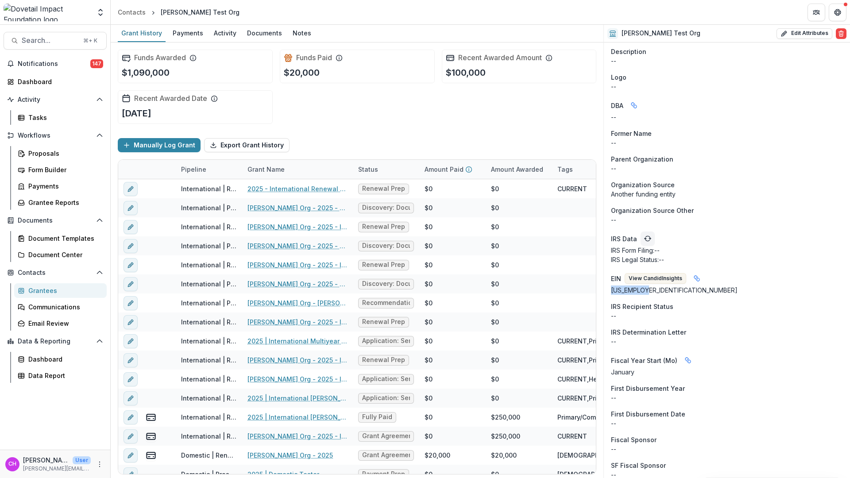
scroll to position [544, 0]
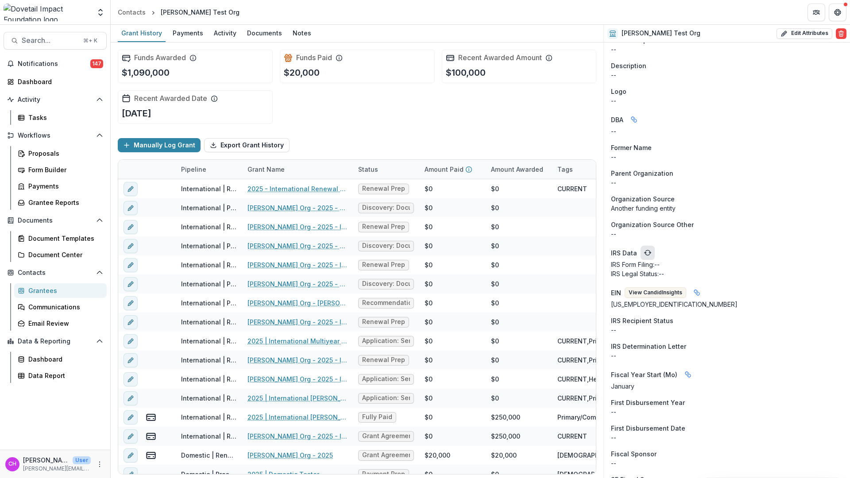
drag, startPoint x: 612, startPoint y: 240, endPoint x: 643, endPoint y: 239, distance: 31.4
click at [643, 246] on div "IRS Data" at bounding box center [633, 253] width 44 height 14
click at [648, 249] on icon "refresh" at bounding box center [647, 252] width 7 height 7
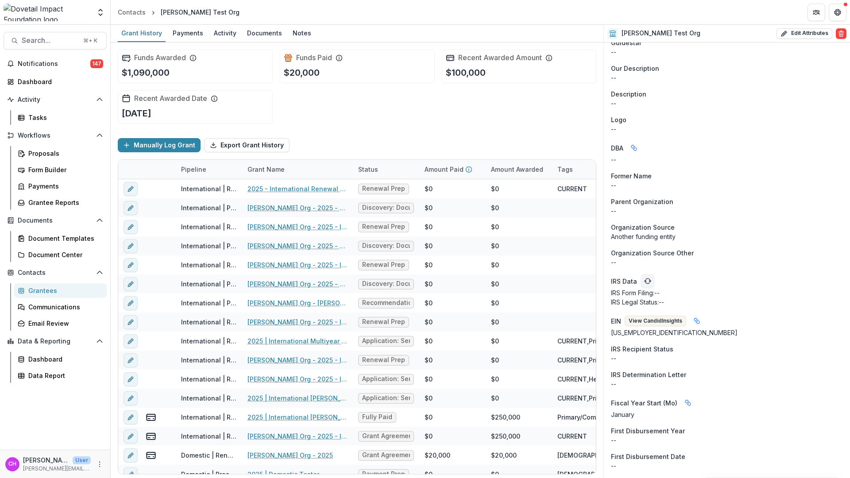
scroll to position [524, 0]
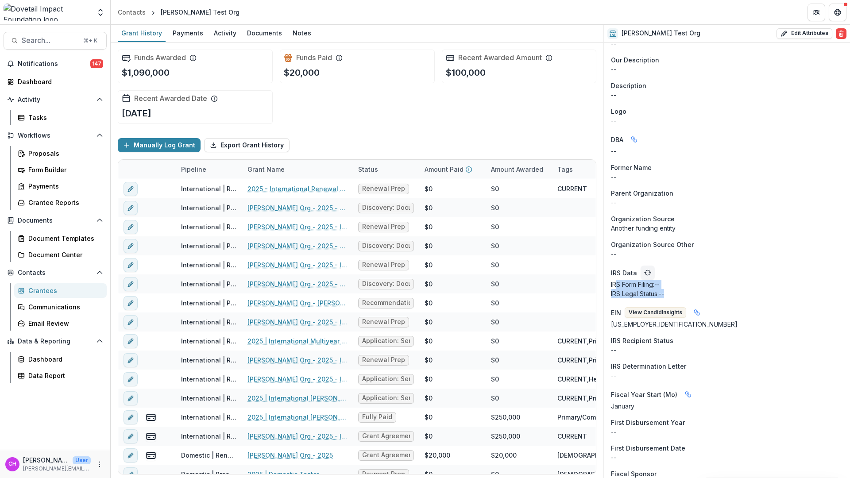
drag, startPoint x: 618, startPoint y: 269, endPoint x: 682, endPoint y: 278, distance: 63.9
click at [682, 280] on div "IRS Form Filing: -- IRS Legal Status: --" at bounding box center [727, 289] width 232 height 19
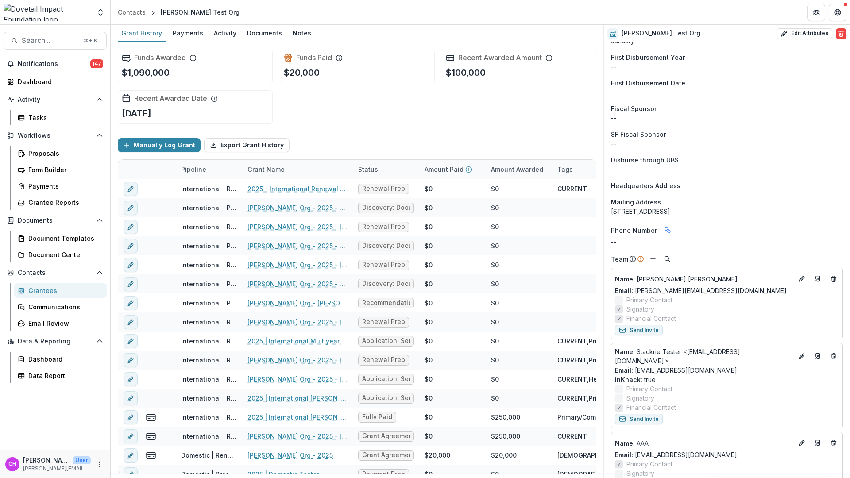
scroll to position [924, 0]
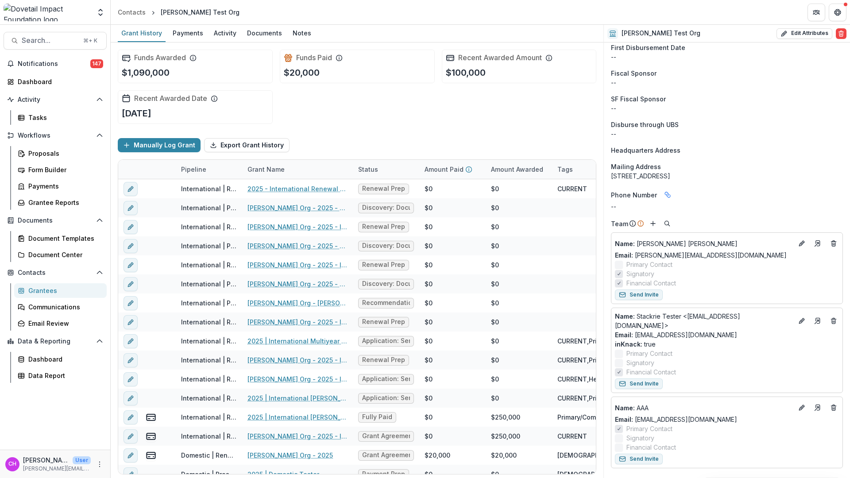
drag, startPoint x: 611, startPoint y: 467, endPoint x: 649, endPoint y: 467, distance: 38.1
click at [649, 478] on div "Individuals" at bounding box center [643, 484] width 65 height 11
click at [656, 478] on icon "Add" at bounding box center [659, 484] width 7 height 7
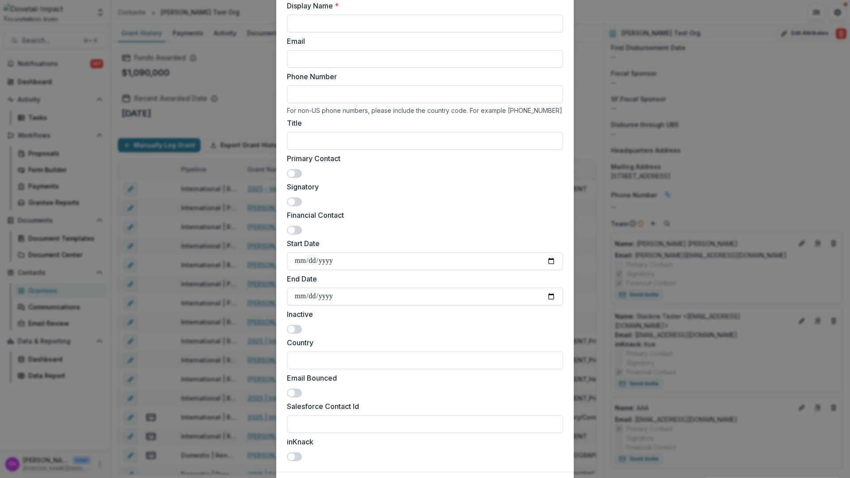
scroll to position [69, 0]
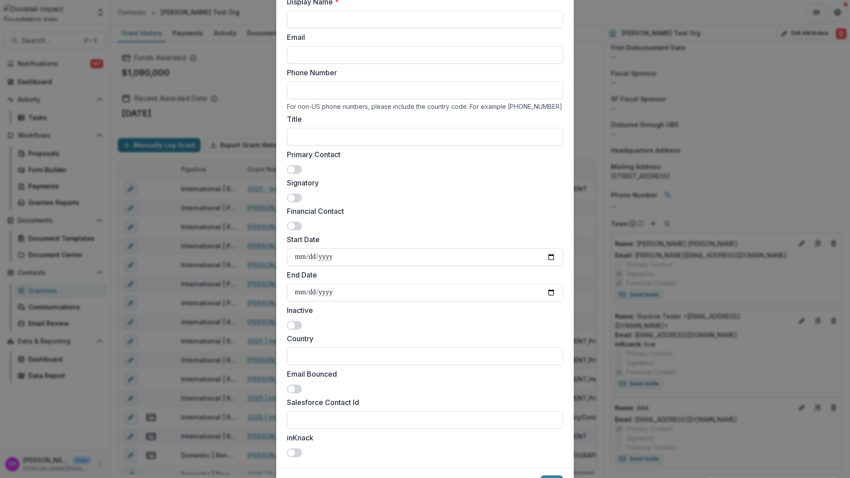
click at [244, 270] on div "Add Individual Display Name * Email Phone Number For non-US phone numbers, plea…" at bounding box center [425, 239] width 850 height 478
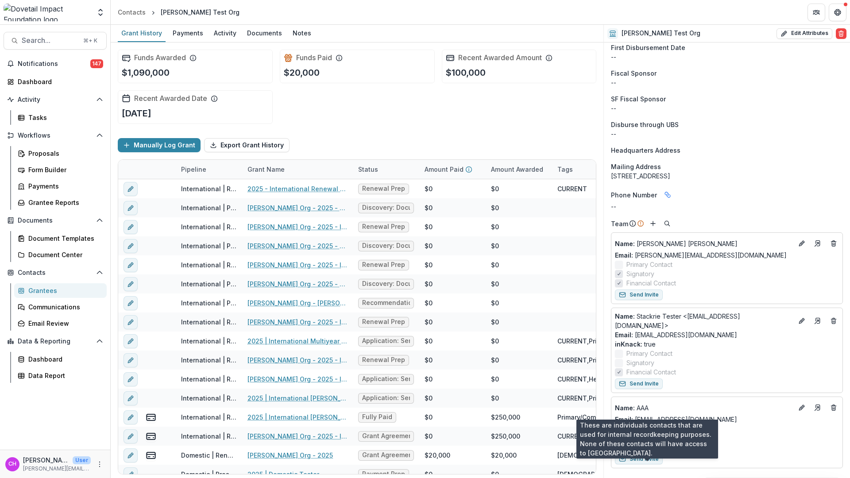
drag, startPoint x: 612, startPoint y: 467, endPoint x: 650, endPoint y: 465, distance: 37.7
click at [650, 478] on div "Individuals" at bounding box center [643, 484] width 65 height 11
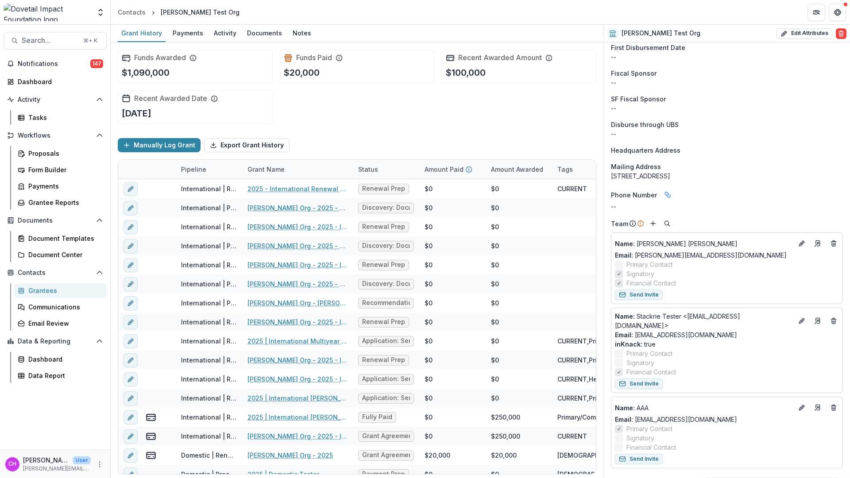
click at [623, 478] on p "Individuals" at bounding box center [628, 484] width 34 height 9
click at [638, 478] on p "Individuals" at bounding box center [628, 484] width 34 height 9
click at [628, 478] on p "Individuals" at bounding box center [628, 484] width 34 height 9
drag, startPoint x: 629, startPoint y: 251, endPoint x: 664, endPoint y: 251, distance: 35.0
click at [664, 260] on span "Primary Contact" at bounding box center [649, 264] width 46 height 9
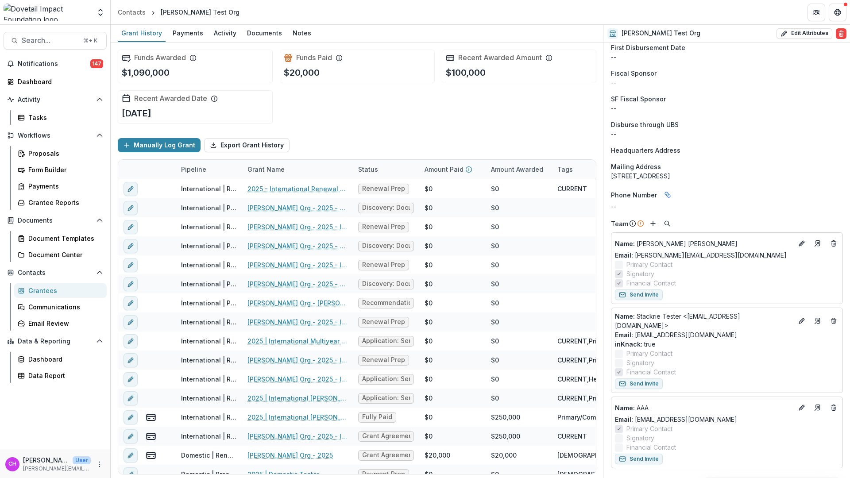
drag, startPoint x: 637, startPoint y: 261, endPoint x: 658, endPoint y: 262, distance: 20.8
click at [646, 269] on span "Signatory" at bounding box center [640, 273] width 28 height 9
drag, startPoint x: 647, startPoint y: 270, endPoint x: 657, endPoint y: 269, distance: 10.2
click at [657, 278] on span "Financial Contact" at bounding box center [651, 282] width 50 height 9
click at [660, 260] on span "Primary Contact" at bounding box center [649, 264] width 46 height 9
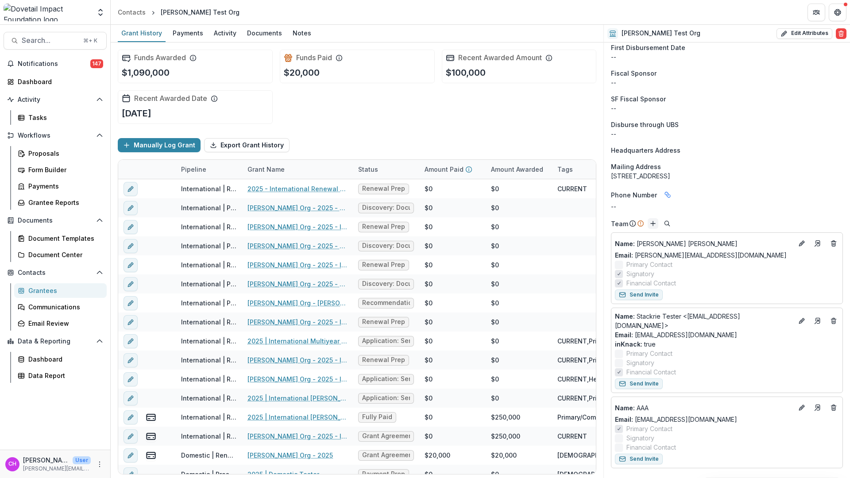
click at [651, 220] on icon "Add" at bounding box center [652, 223] width 7 height 7
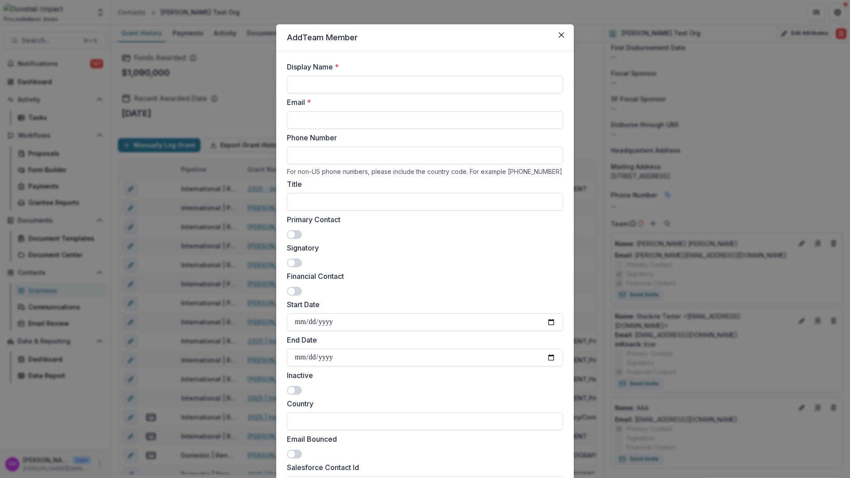
scroll to position [0, 0]
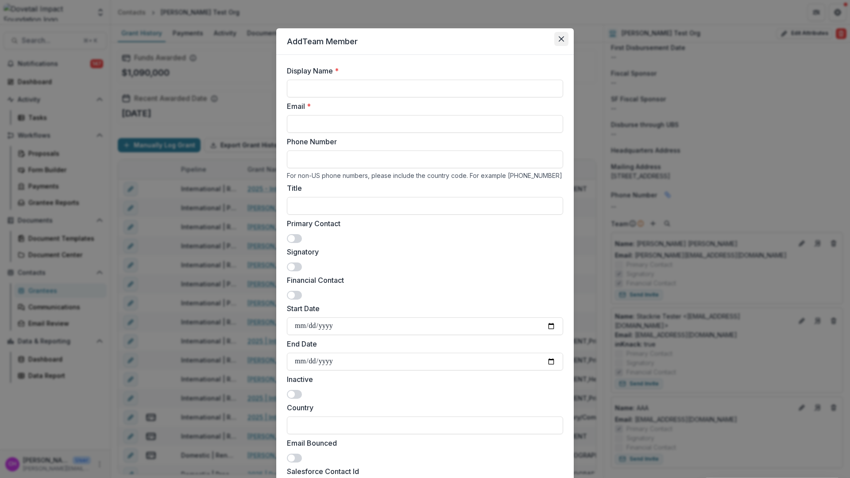
click at [559, 42] on button "Close" at bounding box center [561, 39] width 14 height 14
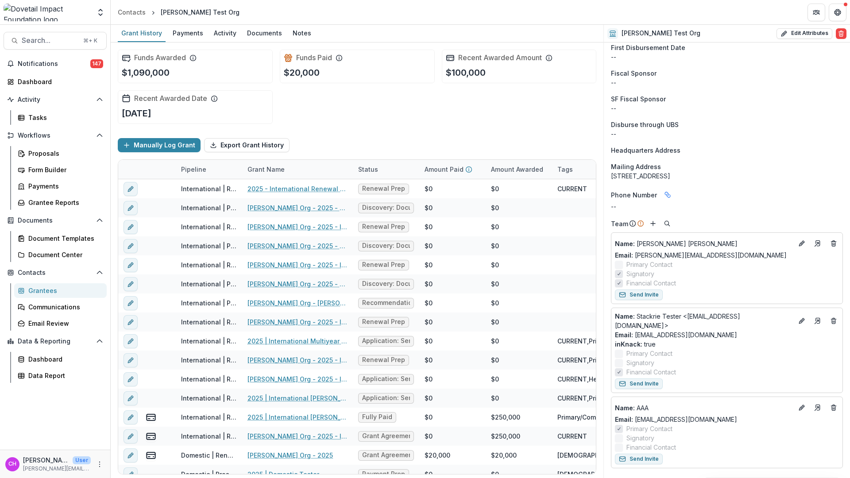
drag, startPoint x: 629, startPoint y: 253, endPoint x: 683, endPoint y: 273, distance: 57.7
click at [683, 273] on div "Name : Courtney Eker Hardy Email: courtney@dovetailimpact.org Primary Contact S…" at bounding box center [727, 261] width 224 height 51
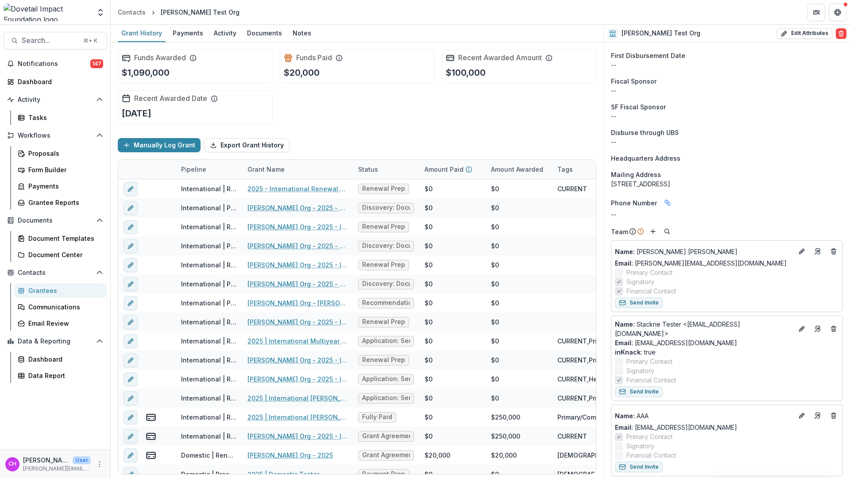
scroll to position [915, 0]
click at [50, 153] on div "Proposals" at bounding box center [63, 153] width 71 height 9
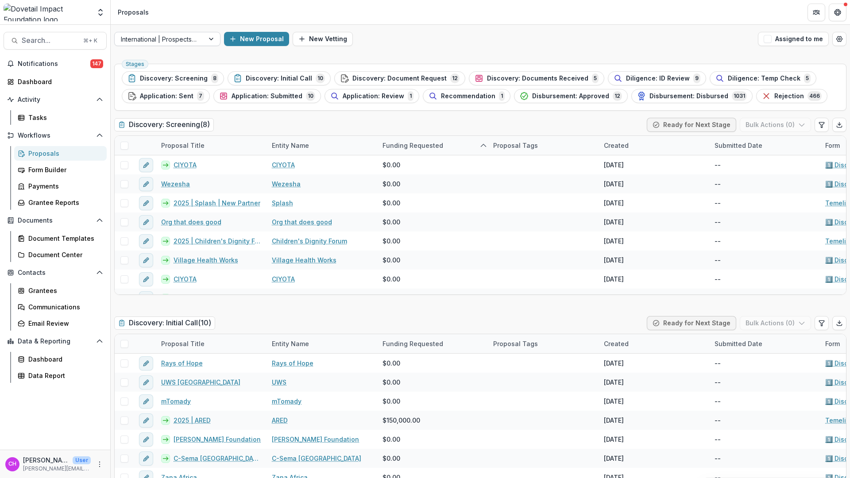
click at [209, 40] on div at bounding box center [212, 38] width 16 height 13
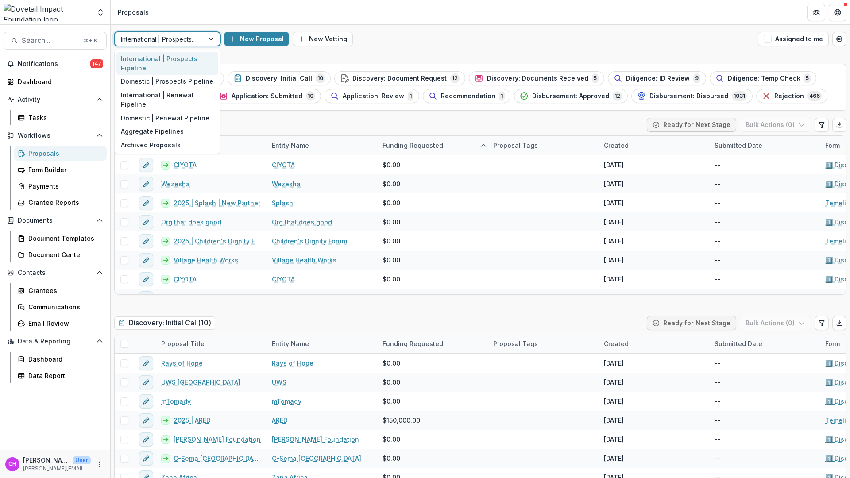
click at [185, 61] on div "International | Prospects Pipeline" at bounding box center [167, 63] width 102 height 23
click at [321, 40] on button "New Vetting" at bounding box center [323, 39] width 60 height 14
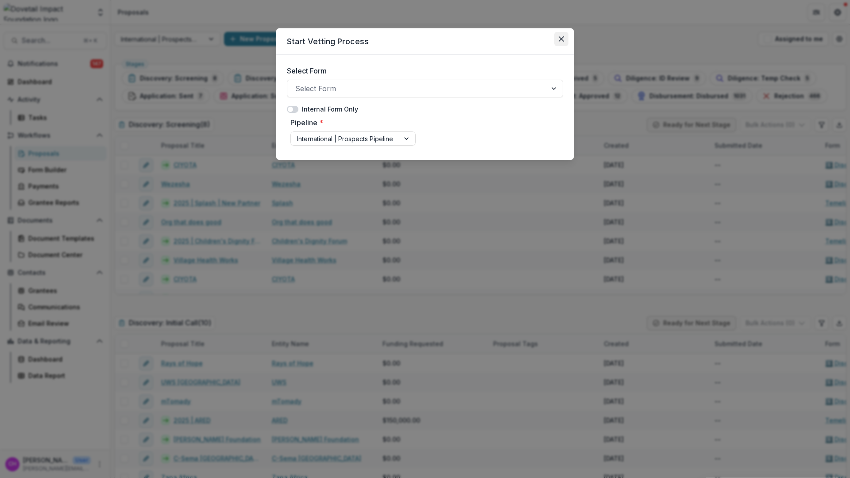
click at [559, 41] on icon "Close" at bounding box center [561, 38] width 5 height 5
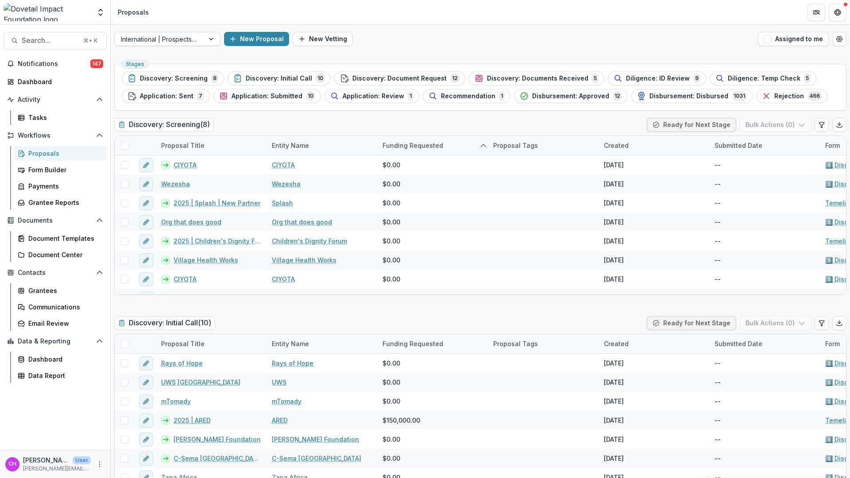
click at [193, 43] on div at bounding box center [159, 39] width 77 height 11
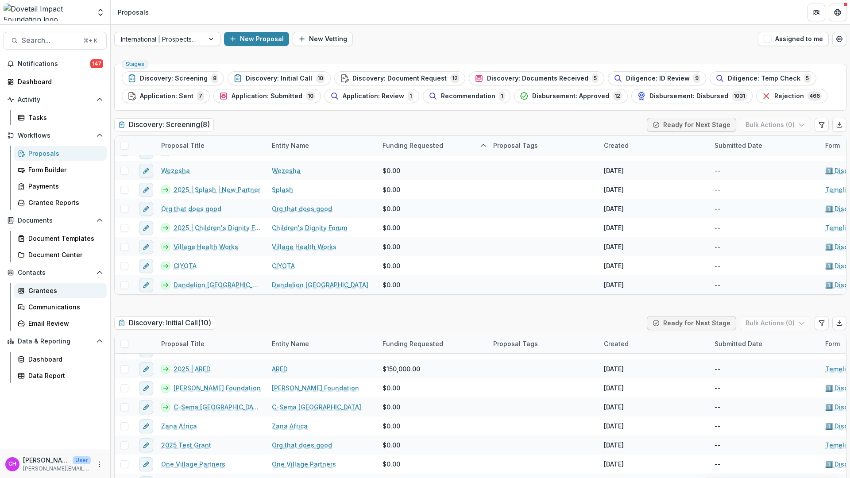
click at [46, 290] on div "Grantees" at bounding box center [63, 290] width 71 height 9
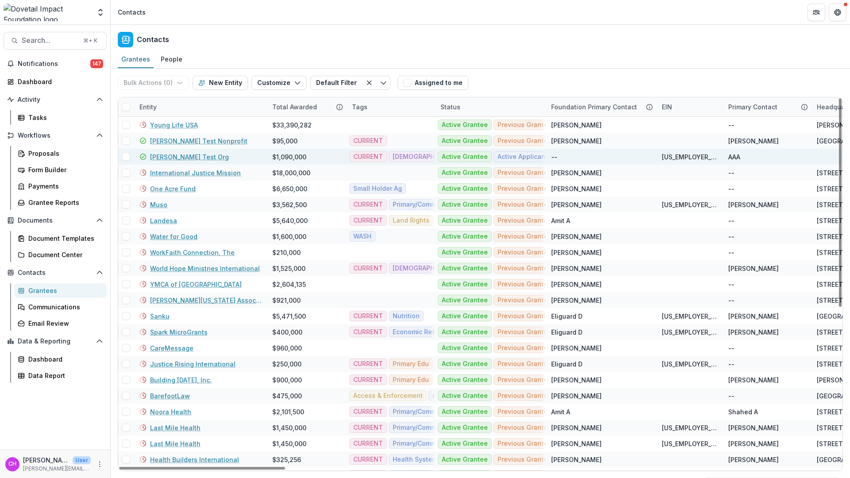
click at [183, 158] on link "[PERSON_NAME] Test Org" at bounding box center [189, 156] width 79 height 9
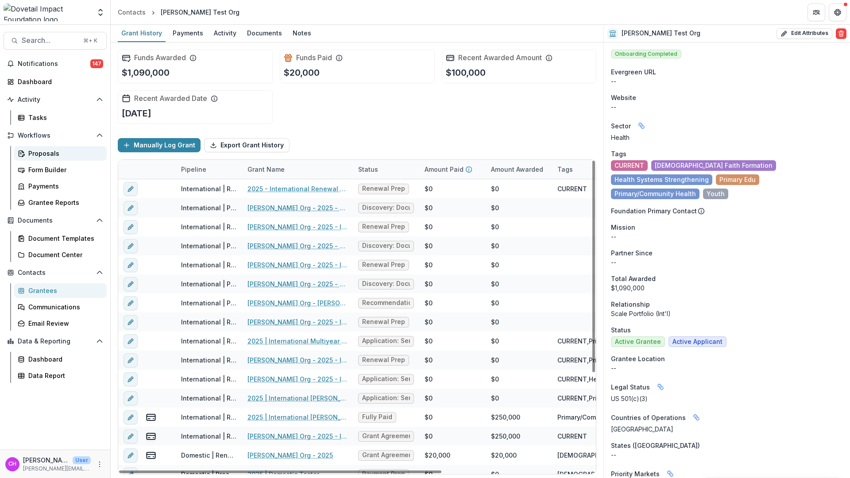
click at [55, 154] on div "Proposals" at bounding box center [63, 153] width 71 height 9
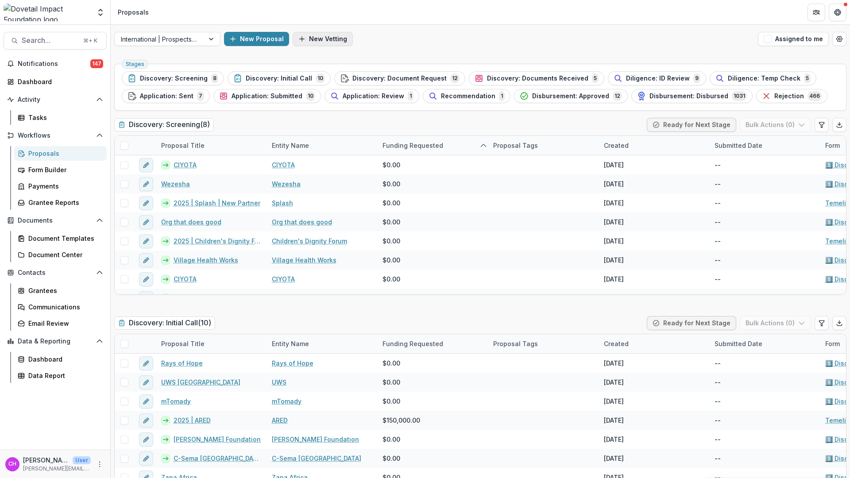
click at [325, 42] on button "New Vetting" at bounding box center [323, 39] width 60 height 14
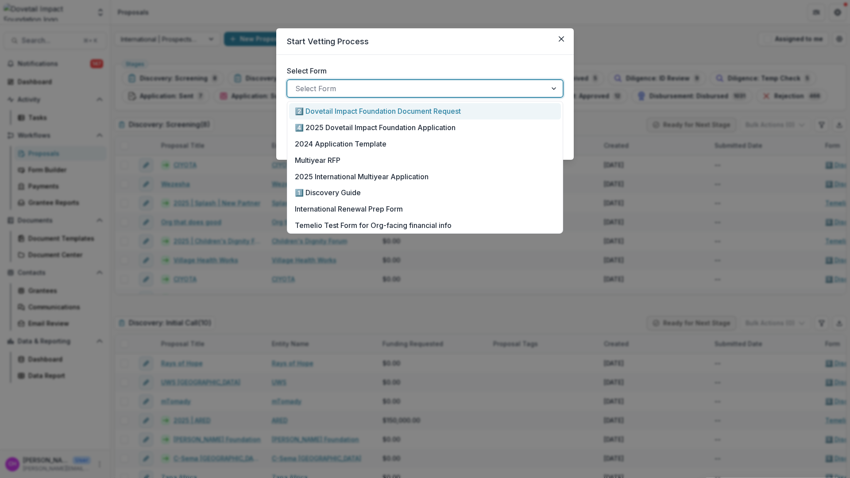
click at [387, 82] on div at bounding box center [416, 88] width 243 height 12
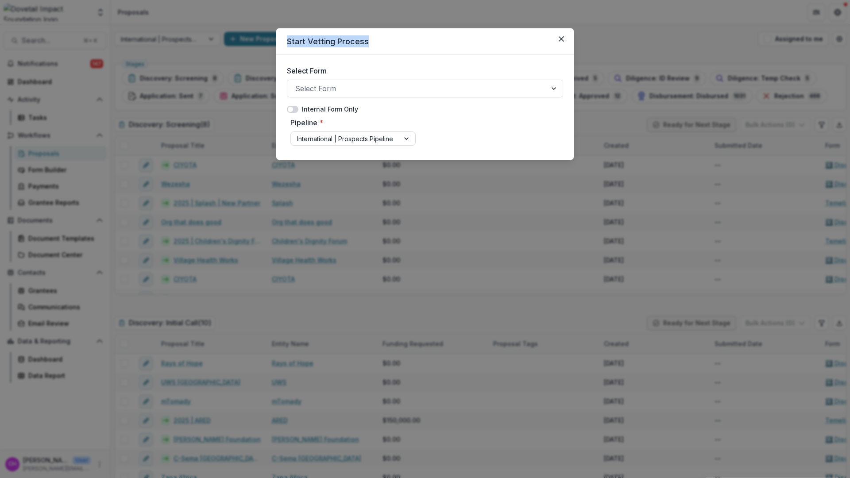
drag, startPoint x: 289, startPoint y: 42, endPoint x: 382, endPoint y: 45, distance: 93.4
click at [382, 45] on header "Start Vetting Process" at bounding box center [424, 41] width 297 height 27
click at [399, 91] on div at bounding box center [416, 88] width 243 height 12
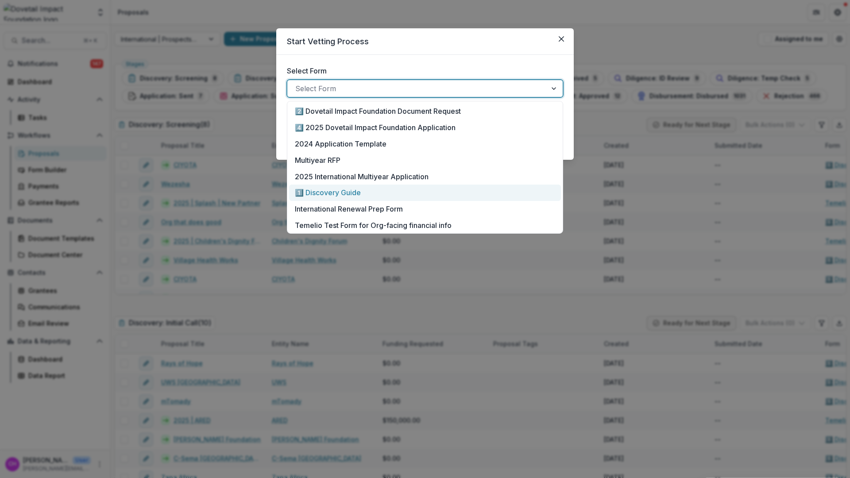
click at [309, 192] on p "1️⃣ Discovery Guide" at bounding box center [328, 192] width 66 height 11
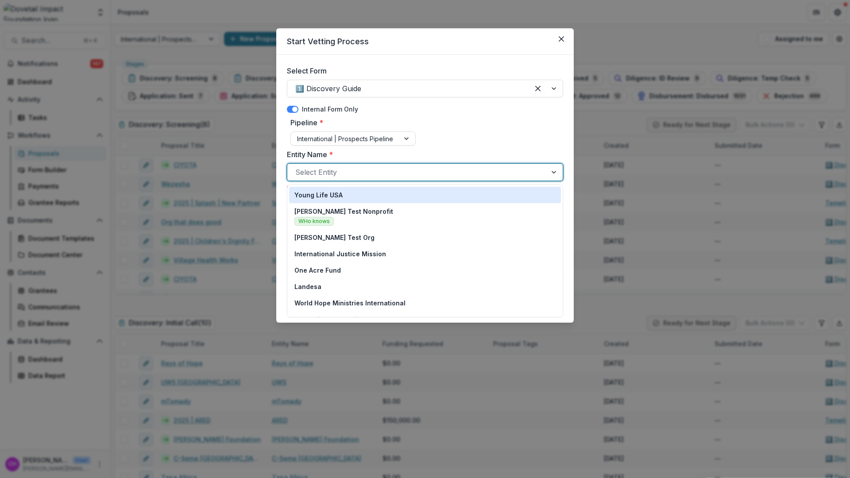
click at [489, 172] on div at bounding box center [416, 172] width 243 height 12
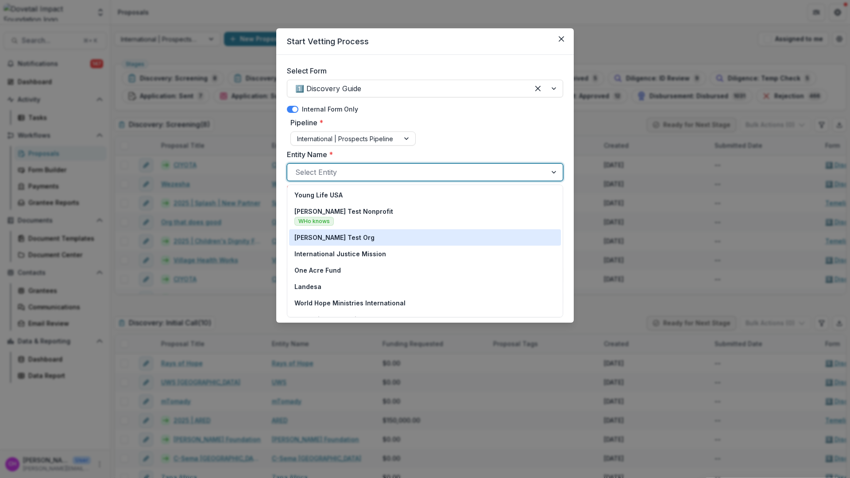
click at [389, 234] on div "[PERSON_NAME] Test Org" at bounding box center [424, 237] width 261 height 9
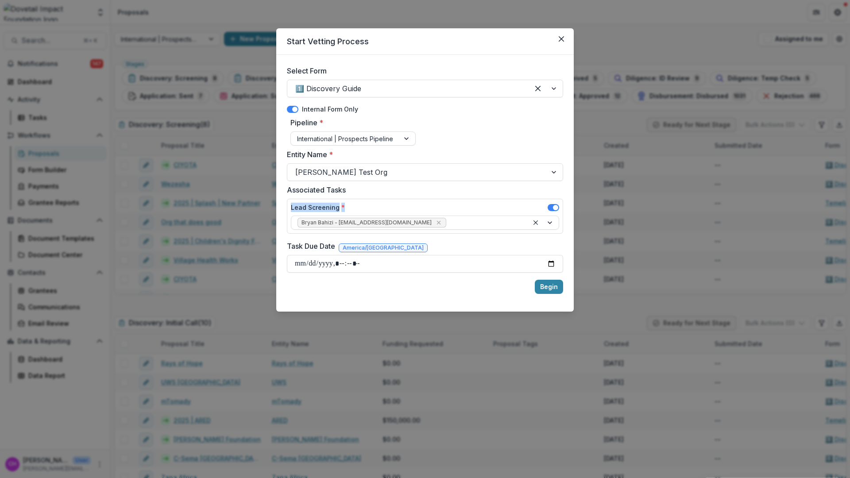
drag, startPoint x: 290, startPoint y: 208, endPoint x: 347, endPoint y: 208, distance: 56.7
click at [347, 208] on div "Lead Screening *" at bounding box center [425, 209] width 268 height 13
click at [400, 211] on div "Lead Screening *" at bounding box center [425, 209] width 268 height 13
click at [436, 223] on icon "Remove Bryan Bahizi - bryan@dovetailimpact.org" at bounding box center [438, 223] width 4 height 4
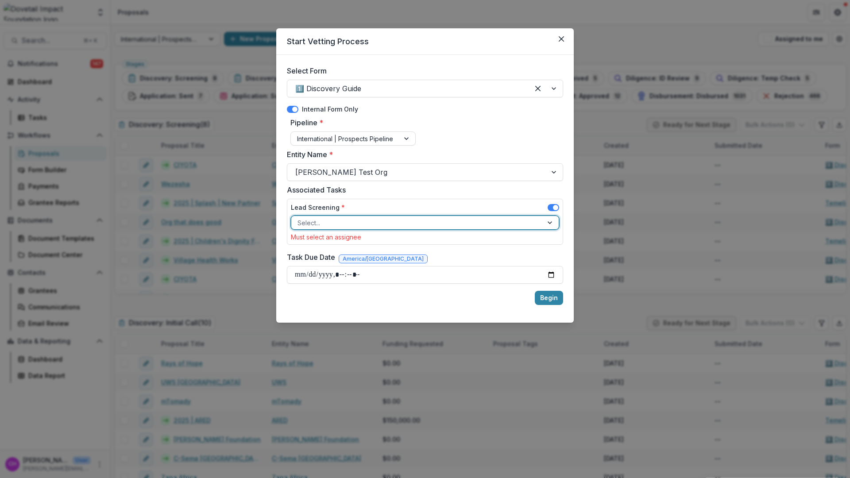
click at [412, 223] on div at bounding box center [416, 222] width 239 height 11
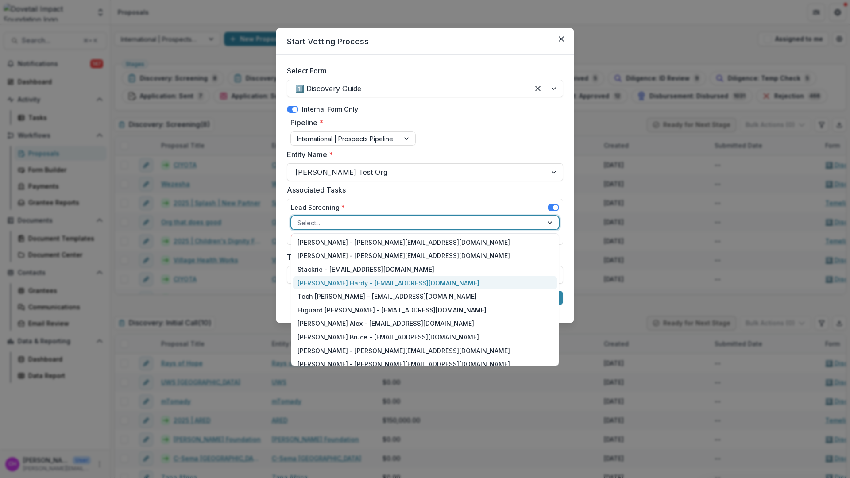
click at [403, 285] on div "[PERSON_NAME] Hardy - [EMAIL_ADDRESS][DOMAIN_NAME]" at bounding box center [425, 283] width 264 height 14
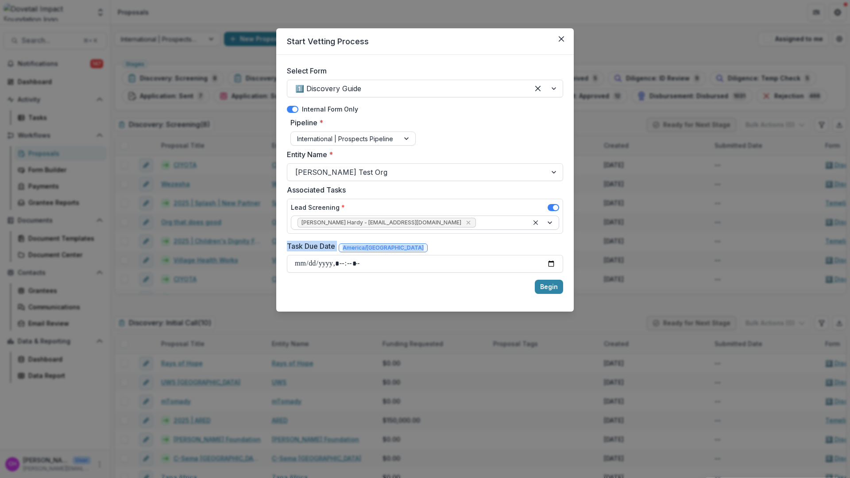
drag, startPoint x: 284, startPoint y: 243, endPoint x: 565, endPoint y: 266, distance: 282.5
click at [565, 266] on div "Select Form 1️⃣ Discovery Guide Internal Form Only Pipeline * International | P…" at bounding box center [424, 183] width 297 height 257
click at [462, 289] on div "Begin" at bounding box center [425, 287] width 276 height 28
drag, startPoint x: 288, startPoint y: 245, endPoint x: 340, endPoint y: 246, distance: 51.8
click at [340, 246] on div "Task Due Date America/Chicago" at bounding box center [425, 248] width 276 height 14
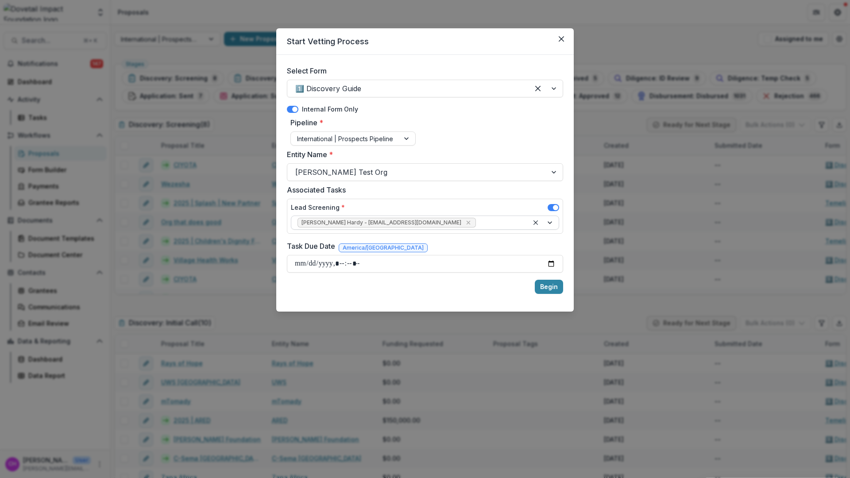
click at [387, 237] on div "Associated Tasks Lead Screening * Courtney Eker Hardy - courtney@dovetailimpact…" at bounding box center [425, 211] width 276 height 53
click at [557, 264] on input "Task Due Date" at bounding box center [425, 264] width 276 height 18
click at [554, 266] on input "Task Due Date" at bounding box center [425, 264] width 276 height 18
click at [515, 289] on div "Begin" at bounding box center [425, 287] width 276 height 28
drag, startPoint x: 553, startPoint y: 289, endPoint x: 548, endPoint y: 280, distance: 10.3
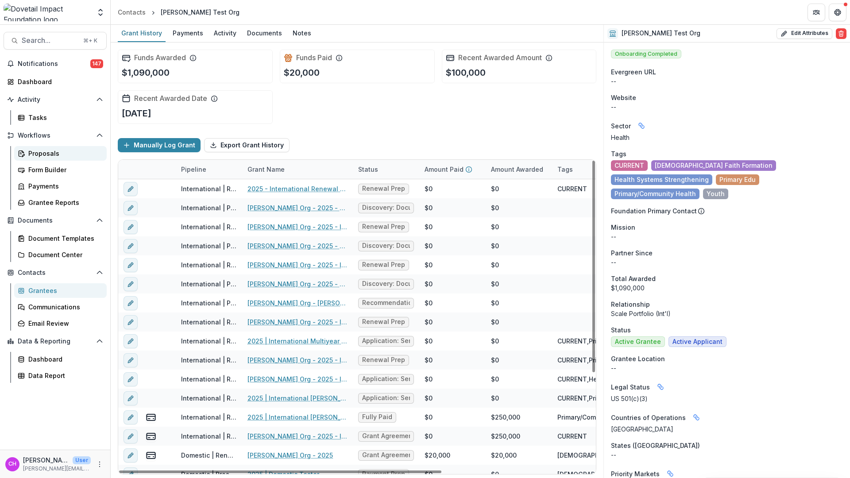
click at [50, 149] on div "Proposals" at bounding box center [63, 153] width 71 height 9
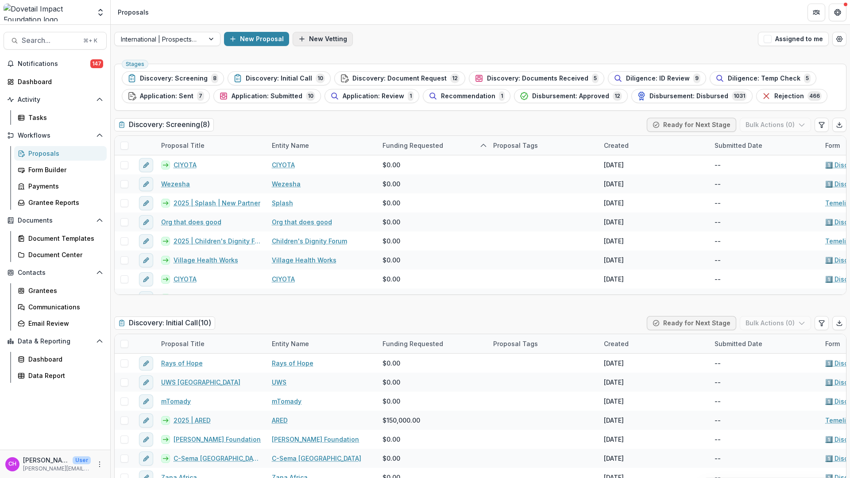
click at [327, 38] on button "New Vetting" at bounding box center [323, 39] width 60 height 14
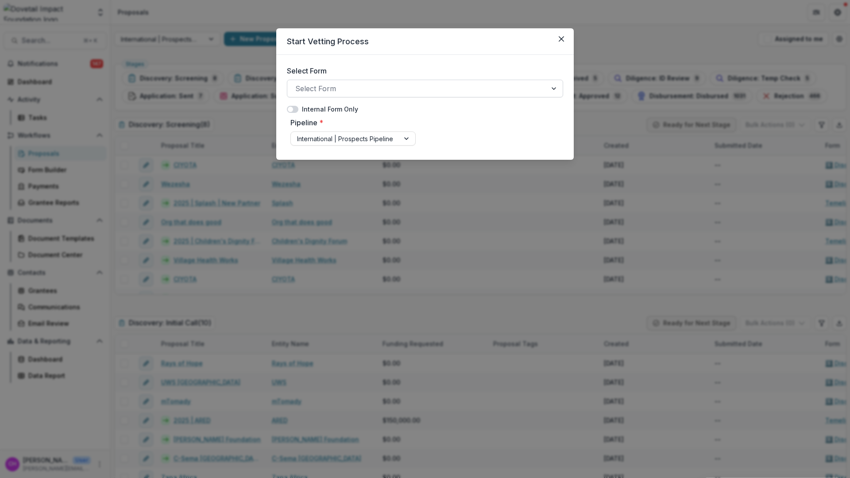
click at [377, 90] on div at bounding box center [416, 88] width 243 height 12
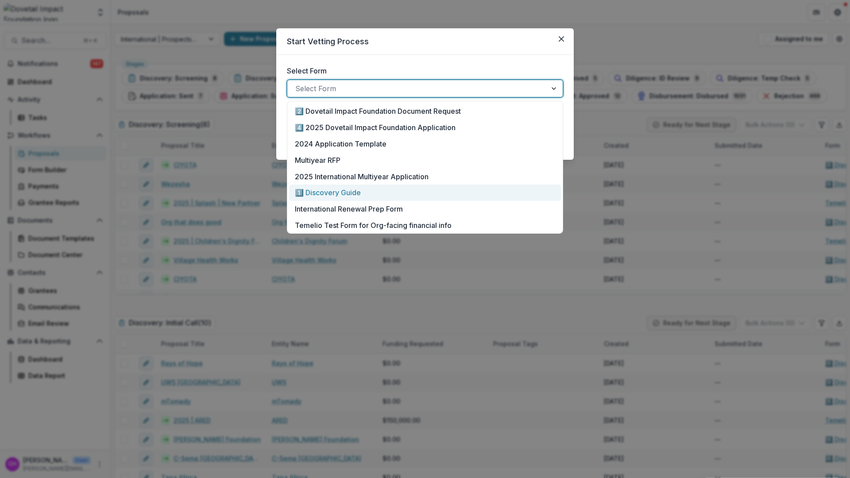
click at [358, 193] on p "1️⃣ Discovery Guide" at bounding box center [328, 192] width 66 height 11
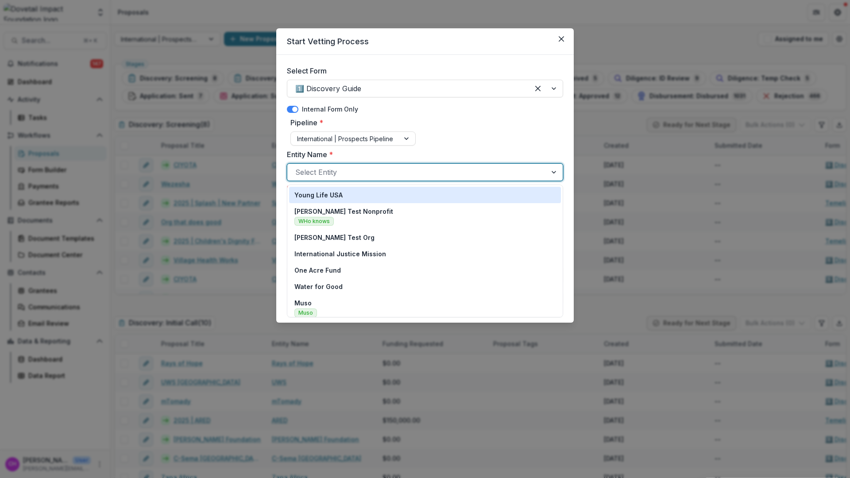
click at [371, 172] on div at bounding box center [416, 172] width 243 height 12
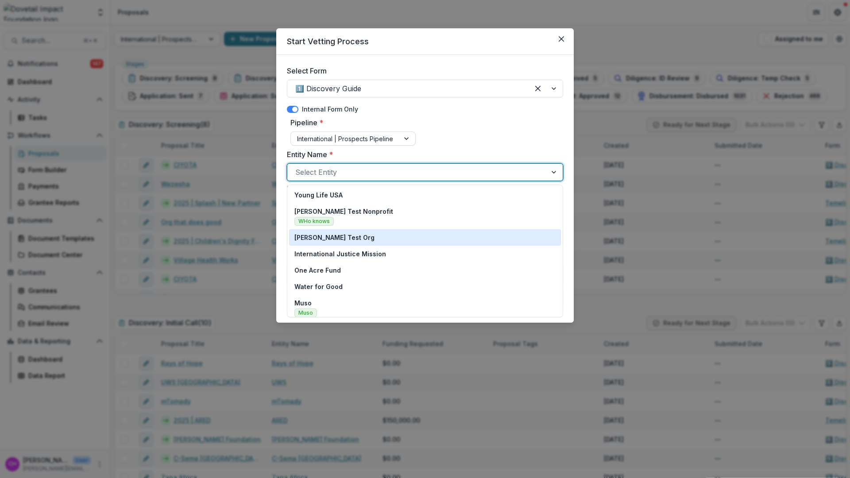
click at [374, 238] on div "[PERSON_NAME] Test Org" at bounding box center [424, 237] width 261 height 9
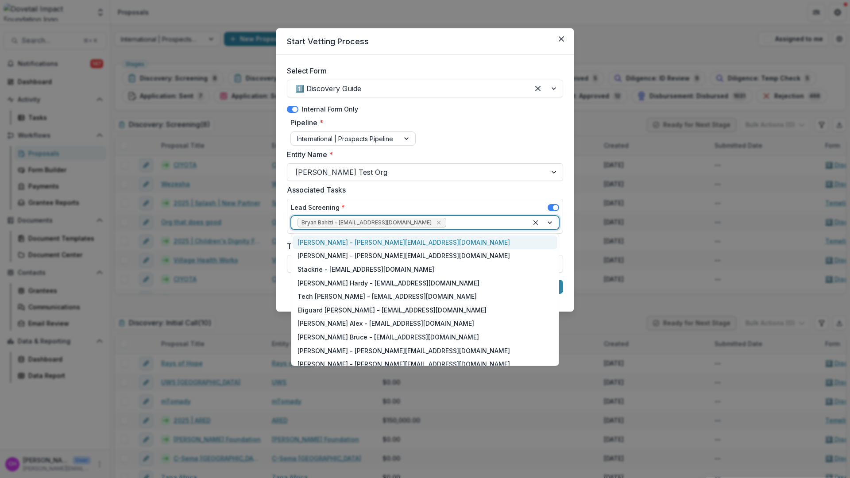
drag, startPoint x: 299, startPoint y: 224, endPoint x: 336, endPoint y: 222, distance: 36.3
click at [336, 222] on span "Bryan Bahizi - [EMAIL_ADDRESS][DOMAIN_NAME]" at bounding box center [371, 223] width 149 height 10
click at [435, 222] on icon "Remove Bryan Bahizi - bryan@dovetailimpact.org" at bounding box center [438, 222] width 7 height 7
click at [515, 228] on div at bounding box center [416, 222] width 239 height 11
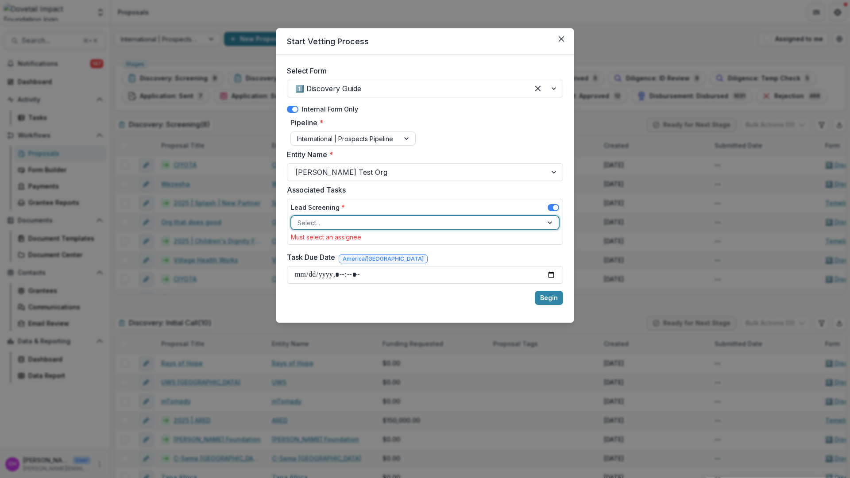
click at [515, 222] on div at bounding box center [416, 222] width 239 height 11
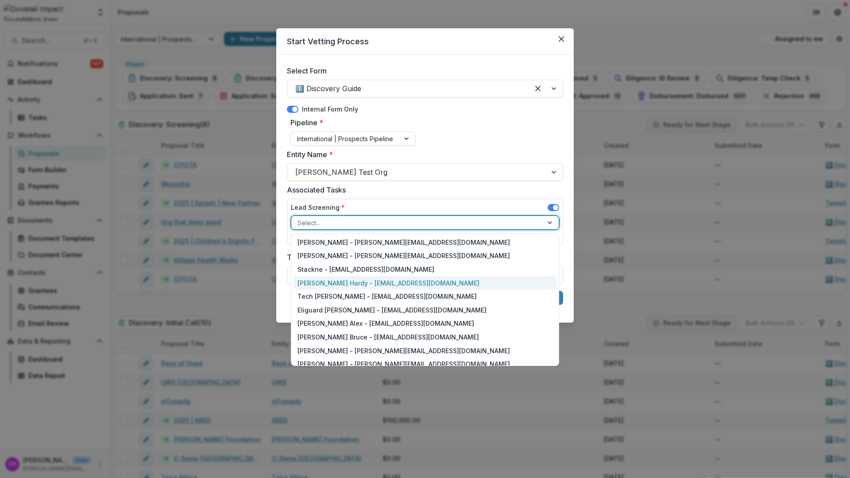
click at [475, 281] on div "[PERSON_NAME] Hardy - [EMAIL_ADDRESS][DOMAIN_NAME]" at bounding box center [425, 283] width 264 height 14
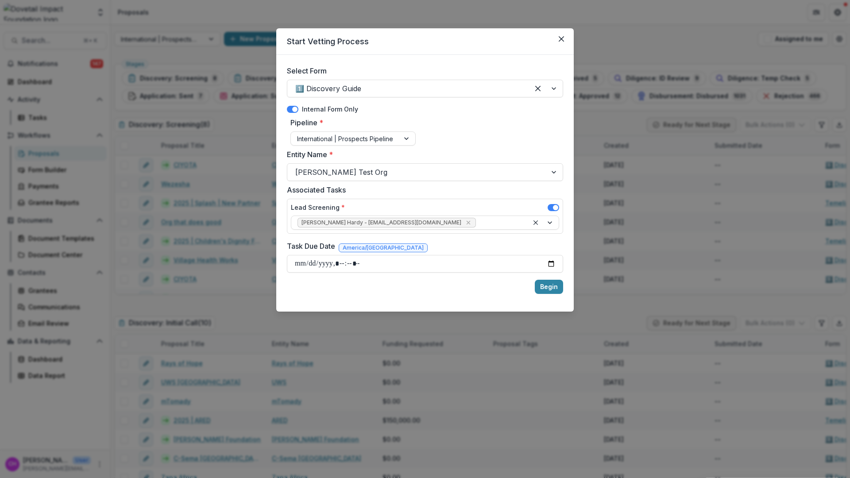
click at [444, 296] on div "Begin" at bounding box center [425, 287] width 276 height 28
click at [553, 290] on button "Begin" at bounding box center [549, 287] width 28 height 14
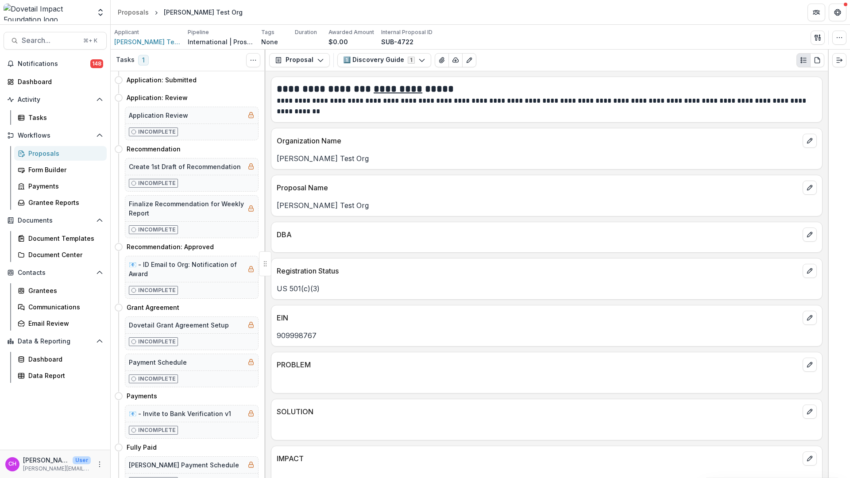
scroll to position [698, 0]
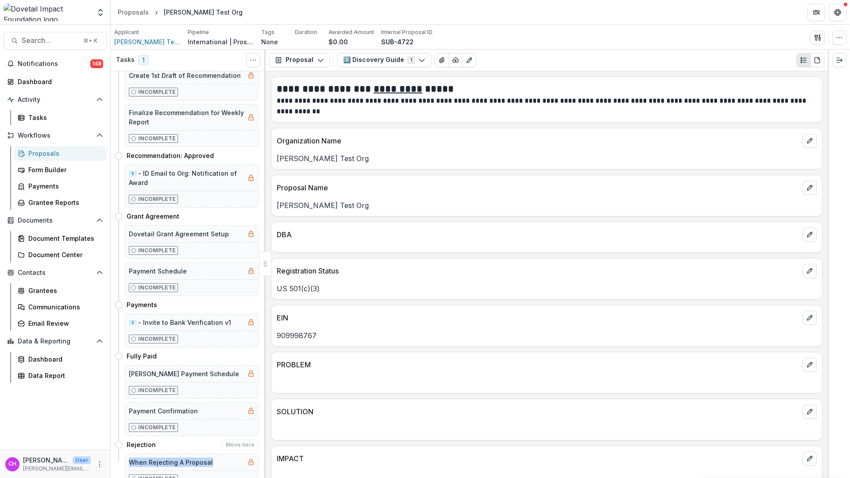
drag, startPoint x: 131, startPoint y: 455, endPoint x: 209, endPoint y: 456, distance: 77.5
click at [209, 456] on div "When Rejecting A Proposal" at bounding box center [191, 462] width 133 height 16
click at [137, 458] on h5 "When Rejecting A Proposal" at bounding box center [171, 462] width 84 height 9
drag, startPoint x: 132, startPoint y: 452, endPoint x: 204, endPoint y: 454, distance: 72.2
click at [204, 458] on h5 "When Rejecting A Proposal" at bounding box center [171, 462] width 84 height 9
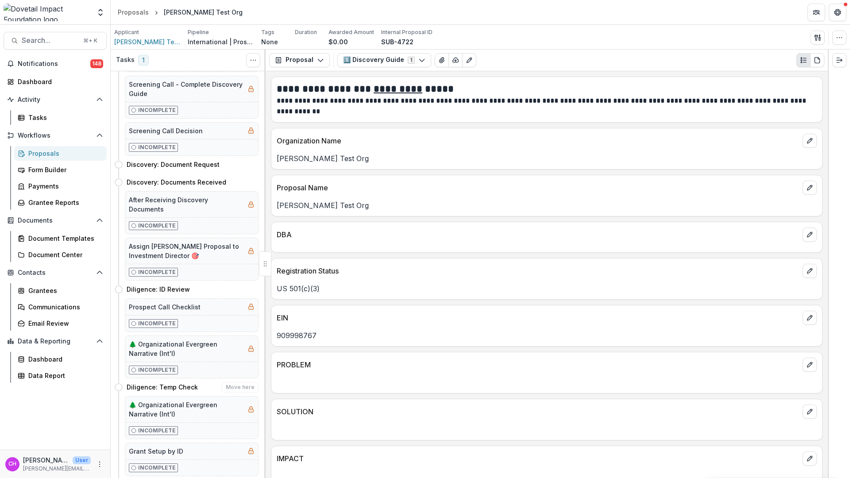
scroll to position [0, 0]
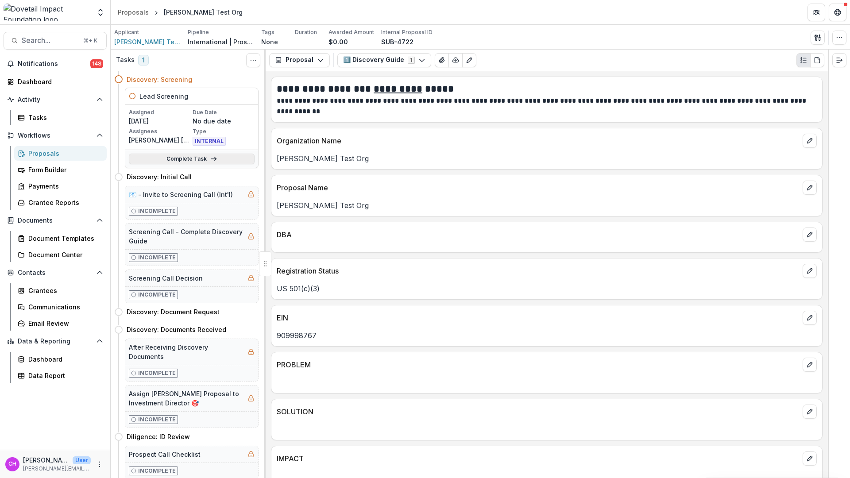
click at [203, 162] on link "Complete Task" at bounding box center [192, 159] width 126 height 11
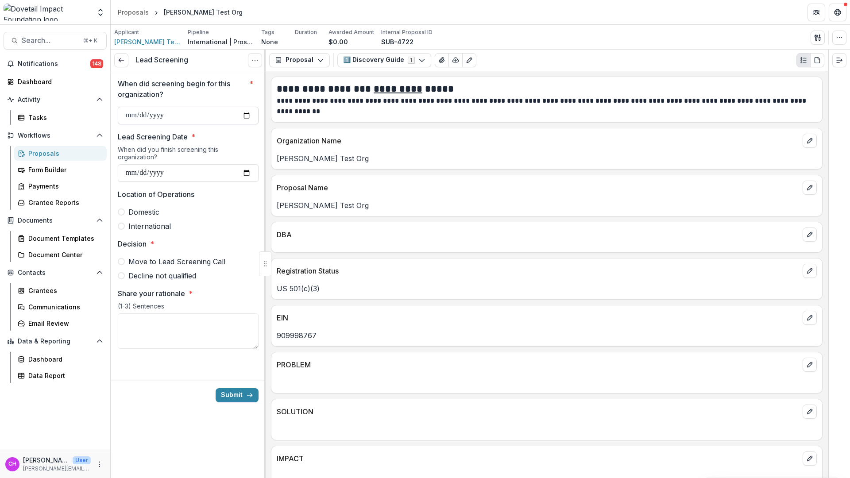
click at [245, 116] on input "When did screening begin for this organization? *" at bounding box center [188, 116] width 141 height 18
type input "**********"
click at [248, 172] on input "Lead Screening Date *" at bounding box center [188, 173] width 141 height 18
type input "**********"
click at [164, 225] on span "International" at bounding box center [149, 226] width 42 height 11
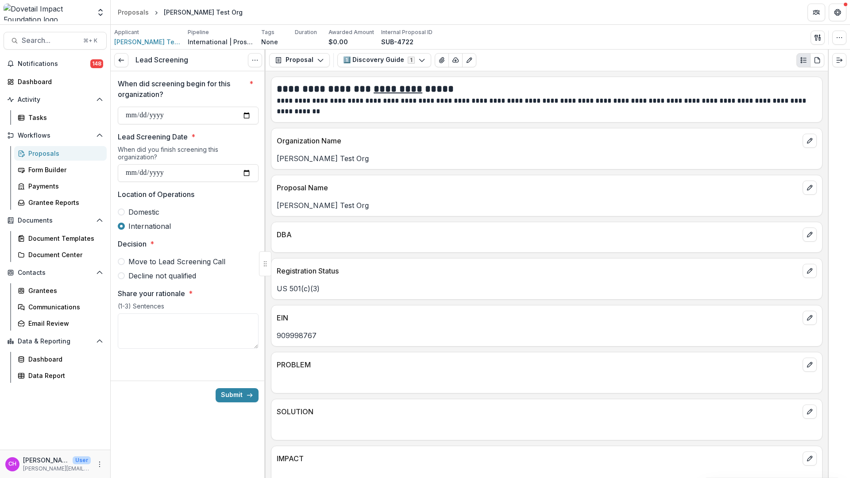
click at [211, 261] on span "Move to Lead Screening Call" at bounding box center [176, 261] width 97 height 11
click at [224, 327] on textarea "Share your rationale *" at bounding box center [188, 330] width 141 height 35
click at [195, 323] on textarea "Share your rationale *" at bounding box center [188, 330] width 141 height 35
type textarea "**********"
click at [243, 401] on button "Submit" at bounding box center [237, 395] width 43 height 14
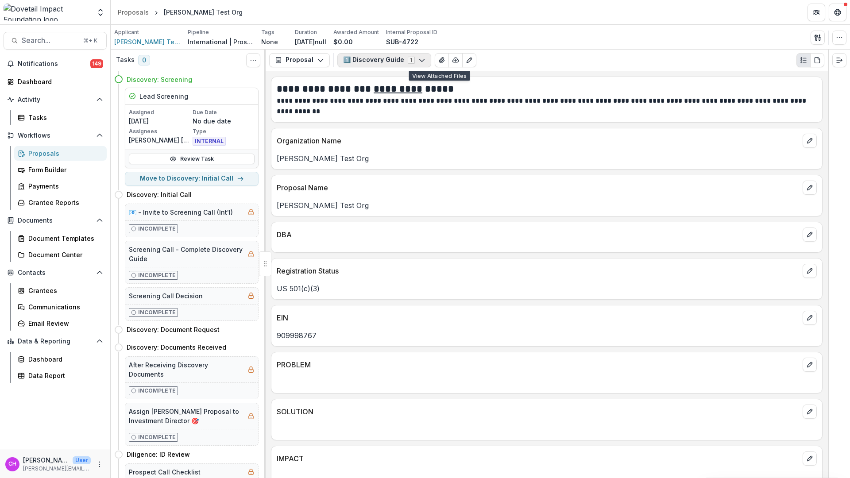
click at [411, 61] on button "1️⃣ Discovery Guide 1" at bounding box center [384, 60] width 94 height 14
click at [408, 96] on span "1️⃣ Discovery Guide Internal" at bounding box center [401, 94] width 97 height 10
click at [493, 96] on p "**********" at bounding box center [545, 106] width 537 height 21
drag, startPoint x: 129, startPoint y: 196, endPoint x: 154, endPoint y: 197, distance: 24.8
click at [154, 197] on h4 "Discovery: Initial Call" at bounding box center [159, 194] width 65 height 9
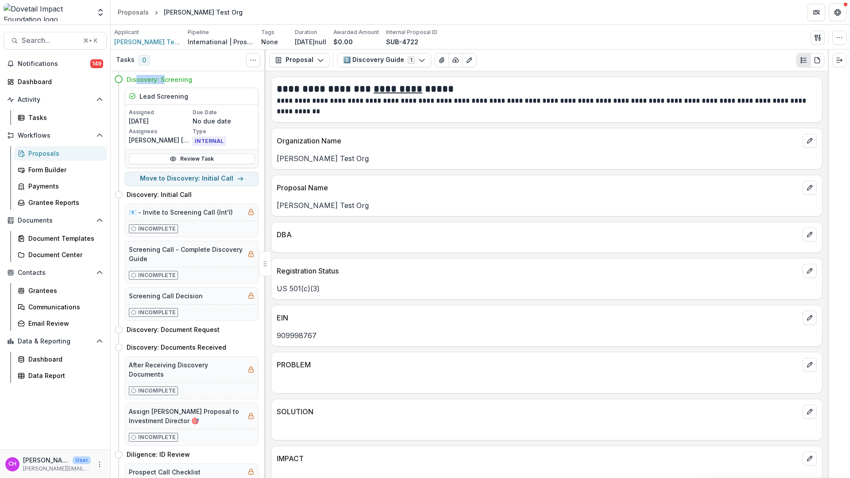
drag, startPoint x: 135, startPoint y: 80, endPoint x: 163, endPoint y: 82, distance: 28.9
click at [163, 82] on h4 "Discovery: Screening" at bounding box center [160, 79] width 66 height 9
drag, startPoint x: 143, startPoint y: 212, endPoint x: 228, endPoint y: 218, distance: 84.7
click at [231, 216] on div "📧 - Invite to Screening Call (Int'l)" at bounding box center [191, 212] width 133 height 16
drag, startPoint x: 129, startPoint y: 251, endPoint x: 243, endPoint y: 253, distance: 114.2
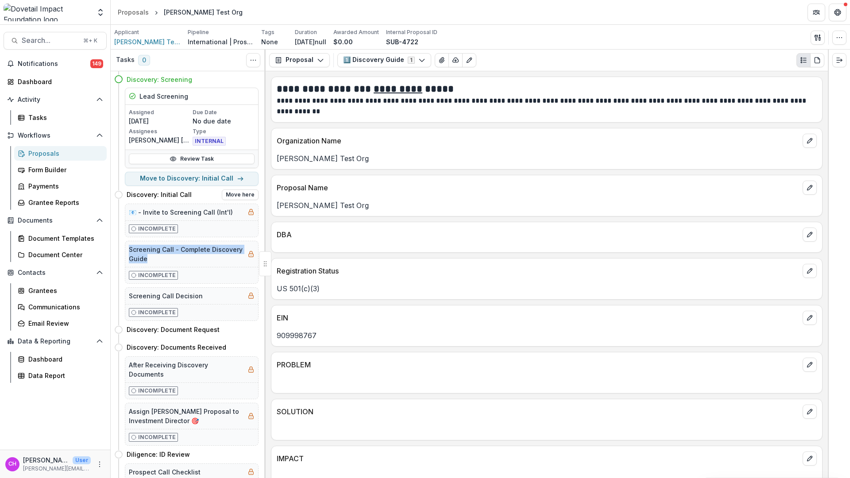
click at [243, 253] on div "Screening Call - Complete Discovery Guide" at bounding box center [191, 254] width 133 height 26
click at [169, 264] on div "Screening Call - Complete Discovery Guide" at bounding box center [191, 254] width 133 height 26
click at [193, 177] on button "Move to Discovery: Initial Call" at bounding box center [192, 179] width 134 height 14
select select "**********"
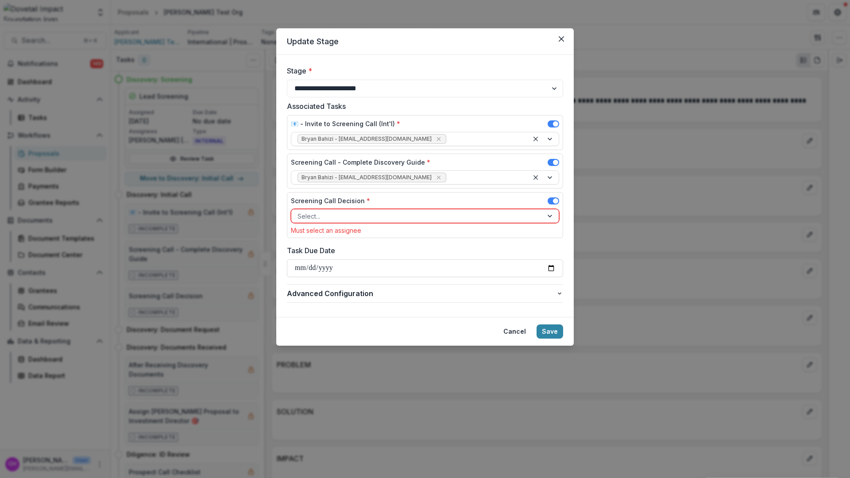
drag, startPoint x: 359, startPoint y: 167, endPoint x: 423, endPoint y: 167, distance: 63.7
click at [423, 167] on div "Screening Call - Complete Discovery Guide *" at bounding box center [425, 164] width 268 height 13
drag, startPoint x: 307, startPoint y: 123, endPoint x: 402, endPoint y: 126, distance: 95.2
click at [402, 126] on div "📧 - Invite to Screening Call (Int'l) *" at bounding box center [425, 125] width 268 height 13
click at [480, 215] on div at bounding box center [416, 216] width 239 height 11
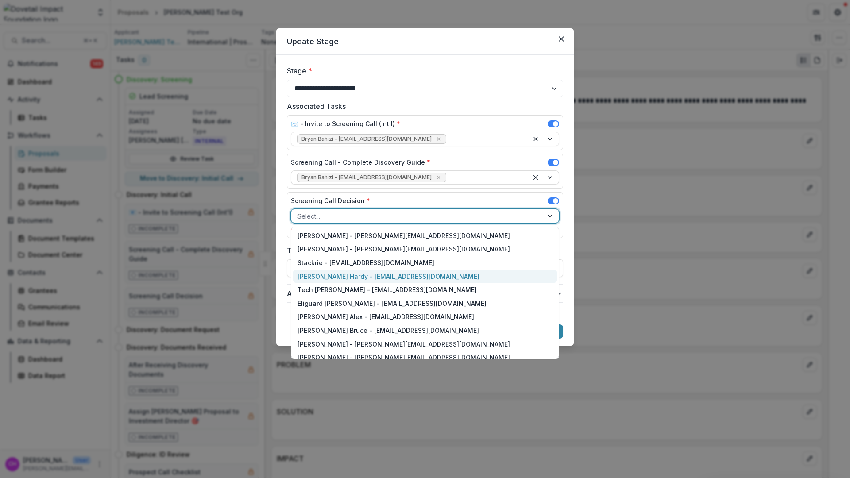
click at [440, 272] on div "[PERSON_NAME] Hardy - [EMAIL_ADDRESS][DOMAIN_NAME]" at bounding box center [425, 277] width 264 height 14
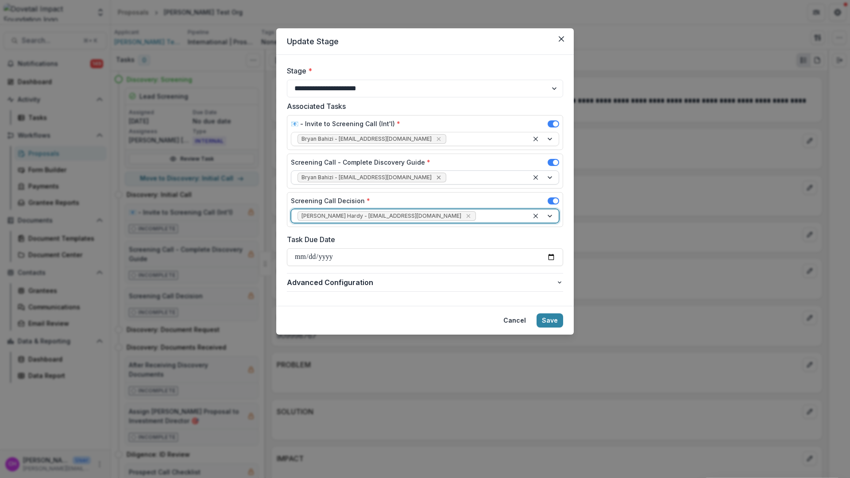
click at [435, 178] on icon "Remove Bryan Bahizi - bryan@dovetailimpact.org" at bounding box center [438, 177] width 7 height 7
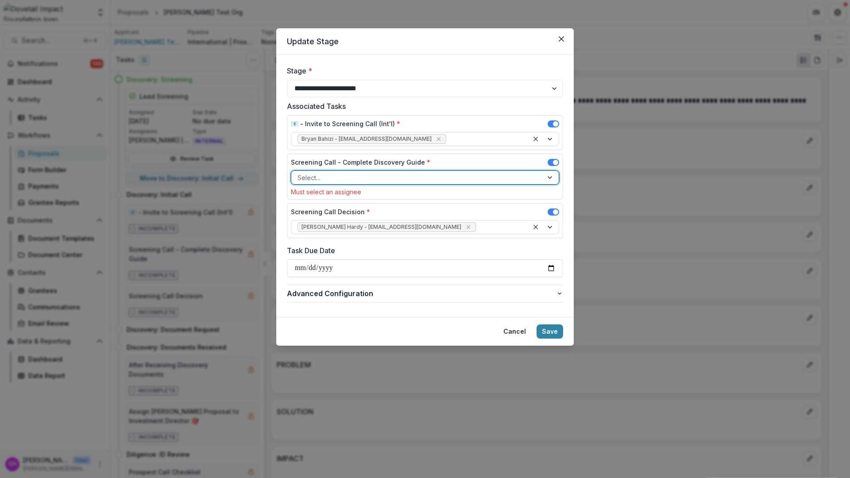
click at [414, 178] on div at bounding box center [416, 177] width 239 height 11
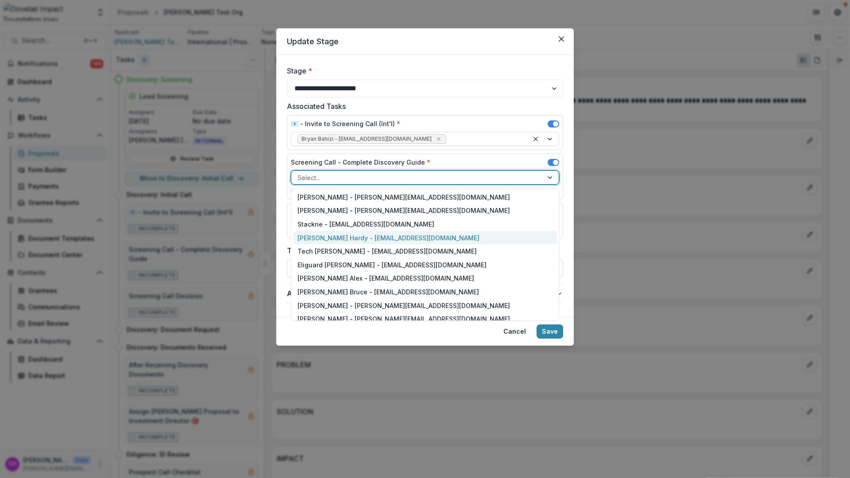
click at [400, 238] on div "[PERSON_NAME] Hardy - [EMAIL_ADDRESS][DOMAIN_NAME]" at bounding box center [425, 238] width 264 height 14
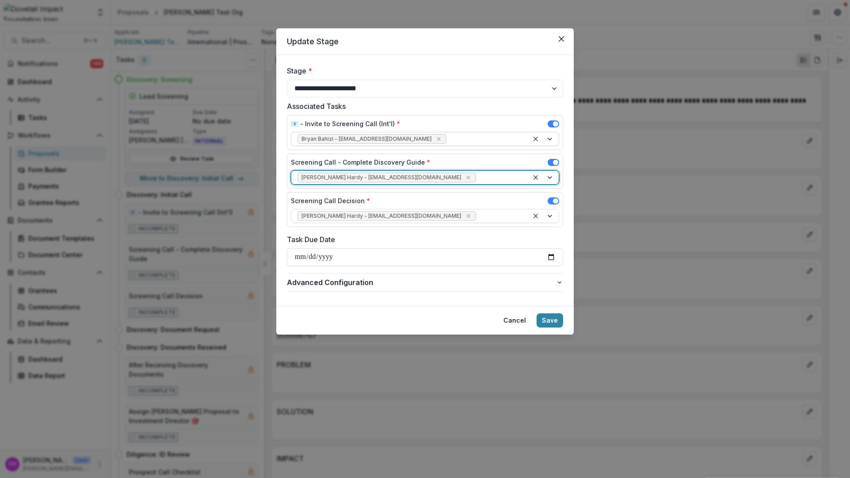
drag, startPoint x: 415, startPoint y: 139, endPoint x: 420, endPoint y: 139, distance: 5.3
click at [435, 139] on icon "Remove Bryan Bahizi - bryan@dovetailimpact.org" at bounding box center [438, 138] width 7 height 7
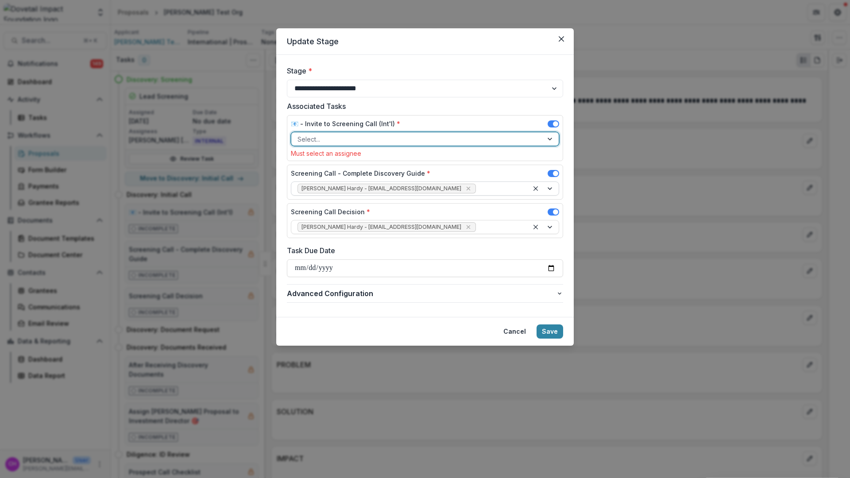
click at [420, 139] on div at bounding box center [416, 139] width 239 height 11
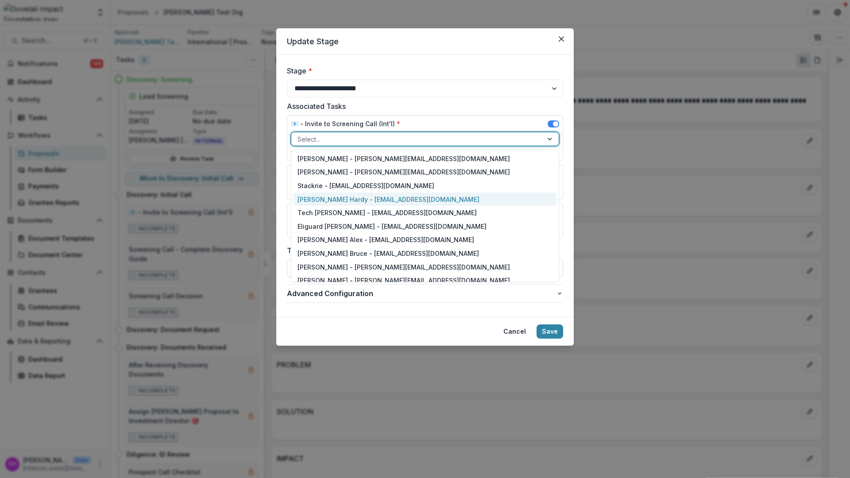
click at [413, 200] on div "[PERSON_NAME] Hardy - [EMAIL_ADDRESS][DOMAIN_NAME]" at bounding box center [425, 200] width 264 height 14
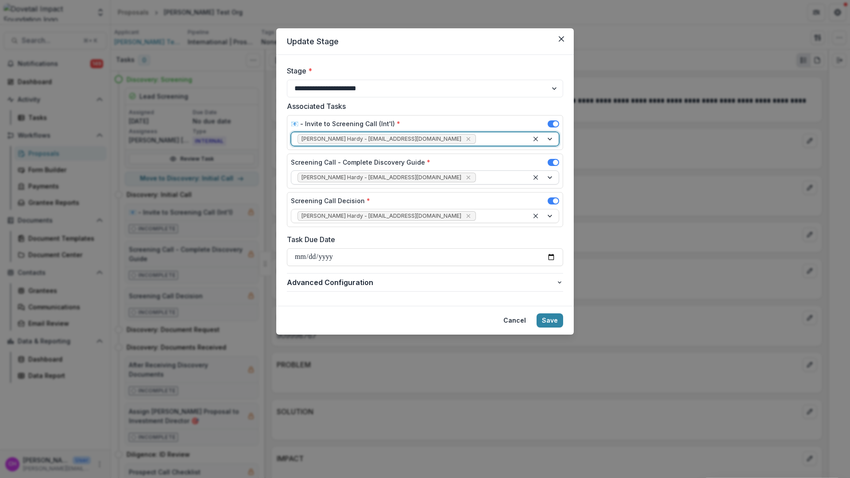
drag, startPoint x: 649, startPoint y: 162, endPoint x: 647, endPoint y: 151, distance: 10.4
click at [648, 155] on div "**********" at bounding box center [425, 239] width 850 height 478
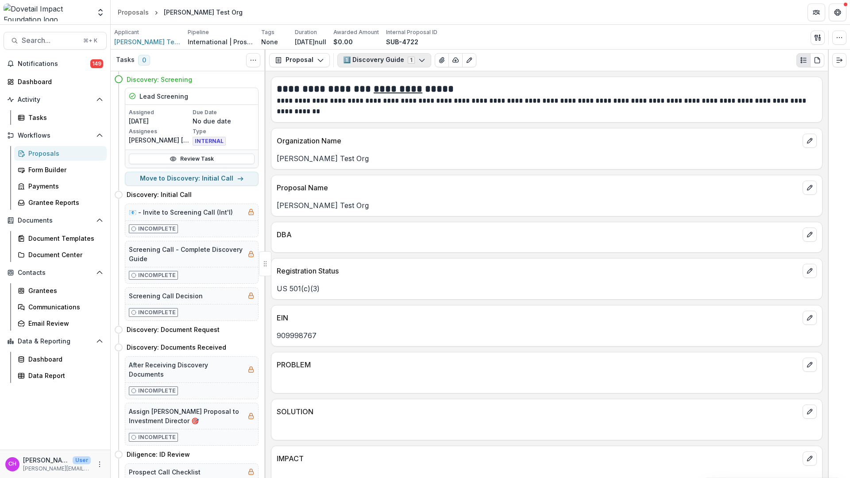
click at [406, 63] on button "1️⃣ Discovery Guide 1" at bounding box center [384, 60] width 94 height 14
click at [386, 59] on button "1️⃣ Discovery Guide 1" at bounding box center [384, 60] width 94 height 14
drag, startPoint x: 432, startPoint y: 104, endPoint x: 618, endPoint y: 104, distance: 185.9
click at [618, 104] on p "**********" at bounding box center [545, 106] width 537 height 21
click at [613, 112] on p "**********" at bounding box center [545, 106] width 537 height 21
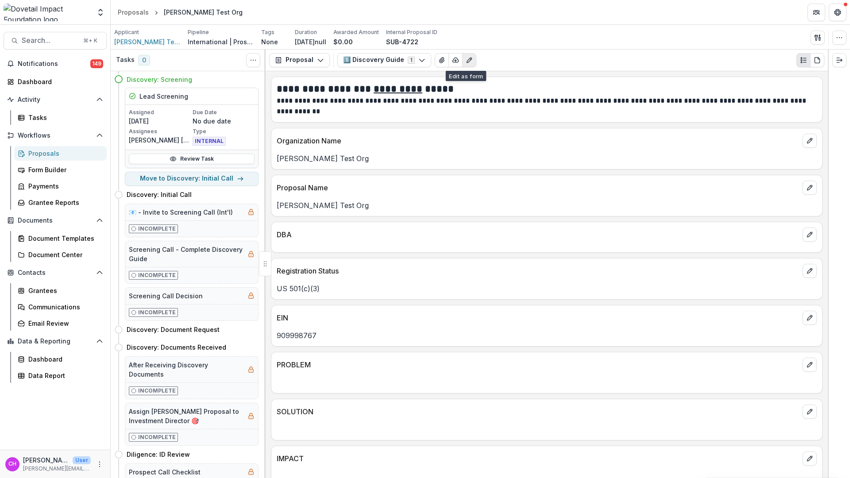
click at [466, 54] on button "Edit as form" at bounding box center [469, 60] width 14 height 14
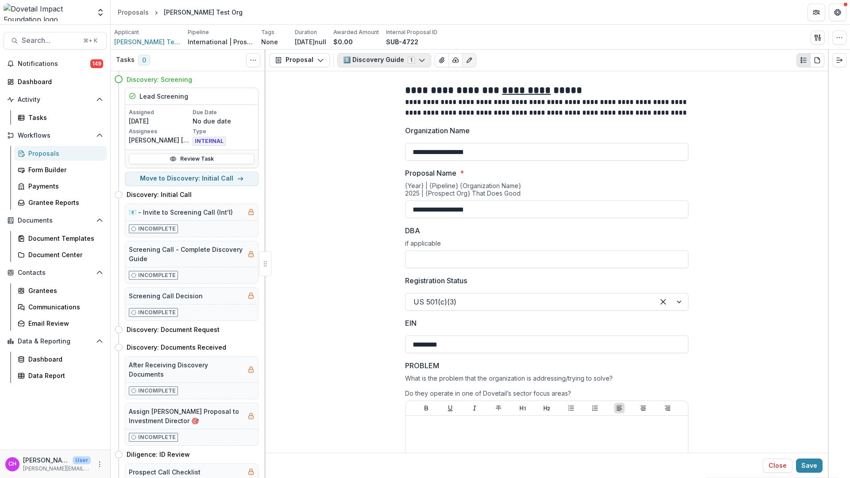
click at [418, 61] on icon "button" at bounding box center [421, 60] width 7 height 7
click at [402, 88] on button "1️⃣ Discovery Guide Internal" at bounding box center [397, 93] width 118 height 15
click at [441, 61] on button "View Attached Files" at bounding box center [442, 60] width 14 height 14
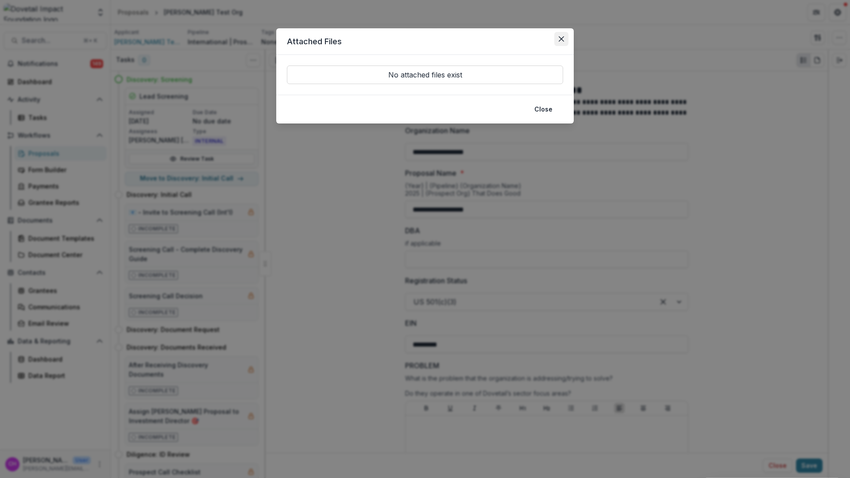
click at [562, 42] on button "Close" at bounding box center [561, 39] width 14 height 14
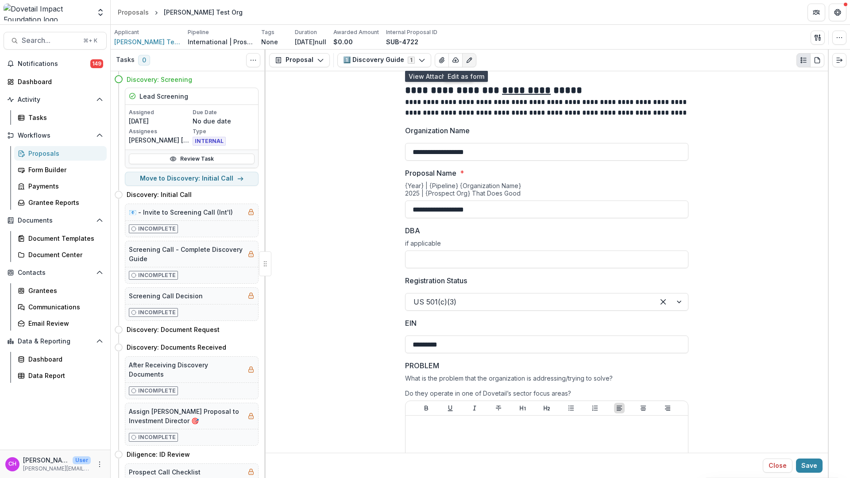
click at [467, 61] on icon "Edit as form" at bounding box center [469, 60] width 7 height 7
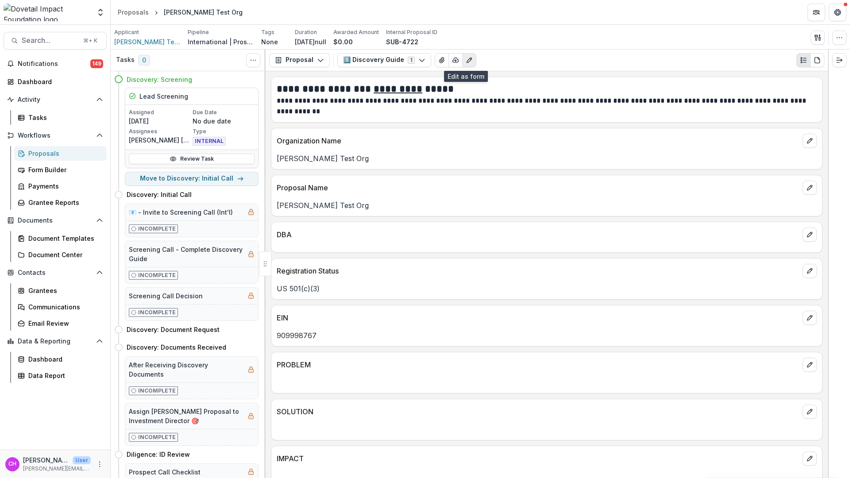
click at [467, 61] on icon "Edit as form" at bounding box center [469, 60] width 5 height 5
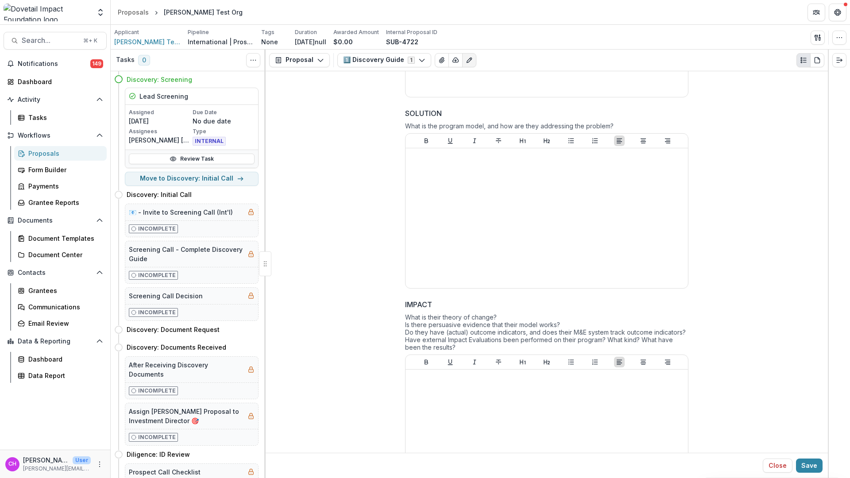
scroll to position [459, 0]
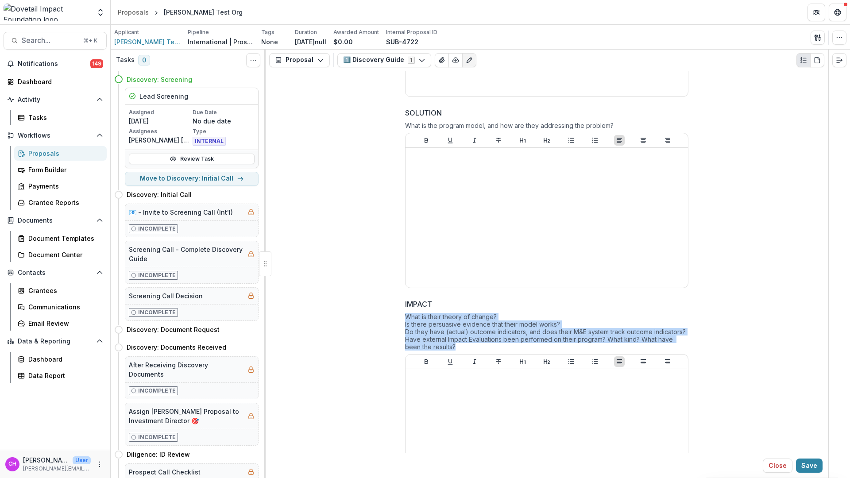
drag, startPoint x: 404, startPoint y: 318, endPoint x: 448, endPoint y: 346, distance: 51.9
click at [448, 346] on div "What is their theory of change? Is there persuasive evidence that their model w…" at bounding box center [546, 333] width 283 height 41
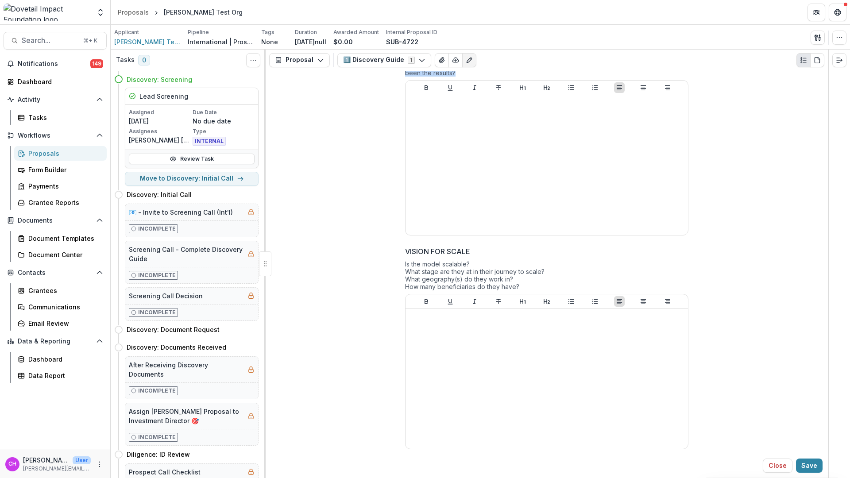
scroll to position [734, 0]
drag, startPoint x: 413, startPoint y: 261, endPoint x: 522, endPoint y: 279, distance: 110.9
click at [522, 279] on div "Is the model scalable? What stage are they at in their journey to scale? What g…" at bounding box center [546, 276] width 283 height 34
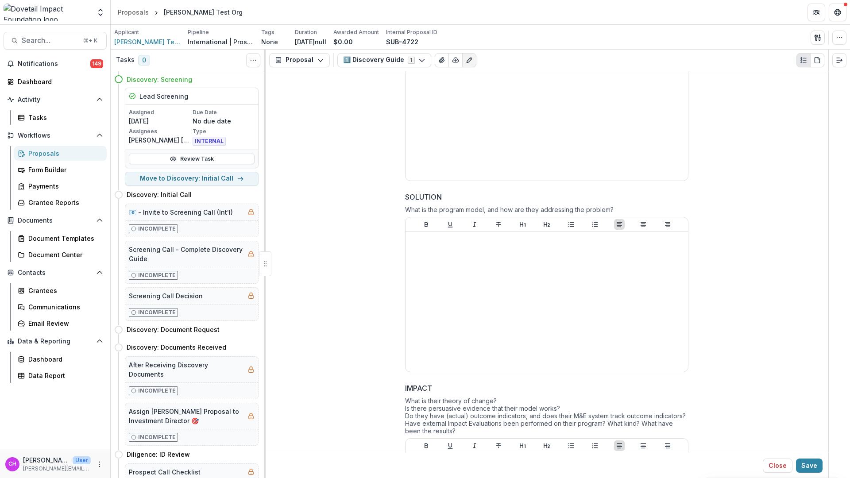
scroll to position [0, 0]
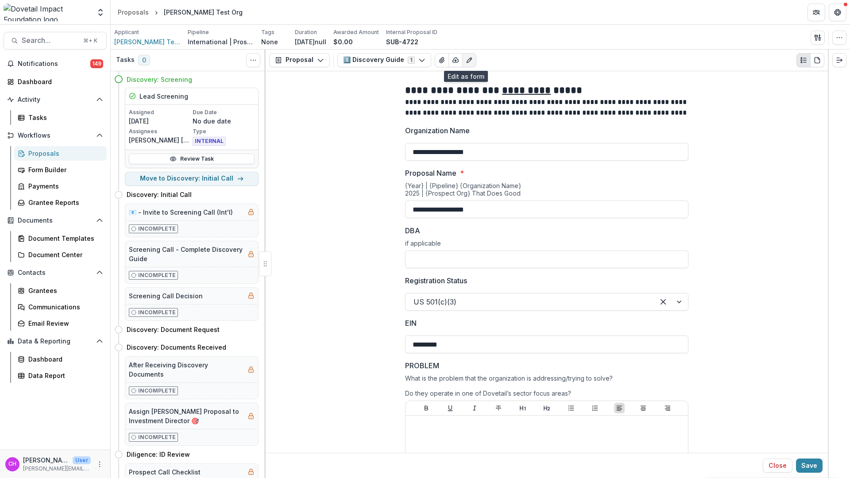
click at [466, 62] on icon "Edit as form" at bounding box center [469, 60] width 7 height 7
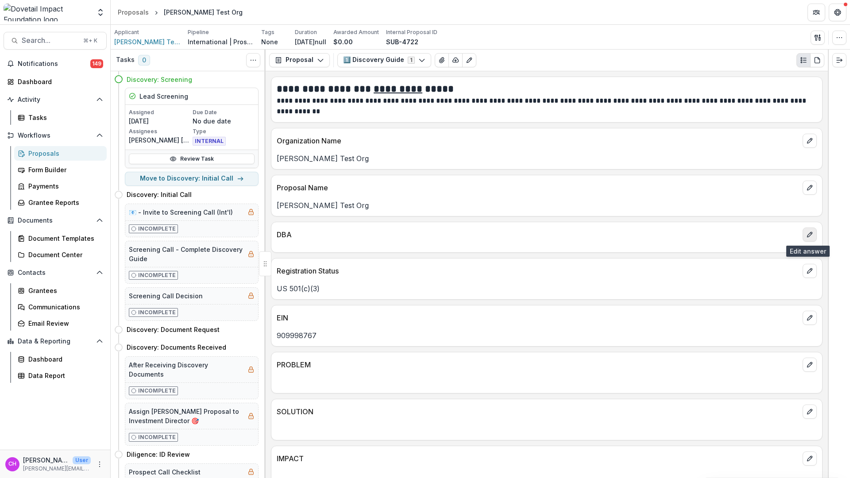
click at [807, 235] on icon "edit" at bounding box center [809, 234] width 7 height 7
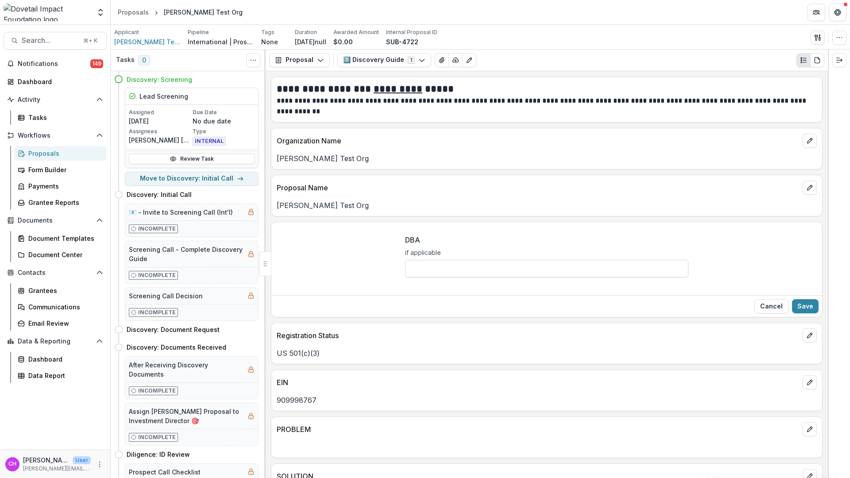
click at [422, 275] on input "DBA" at bounding box center [546, 269] width 283 height 18
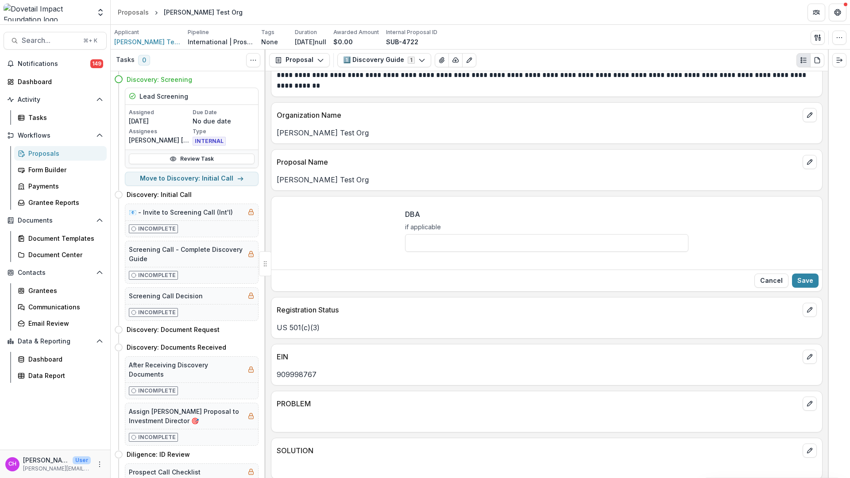
scroll to position [152, 0]
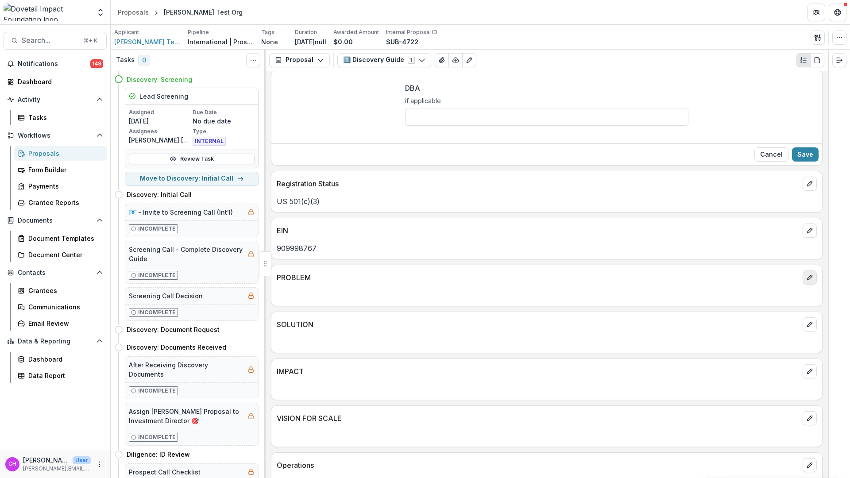
click at [810, 281] on button "edit" at bounding box center [810, 277] width 14 height 14
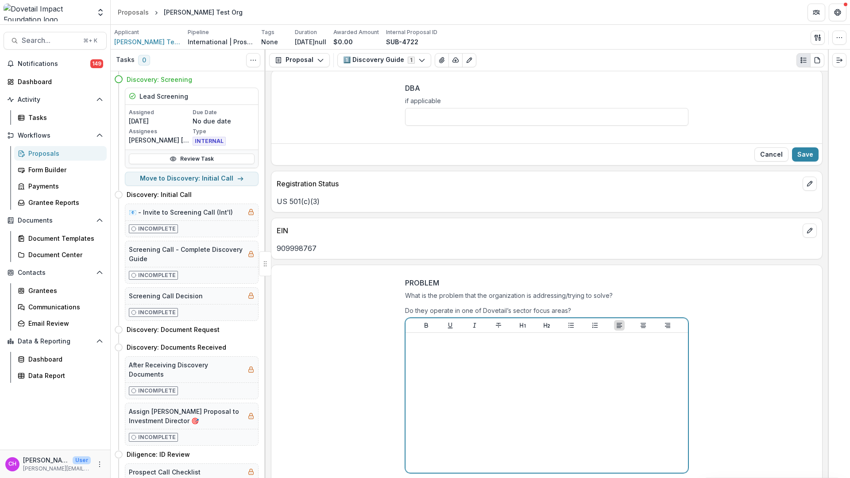
click at [494, 355] on div at bounding box center [546, 402] width 275 height 133
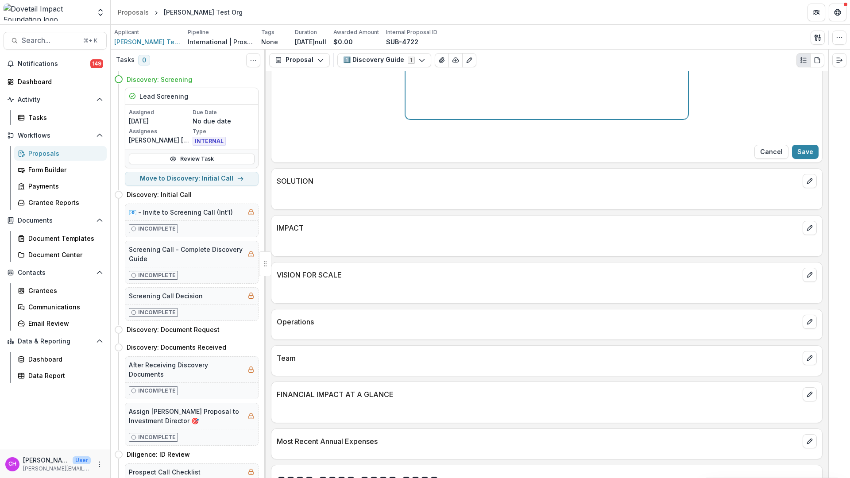
scroll to position [552, 0]
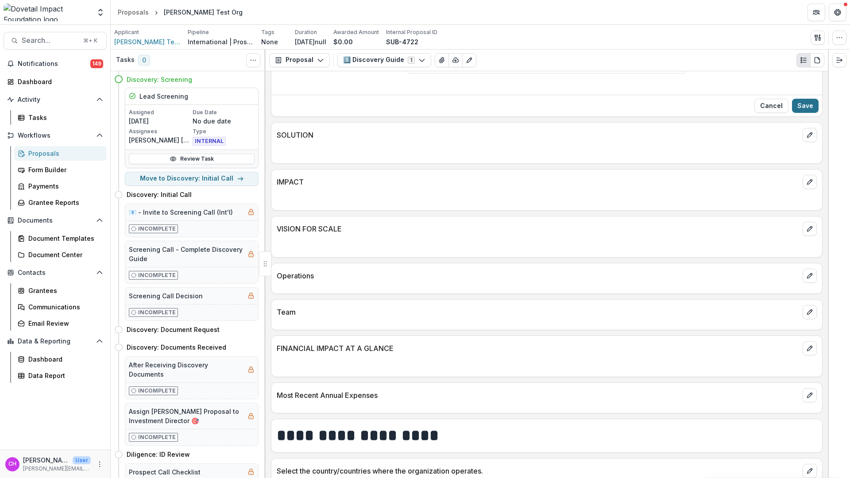
click at [804, 108] on button "Save" at bounding box center [805, 106] width 27 height 14
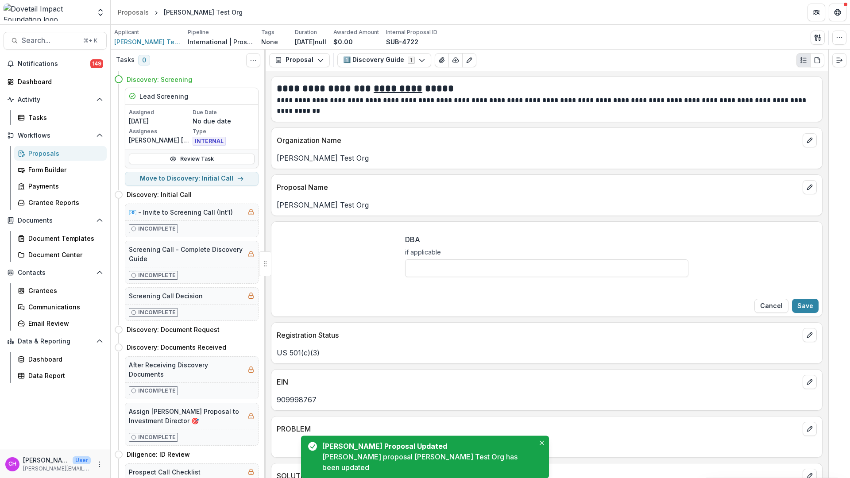
scroll to position [0, 0]
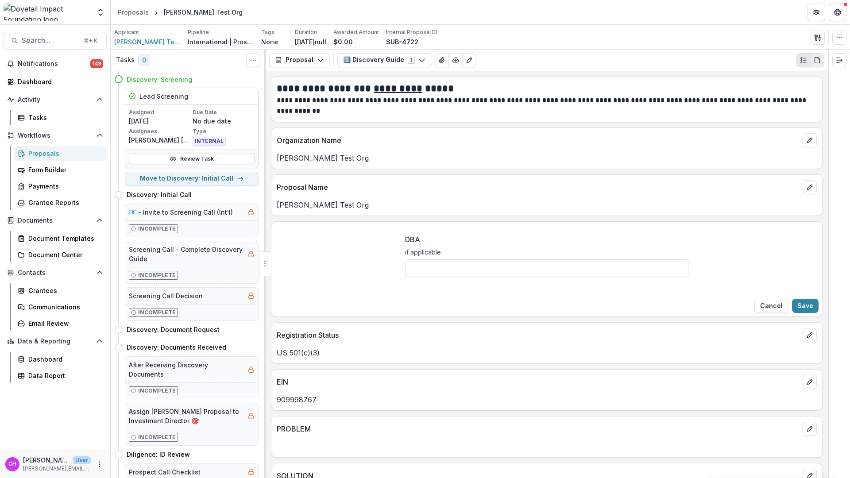
click at [817, 64] on button "PDF view" at bounding box center [817, 60] width 14 height 14
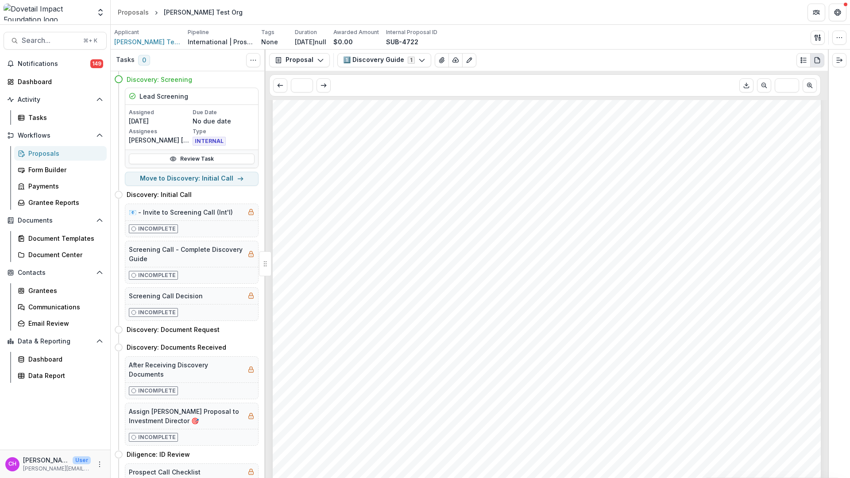
scroll to position [1689, 0]
click at [816, 61] on icon "PDF view" at bounding box center [817, 60] width 7 height 7
click at [803, 62] on line "Plaintext view" at bounding box center [804, 62] width 3 height 0
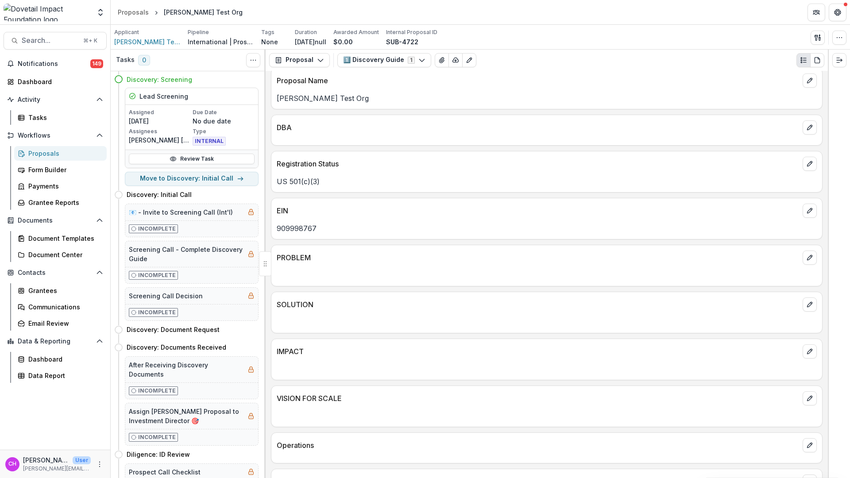
scroll to position [0, 0]
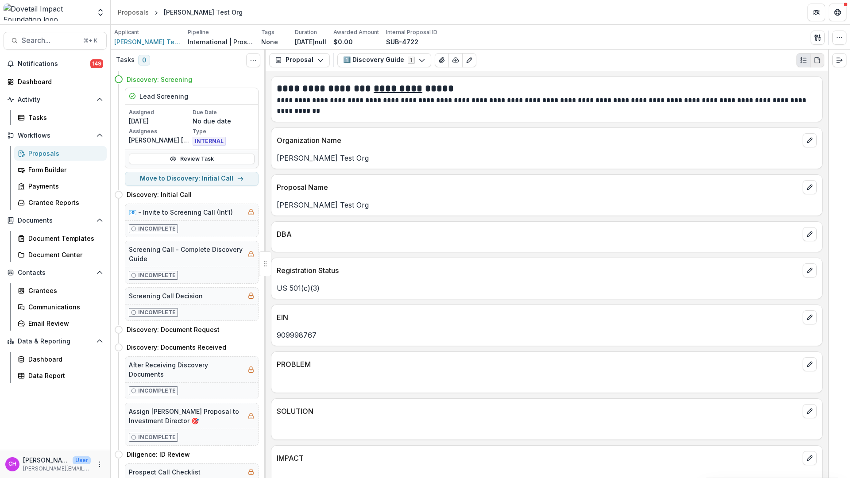
click at [819, 65] on button "PDF view" at bounding box center [817, 60] width 14 height 14
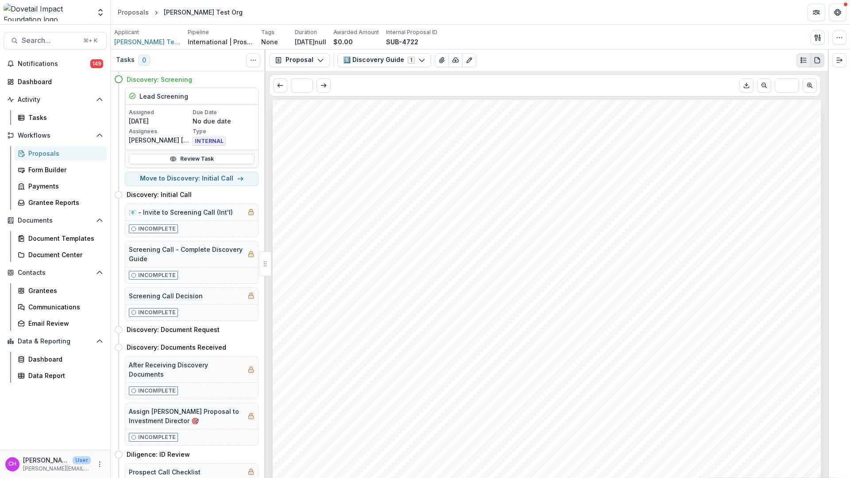
click at [803, 59] on icon "Plaintext view" at bounding box center [803, 60] width 7 height 7
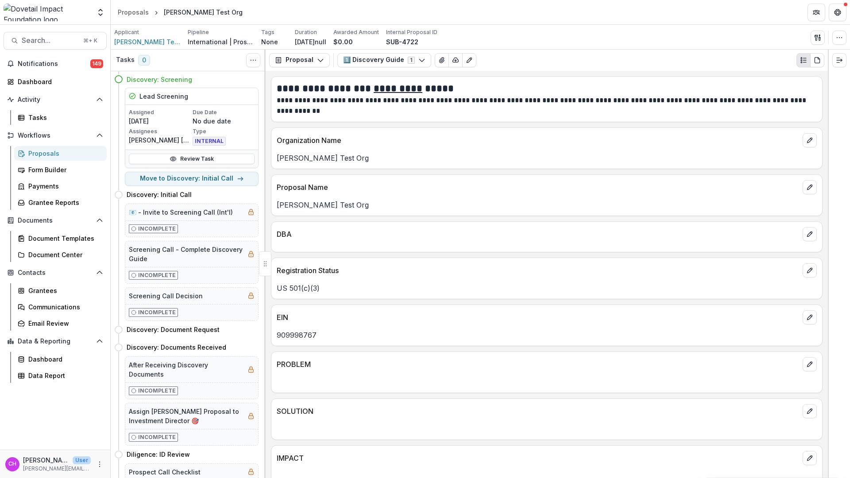
click at [42, 152] on div "Proposals" at bounding box center [63, 153] width 71 height 9
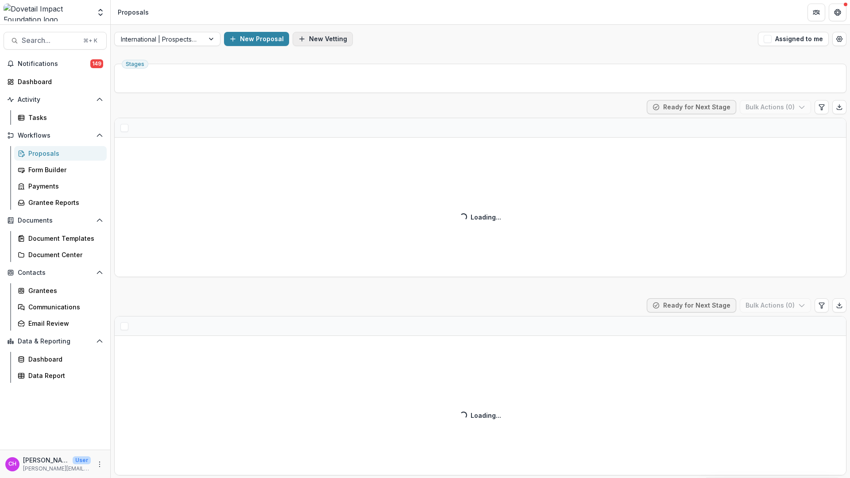
click at [318, 41] on button "New Vetting" at bounding box center [323, 39] width 60 height 14
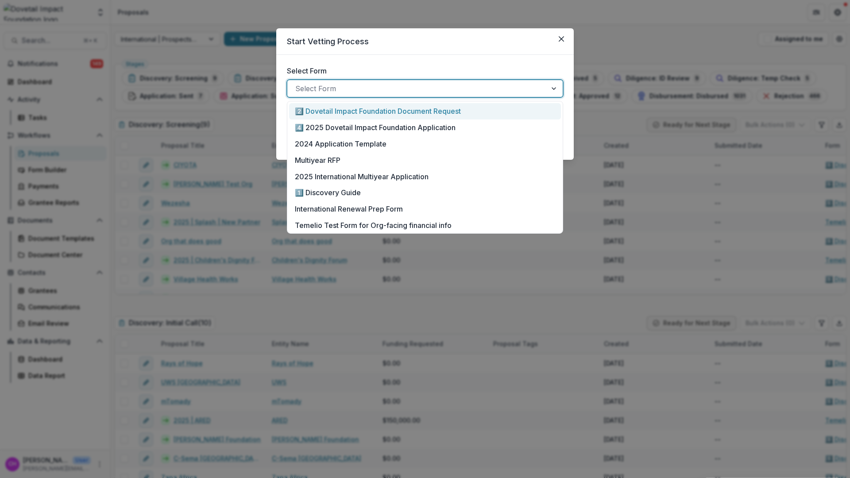
click at [342, 82] on div at bounding box center [416, 88] width 243 height 12
click at [369, 211] on p "International Renewal Prep Form" at bounding box center [349, 209] width 108 height 11
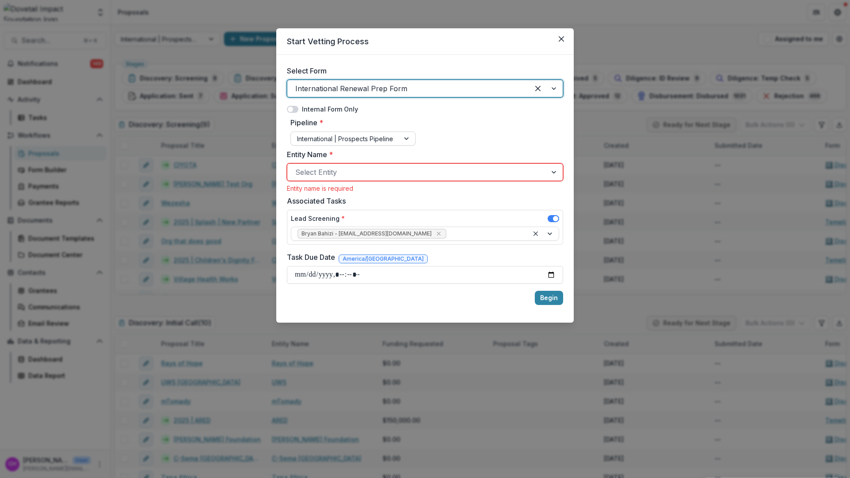
click at [372, 140] on div at bounding box center [345, 138] width 96 height 11
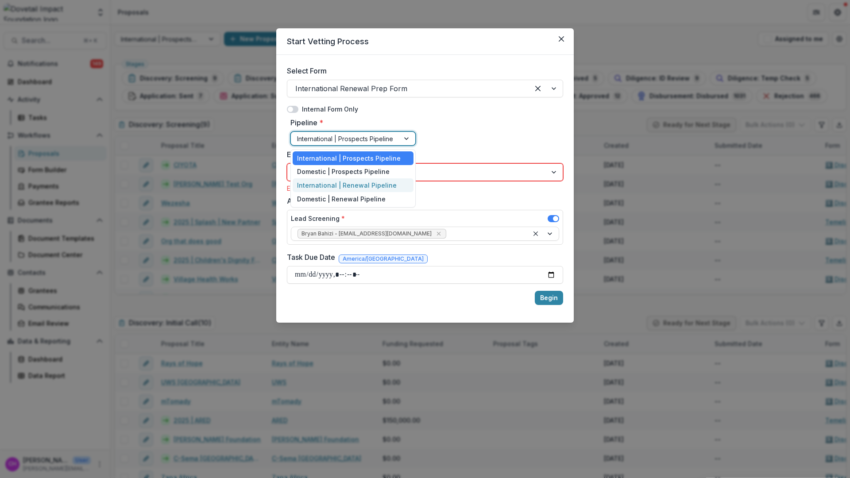
click at [356, 181] on div "International | Renewal Pipeline" at bounding box center [353, 185] width 121 height 14
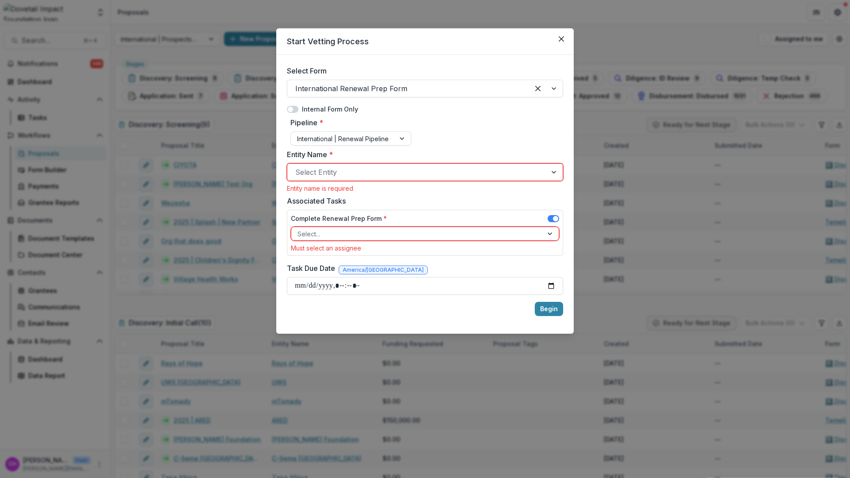
click at [625, 118] on div "Start Vetting Process Select Form International Renewal Prep Form Internal Form…" at bounding box center [425, 239] width 850 height 478
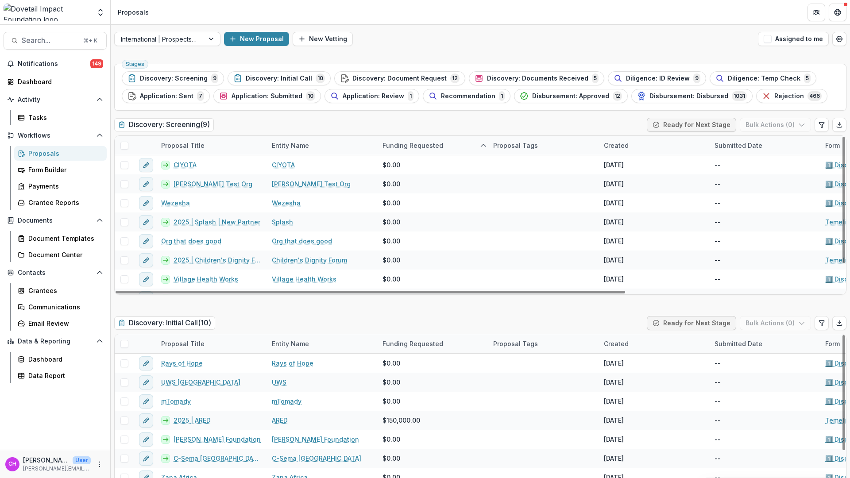
click at [333, 48] on div "International | Prospects Pipeline New Proposal New Vetting Assigned to me" at bounding box center [480, 39] width 739 height 28
click at [336, 40] on button "New Vetting" at bounding box center [323, 39] width 60 height 14
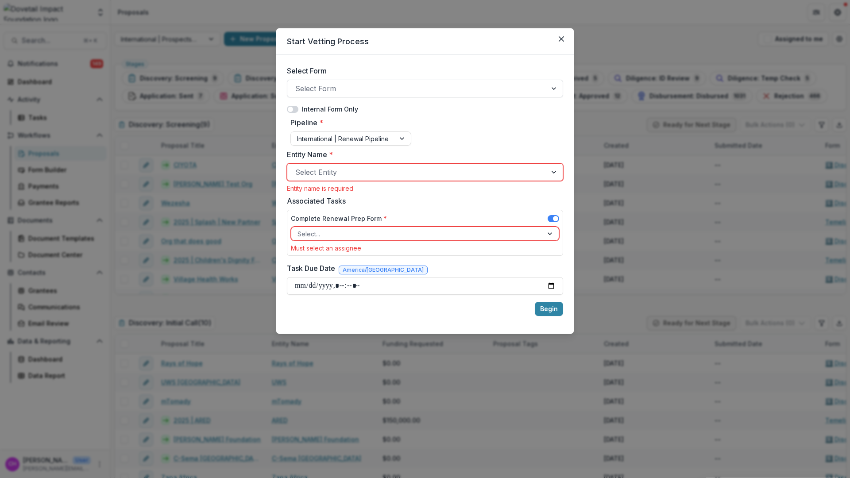
click at [414, 88] on div at bounding box center [416, 88] width 243 height 12
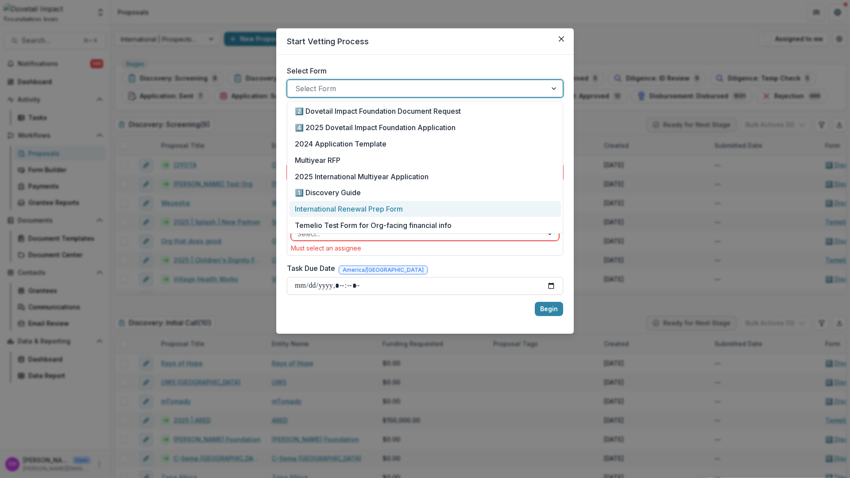
click at [393, 208] on p "International Renewal Prep Form" at bounding box center [349, 209] width 108 height 11
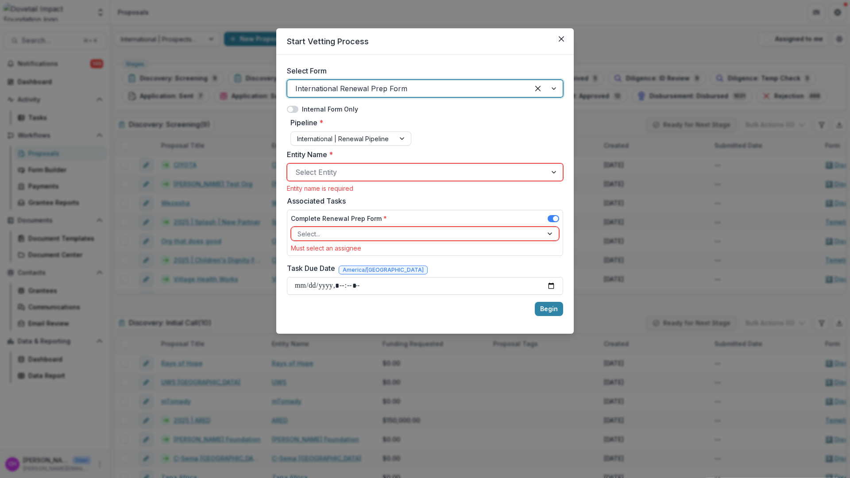
click at [390, 175] on div at bounding box center [416, 172] width 243 height 12
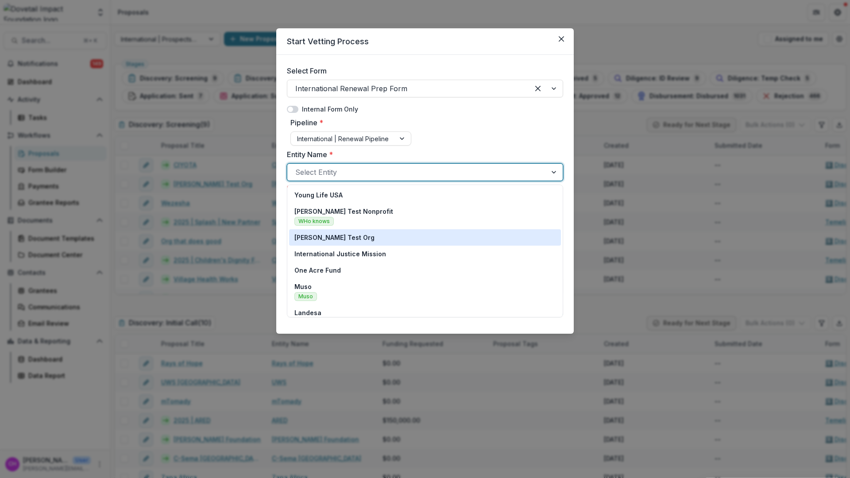
click at [384, 239] on div "[PERSON_NAME] Test Org" at bounding box center [424, 237] width 261 height 9
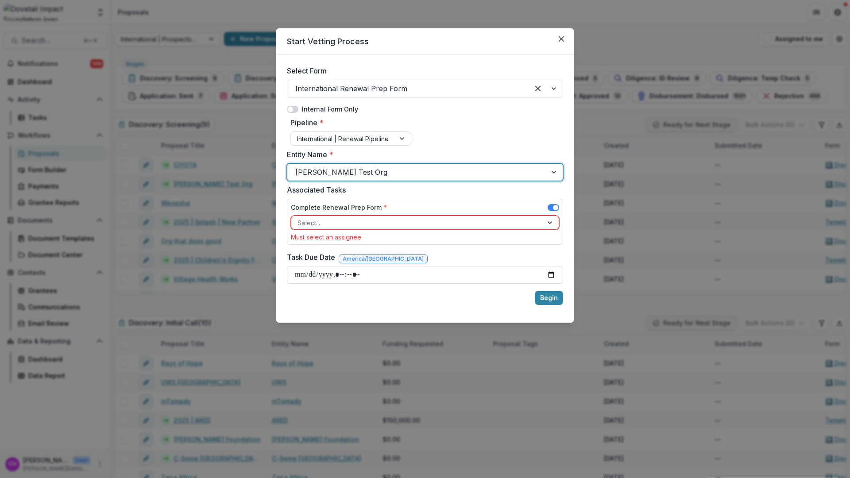
click at [385, 219] on div at bounding box center [416, 222] width 239 height 11
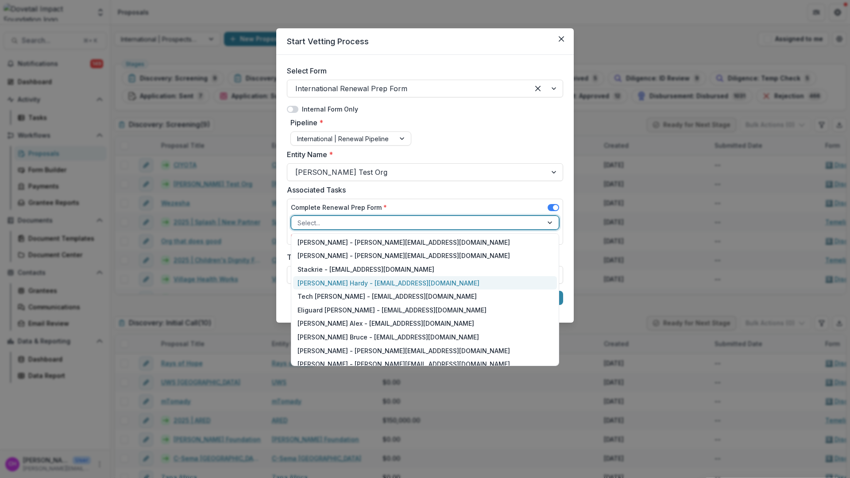
click at [374, 283] on div "[PERSON_NAME] Hardy - [EMAIL_ADDRESS][DOMAIN_NAME]" at bounding box center [425, 283] width 264 height 14
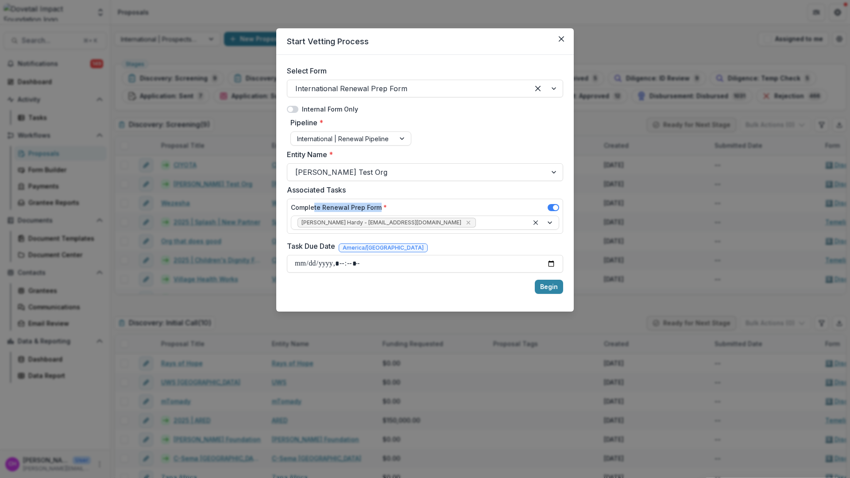
drag, startPoint x: 314, startPoint y: 205, endPoint x: 381, endPoint y: 203, distance: 66.4
click at [381, 203] on label "Complete Renewal Prep Form *" at bounding box center [339, 207] width 96 height 9
click at [540, 283] on button "Begin" at bounding box center [549, 287] width 28 height 14
